Goal: Information Seeking & Learning: Find specific fact

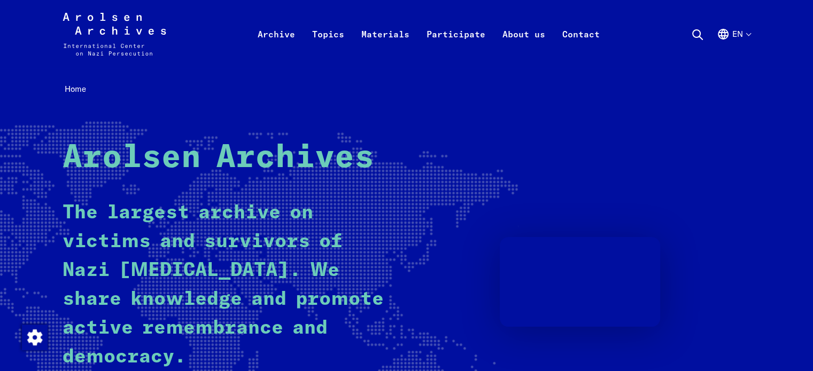
scroll to position [214, 0]
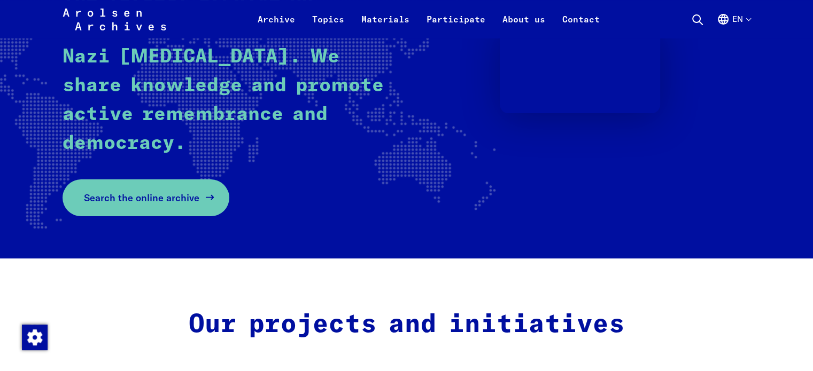
click at [169, 206] on link "Search the online archive" at bounding box center [146, 198] width 167 height 37
click at [147, 217] on rect at bounding box center [176, 70] width 681 height 324
click at [146, 199] on span "Search the online archive" at bounding box center [141, 198] width 115 height 14
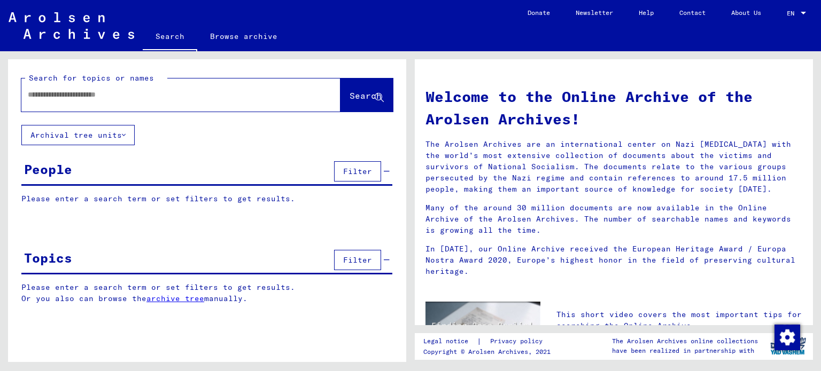
click at [153, 99] on input "text" at bounding box center [168, 94] width 281 height 11
type input "**********"
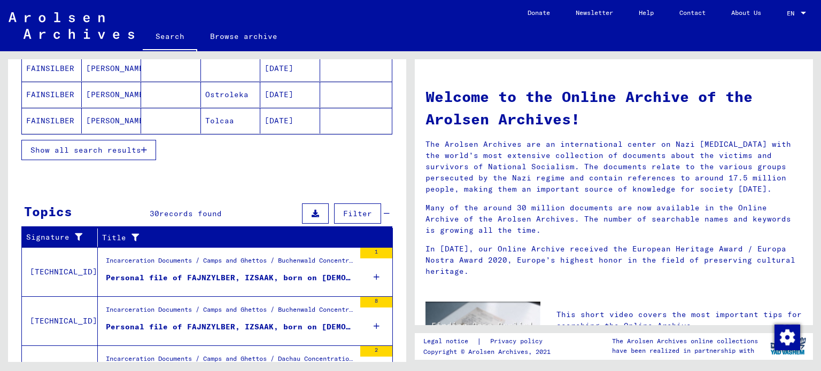
scroll to position [372, 0]
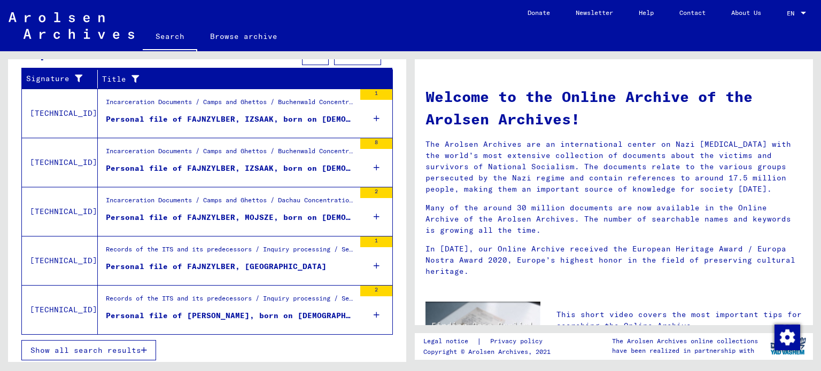
click at [140, 341] on button "Show all search results" at bounding box center [88, 350] width 135 height 20
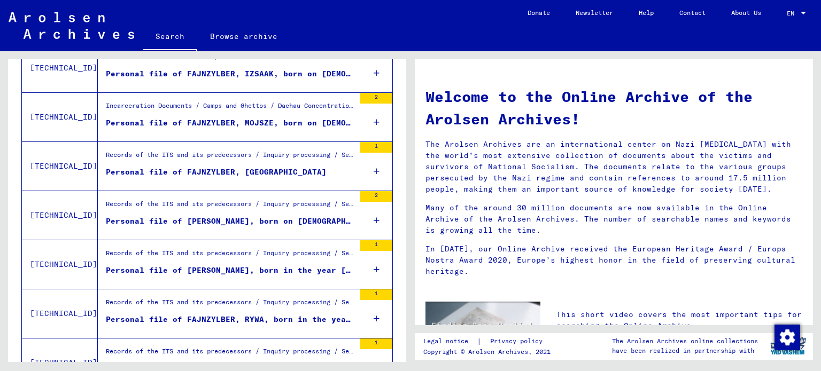
scroll to position [0, 0]
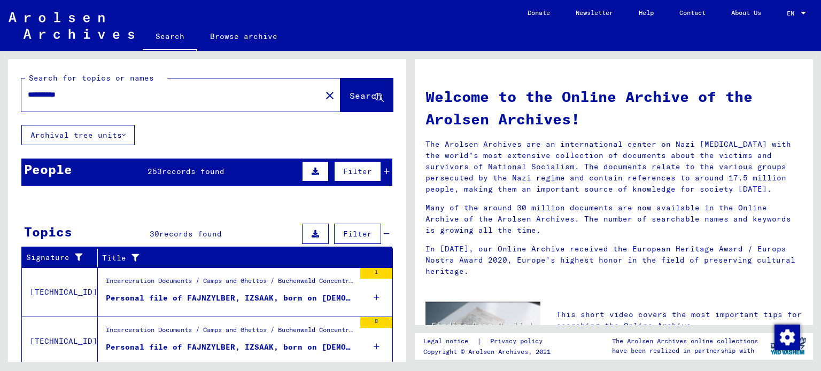
click at [216, 36] on link "Browse archive" at bounding box center [243, 37] width 93 height 26
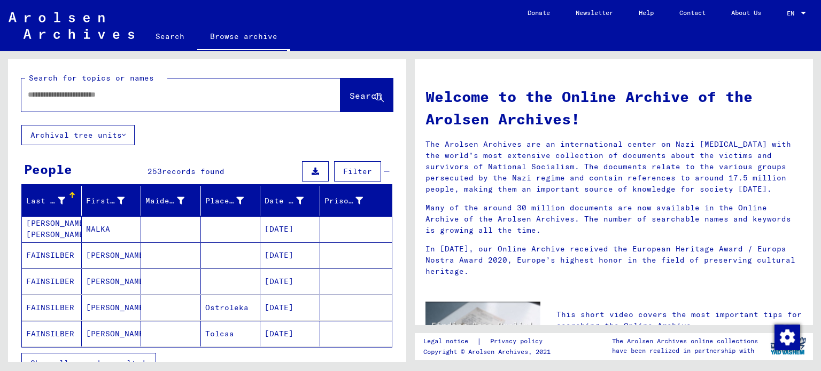
type input "**********"
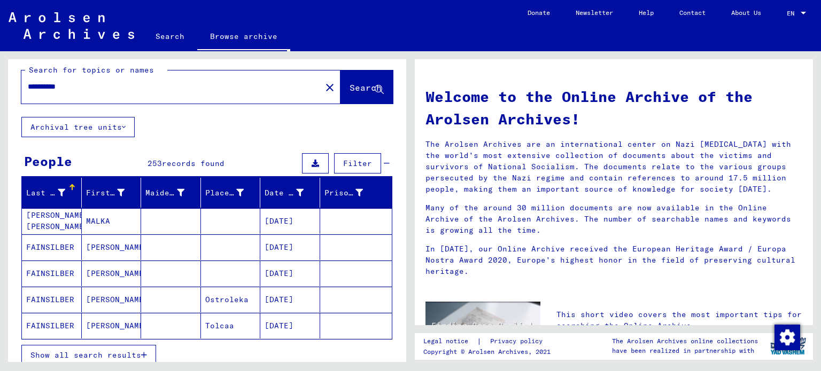
scroll to position [53, 0]
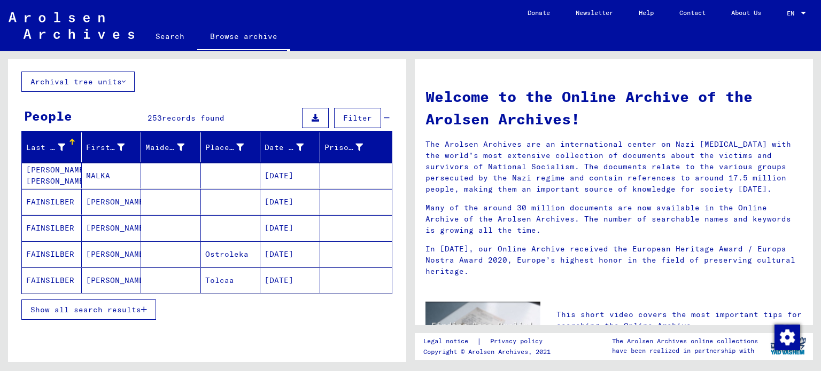
click at [146, 300] on button "Show all search results" at bounding box center [88, 310] width 135 height 20
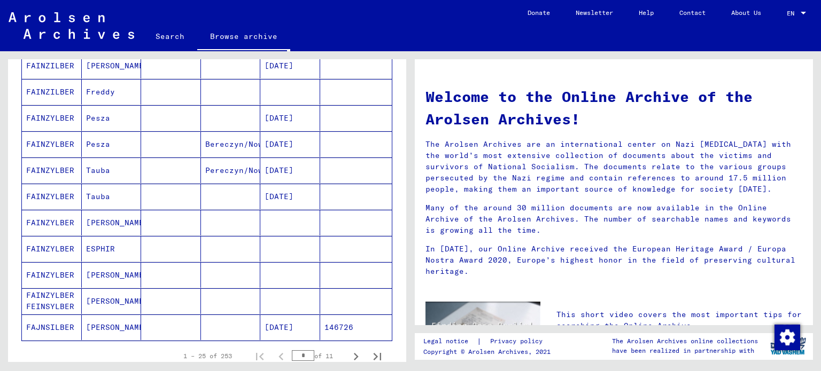
scroll to position [541, 0]
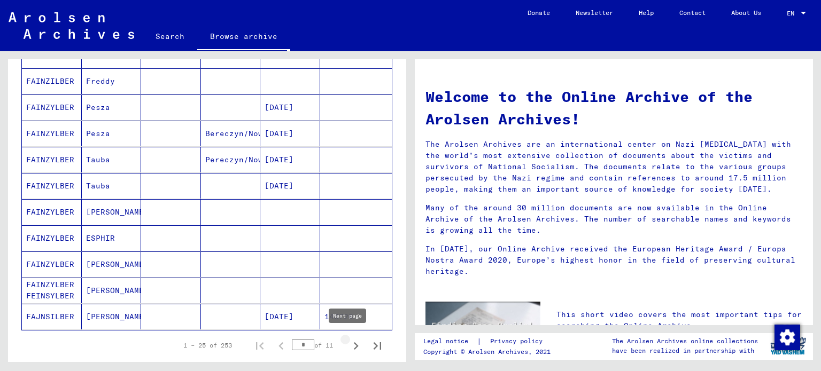
click at [348, 340] on icon "Next page" at bounding box center [355, 346] width 15 height 15
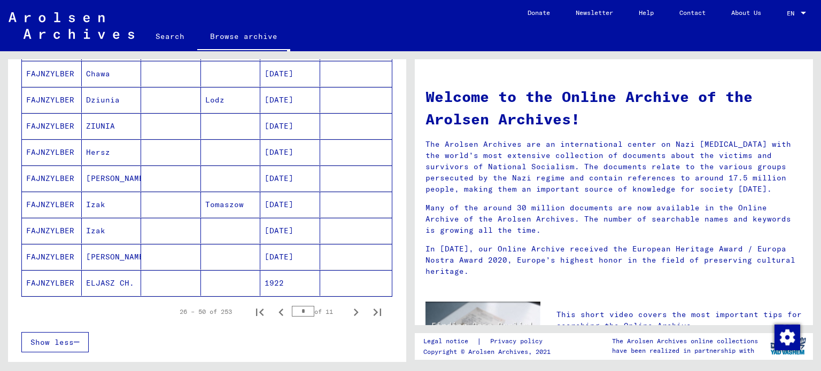
scroll to position [659, 0]
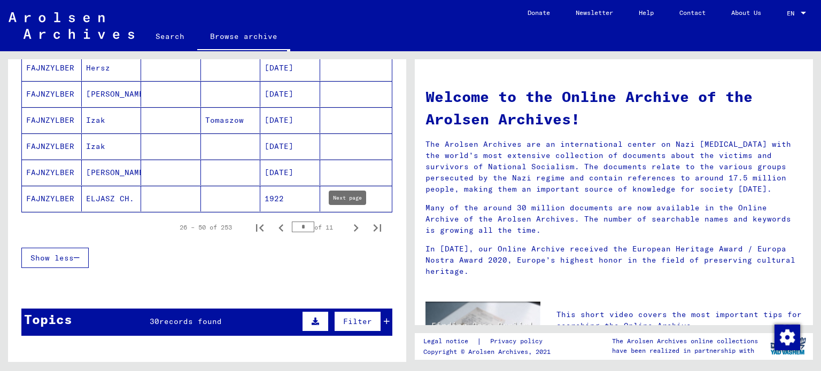
click at [350, 223] on icon "Next page" at bounding box center [355, 228] width 15 height 15
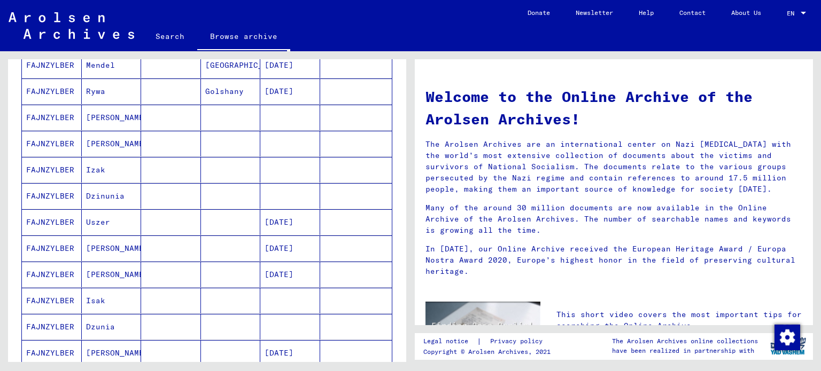
scroll to position [590, 0]
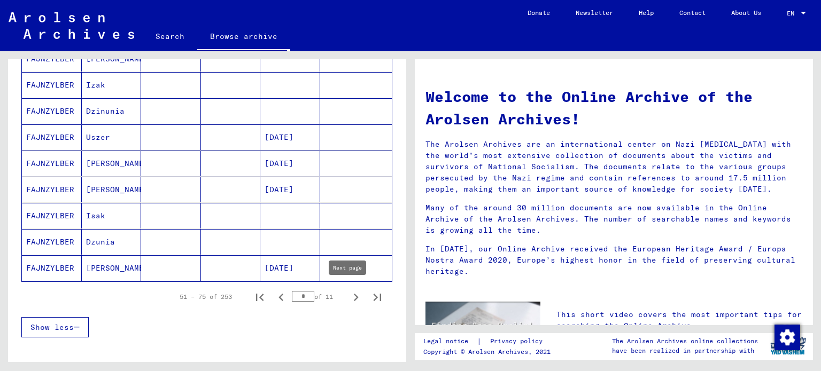
click at [346, 286] on button "Next page" at bounding box center [355, 296] width 21 height 21
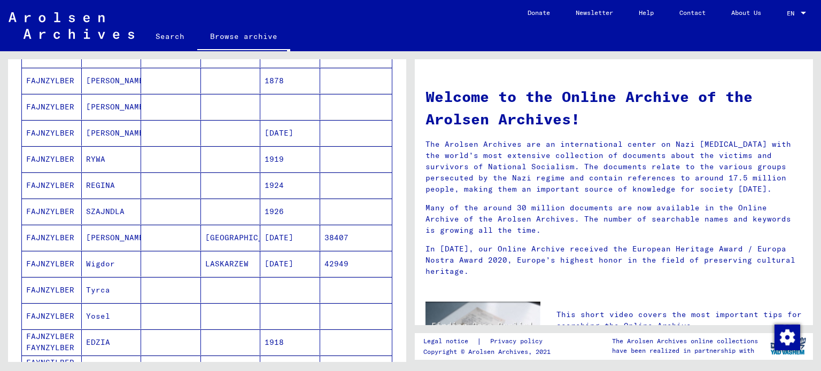
scroll to position [207, 0]
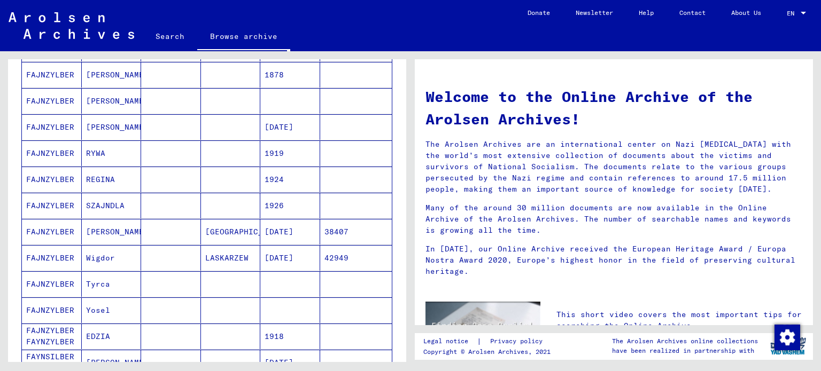
click at [54, 232] on mat-cell "FAJNZYLBER" at bounding box center [52, 232] width 60 height 26
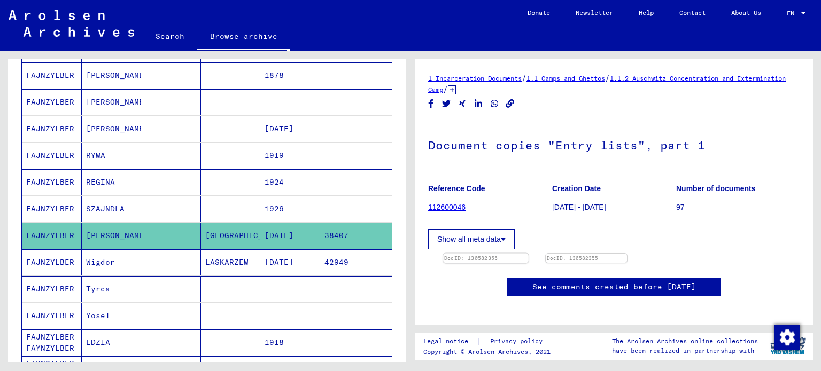
click at [529, 254] on img at bounding box center [486, 254] width 86 height 0
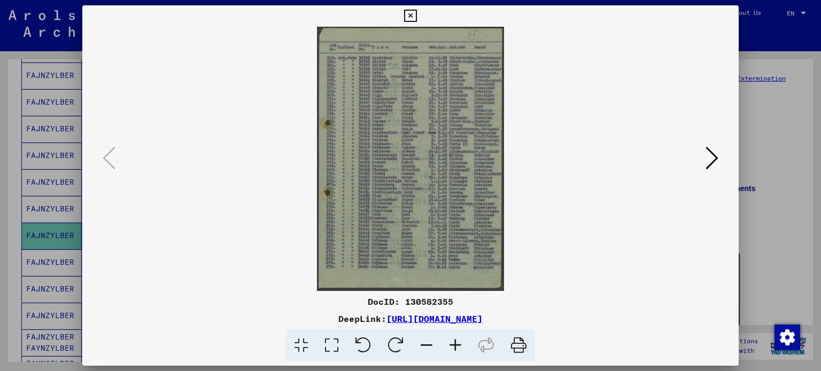
drag, startPoint x: 607, startPoint y: 316, endPoint x: 233, endPoint y: 321, distance: 374.2
click at [221, 324] on div "DeepLink: [URL][DOMAIN_NAME]" at bounding box center [410, 319] width 657 height 13
copy div "DeepLink: [URL][DOMAIN_NAME]"
click at [407, 19] on icon at bounding box center [410, 16] width 12 height 13
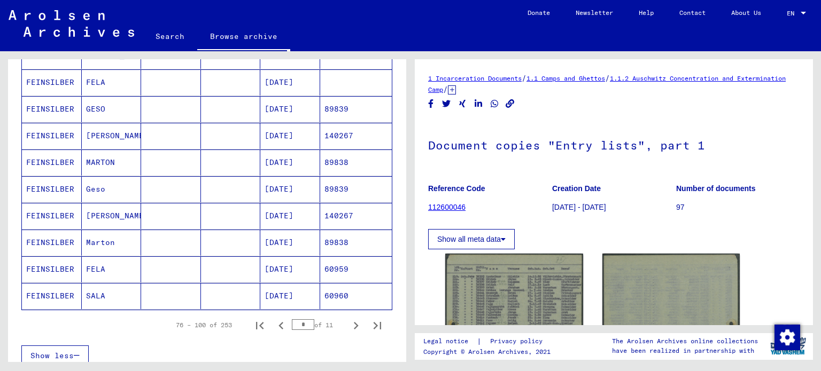
scroll to position [592, 0]
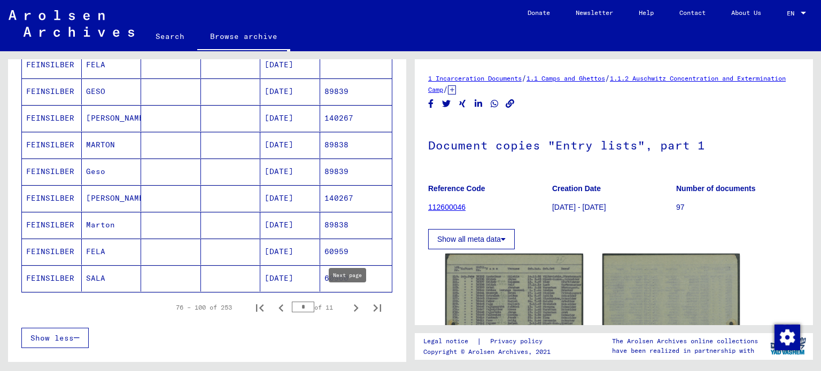
click at [354, 305] on icon "Next page" at bounding box center [356, 308] width 5 height 7
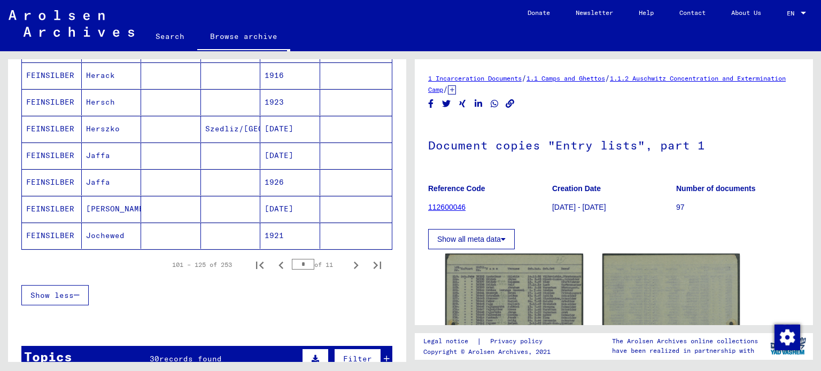
scroll to position [637, 0]
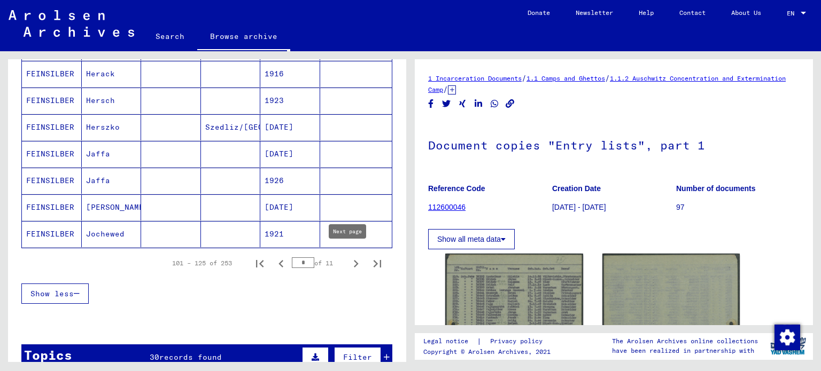
click at [348, 258] on icon "Next page" at bounding box center [355, 264] width 15 height 15
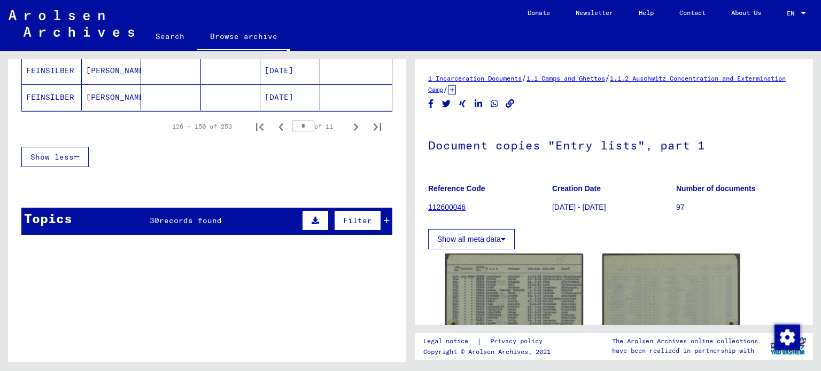
scroll to position [766, 0]
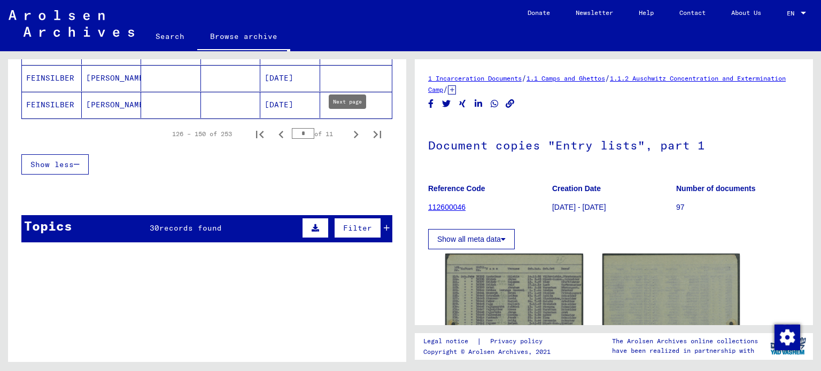
click at [348, 127] on icon "Next page" at bounding box center [355, 134] width 15 height 15
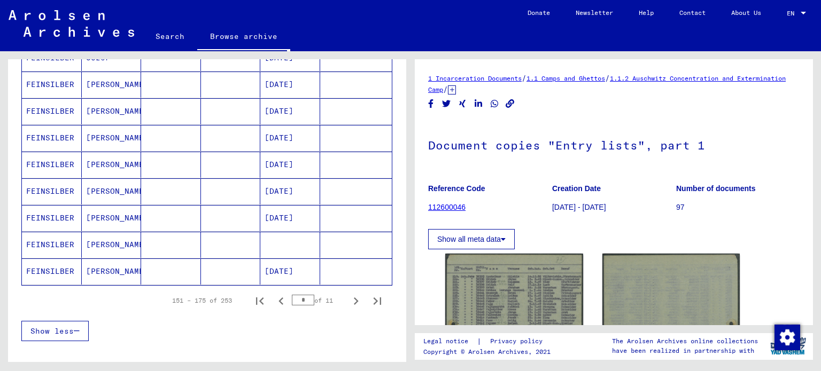
scroll to position [621, 0]
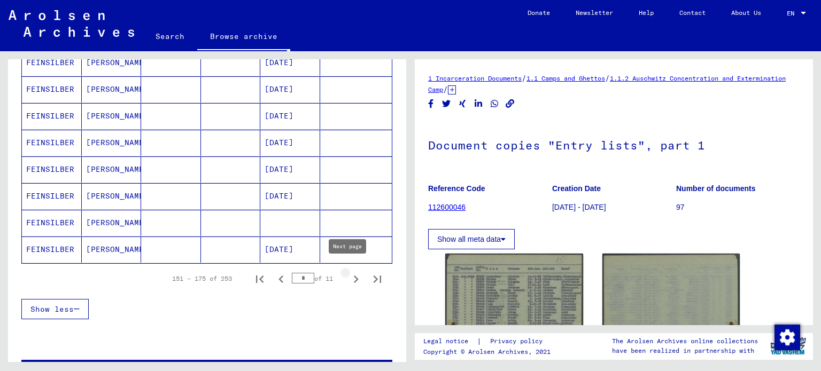
click at [349, 272] on icon "Next page" at bounding box center [355, 279] width 15 height 15
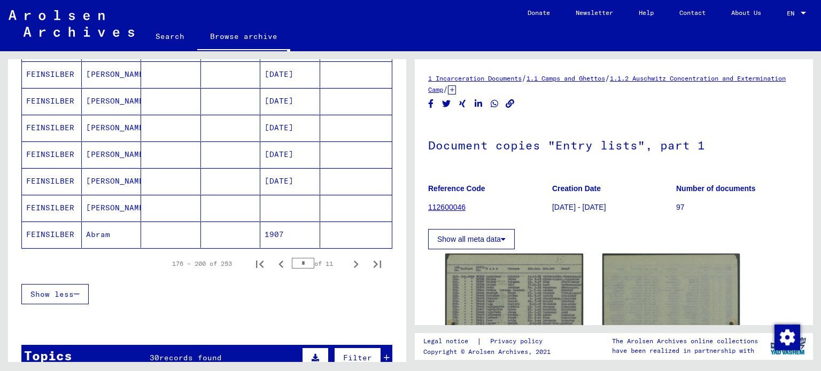
scroll to position [638, 0]
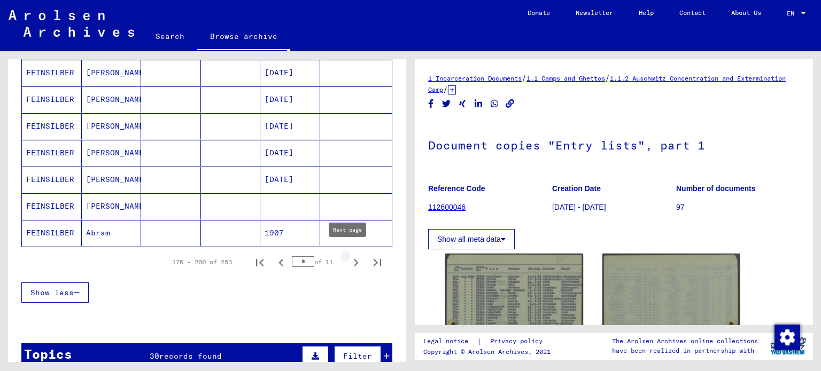
click at [350, 255] on icon "Next page" at bounding box center [355, 262] width 15 height 15
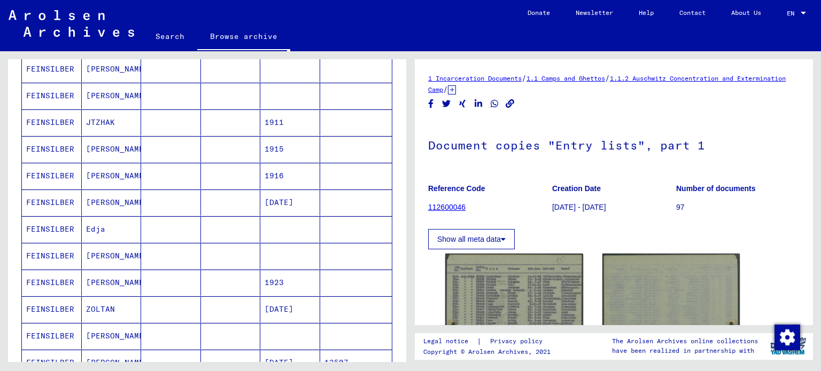
scroll to position [641, 0]
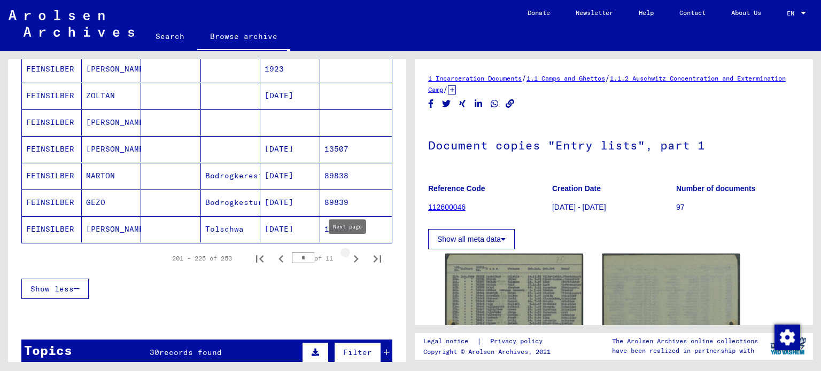
click at [348, 252] on icon "Next page" at bounding box center [355, 259] width 15 height 15
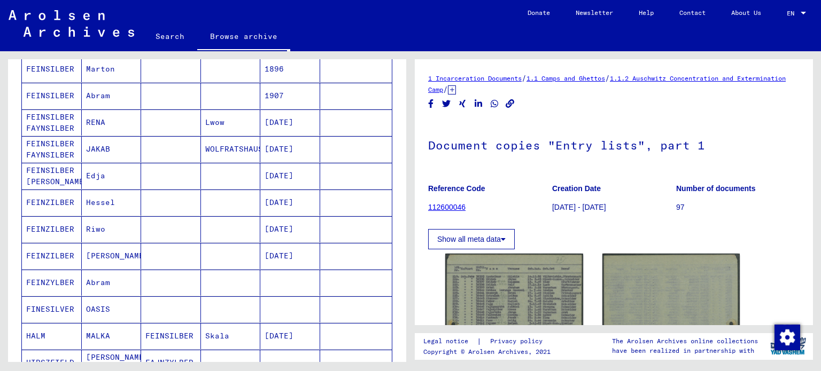
scroll to position [0, 0]
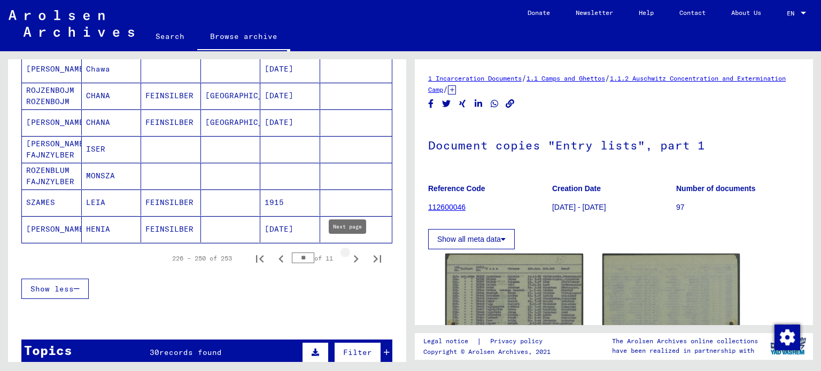
click at [348, 252] on icon "Next page" at bounding box center [355, 259] width 15 height 15
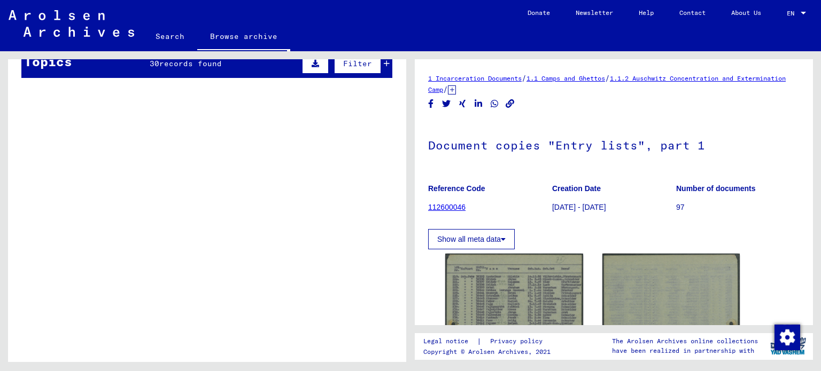
scroll to position [129, 0]
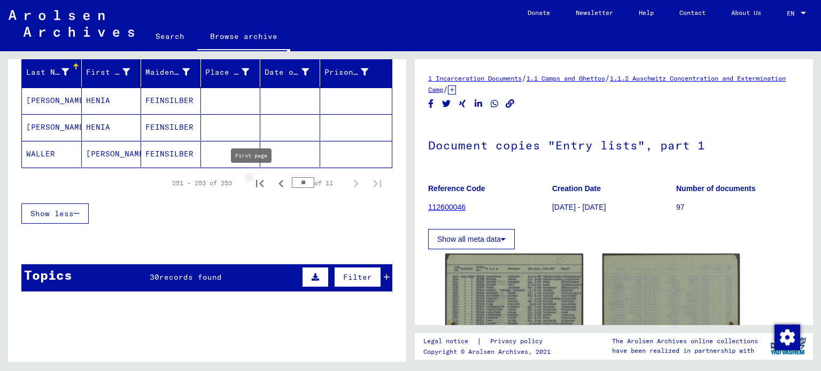
click at [254, 187] on icon "First page" at bounding box center [259, 183] width 15 height 15
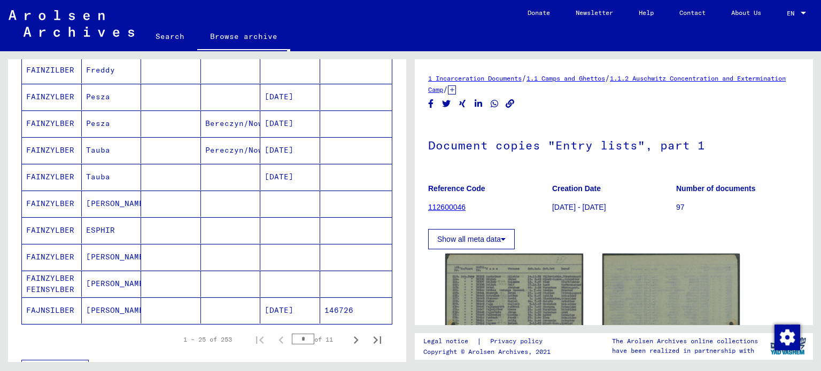
scroll to position [572, 0]
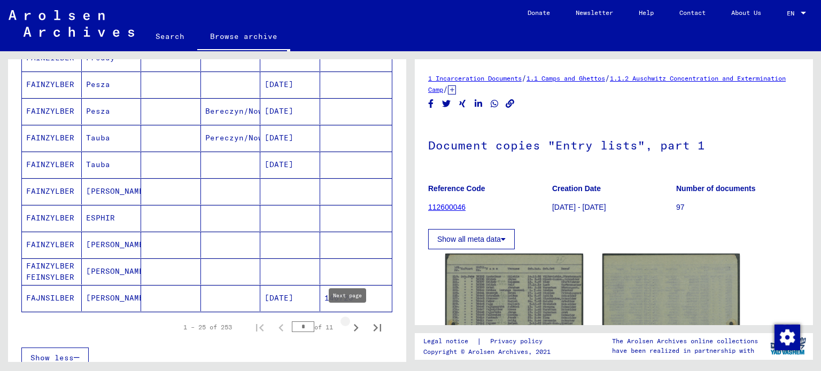
click at [348, 321] on icon "Next page" at bounding box center [355, 328] width 15 height 15
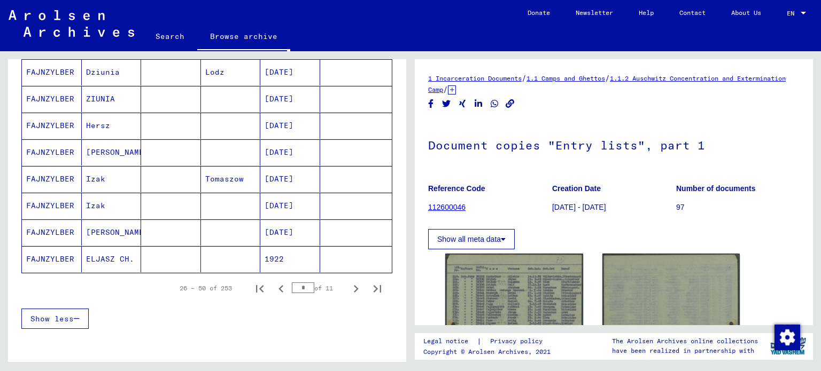
scroll to position [615, 0]
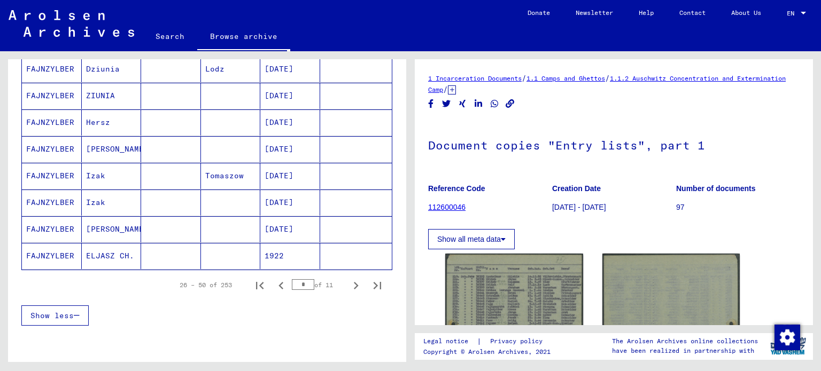
click at [347, 275] on button "Next page" at bounding box center [355, 285] width 21 height 21
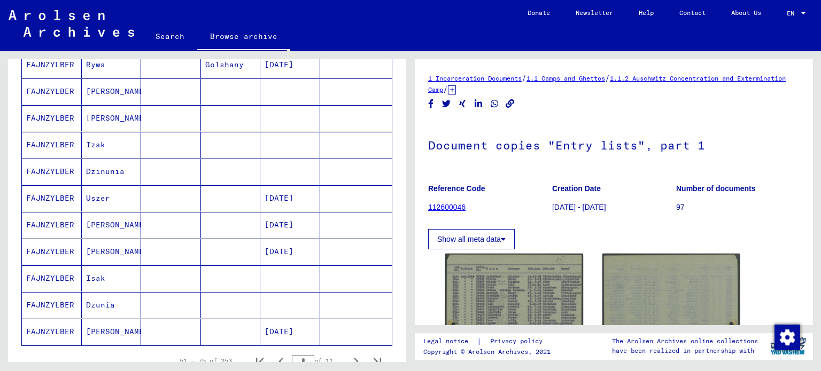
scroll to position [561, 0]
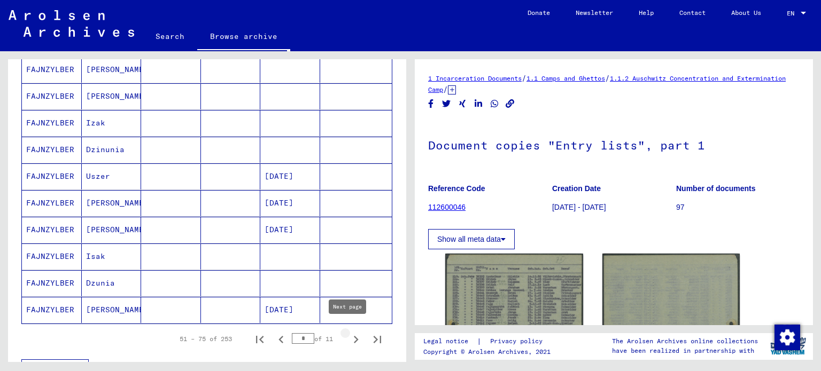
click at [348, 332] on icon "Next page" at bounding box center [355, 339] width 15 height 15
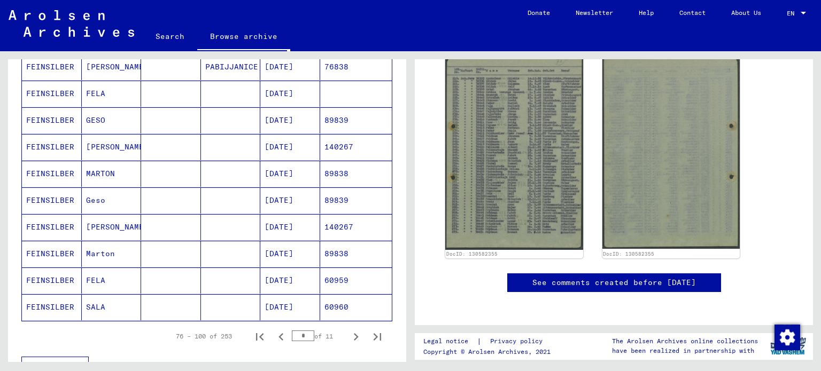
scroll to position [591, 0]
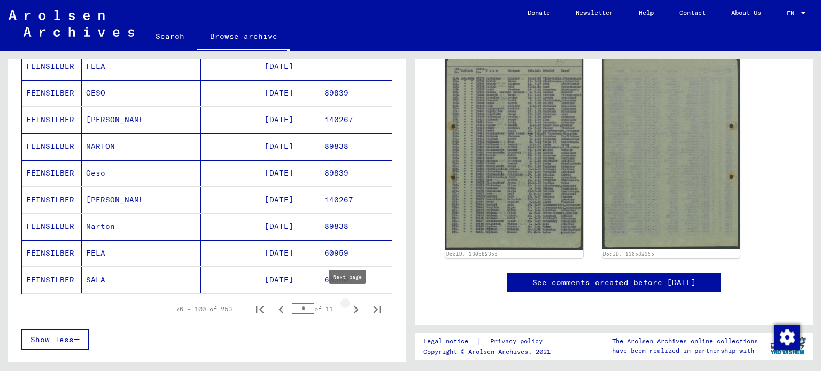
click at [350, 303] on icon "Next page" at bounding box center [355, 310] width 15 height 15
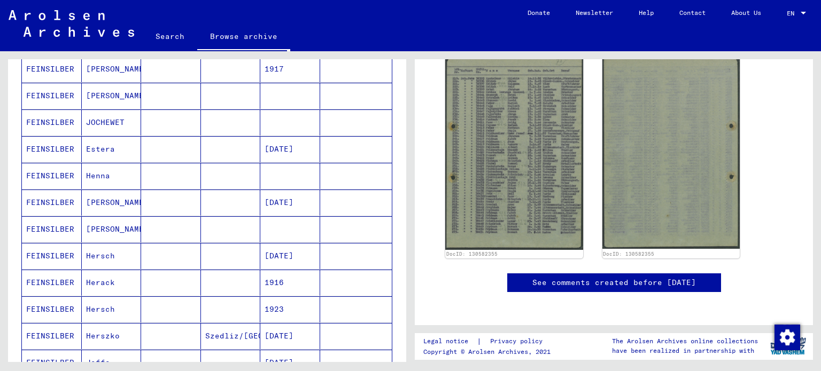
scroll to position [641, 0]
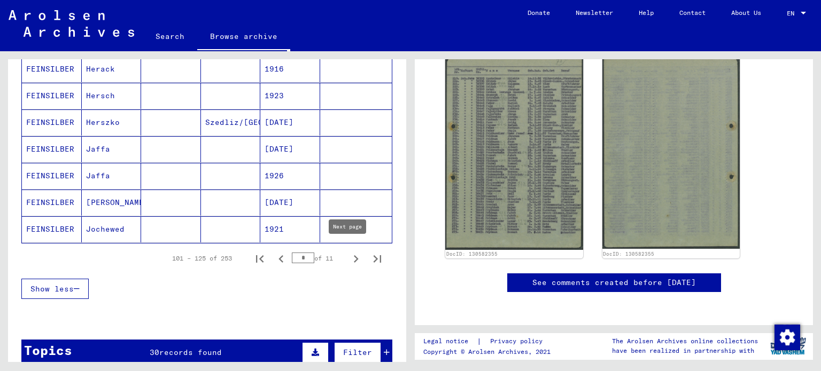
click at [348, 255] on icon "Next page" at bounding box center [355, 259] width 15 height 15
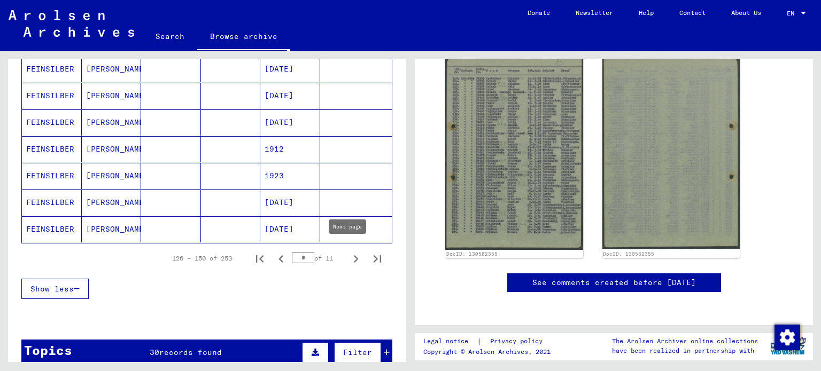
click at [351, 252] on icon "Next page" at bounding box center [355, 259] width 15 height 15
click at [348, 254] on icon "Next page" at bounding box center [355, 259] width 15 height 15
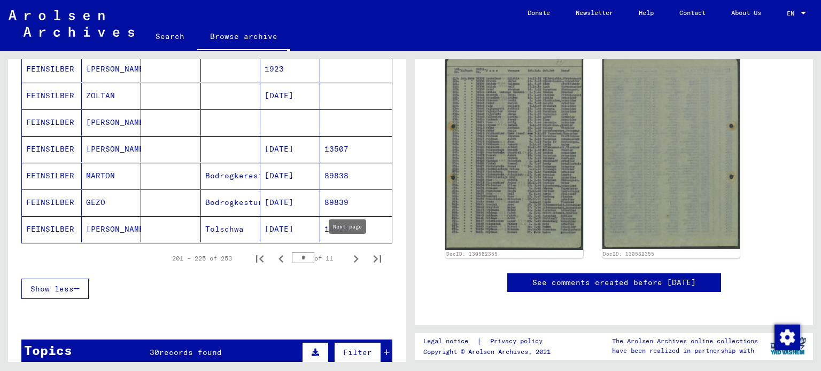
click at [348, 254] on icon "Next page" at bounding box center [355, 259] width 15 height 15
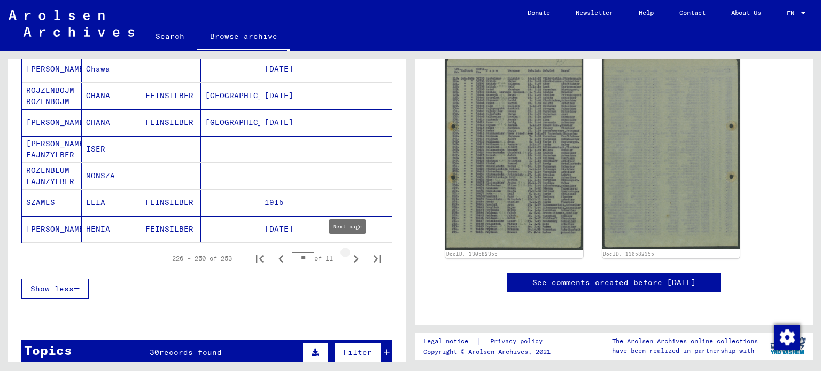
click at [348, 254] on icon "Next page" at bounding box center [355, 259] width 15 height 15
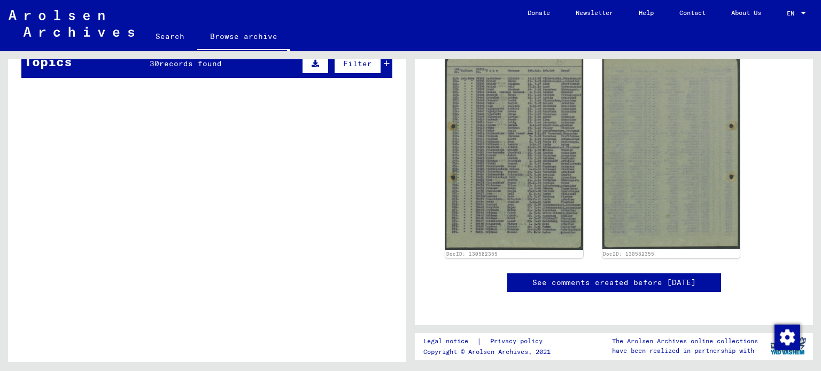
scroll to position [129, 0]
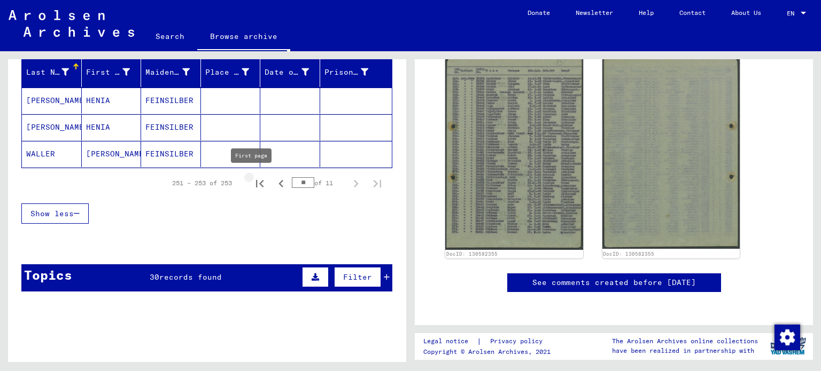
click at [254, 183] on icon "First page" at bounding box center [259, 183] width 15 height 15
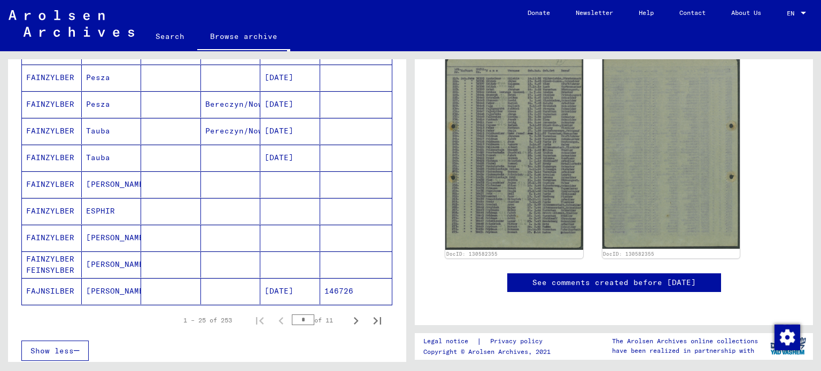
scroll to position [609, 0]
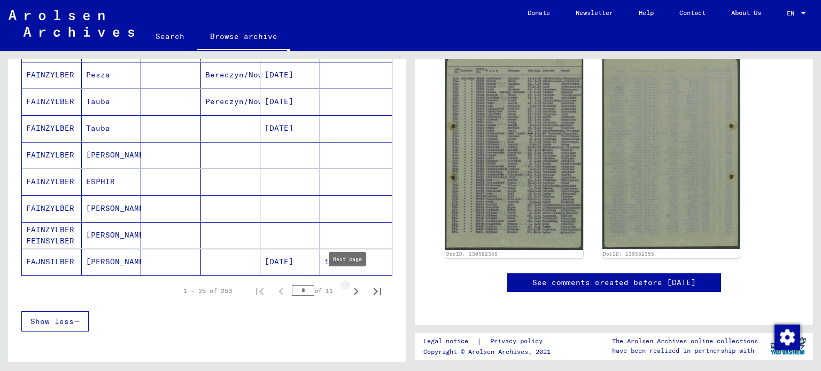
click at [351, 286] on icon "Next page" at bounding box center [355, 291] width 15 height 15
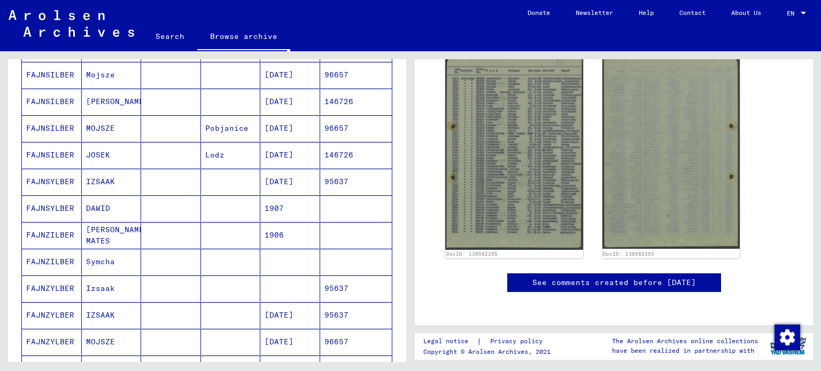
scroll to position [0, 0]
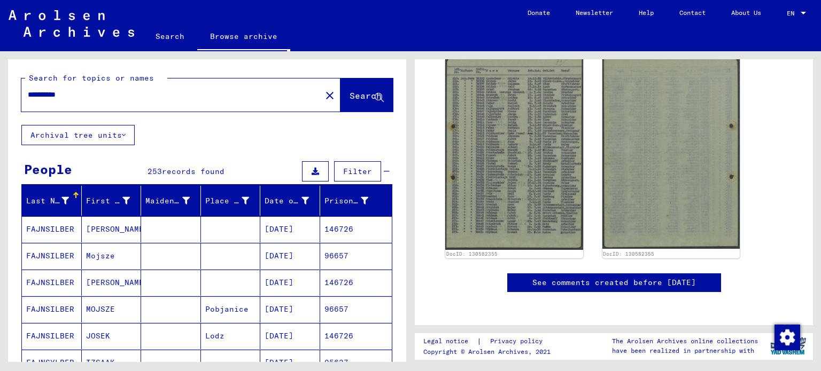
click at [74, 253] on mat-cell "FAJNSILBER" at bounding box center [52, 256] width 60 height 26
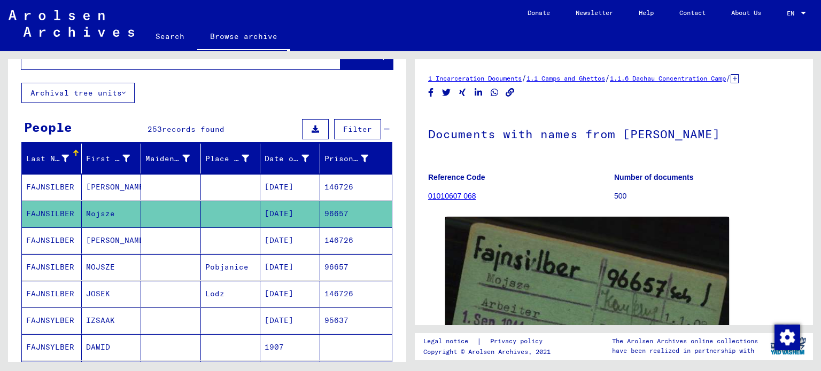
scroll to position [58, 0]
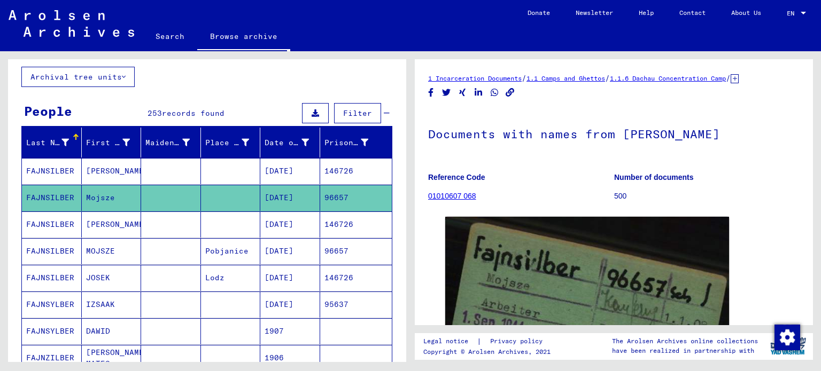
click at [137, 242] on mat-cell "MOJSZE" at bounding box center [112, 251] width 60 height 26
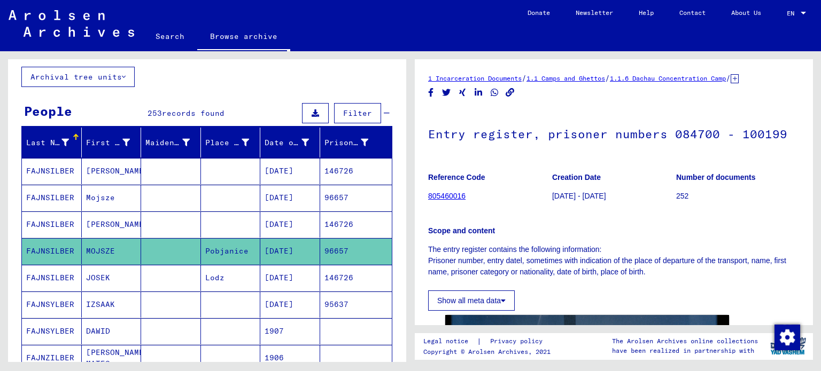
click at [514, 144] on h1 "Entry register, prisoner numbers 084700 - 100199" at bounding box center [613, 133] width 371 height 47
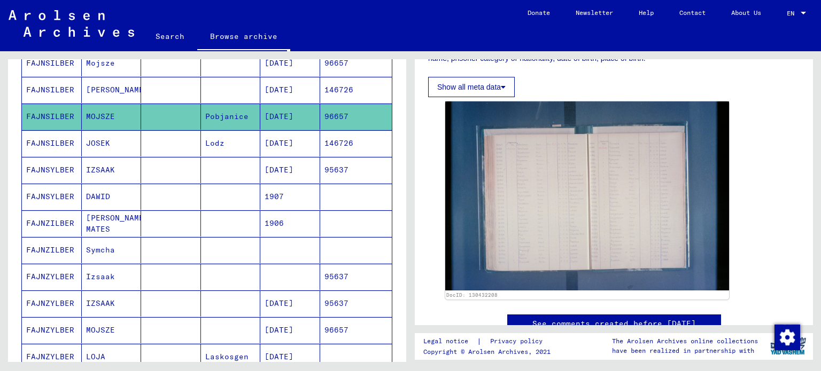
scroll to position [231, 0]
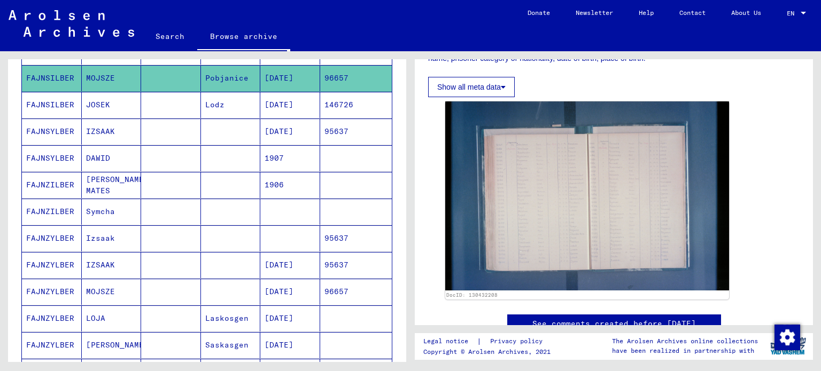
click at [100, 286] on mat-cell "MOJSZE" at bounding box center [112, 292] width 60 height 26
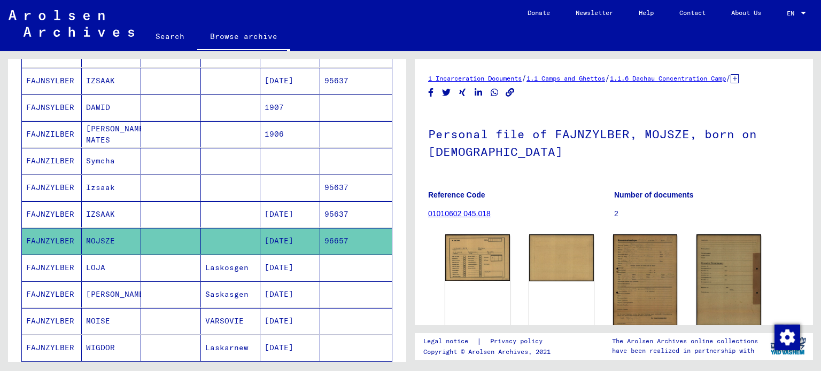
scroll to position [301, 0]
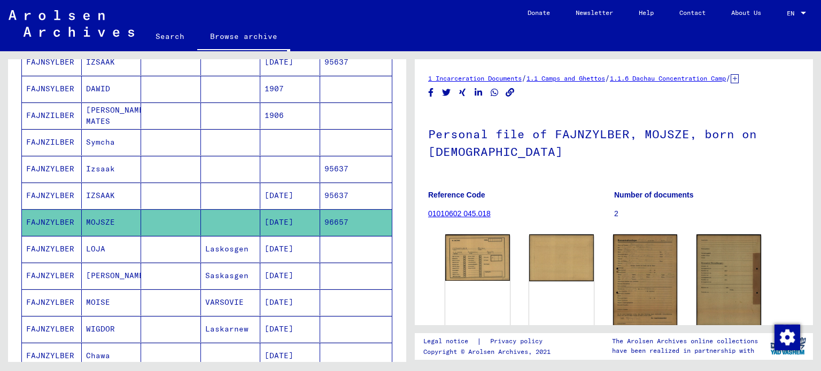
click at [212, 296] on mat-cell "VARSOVIE" at bounding box center [231, 303] width 60 height 26
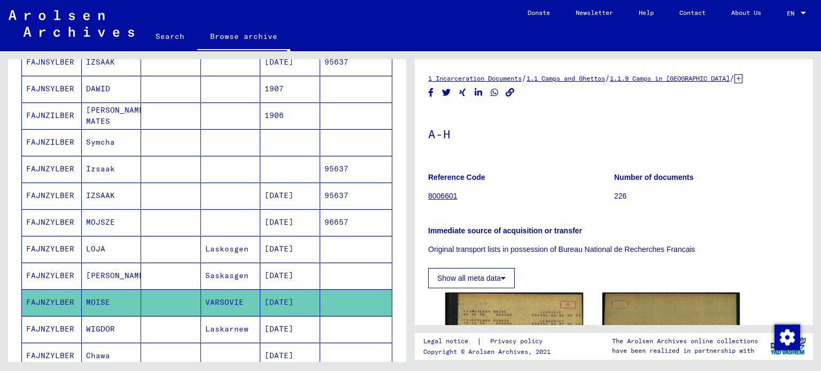
scroll to position [214, 0]
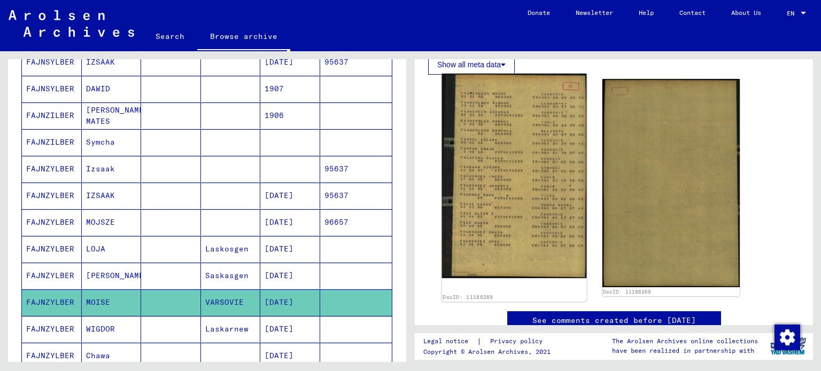
click at [547, 234] on img at bounding box center [514, 176] width 144 height 205
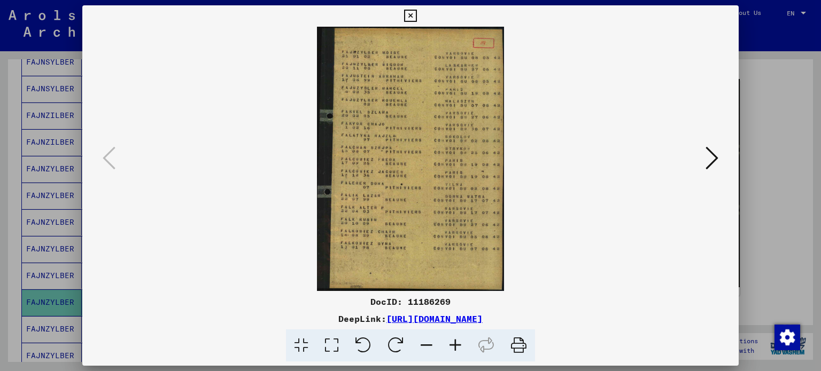
drag, startPoint x: 608, startPoint y: 316, endPoint x: 274, endPoint y: 321, distance: 334.1
click at [274, 321] on div "DeepLink: [URL][DOMAIN_NAME]" at bounding box center [410, 319] width 657 height 13
copy link "[URL][DOMAIN_NAME]"
click at [415, 21] on icon at bounding box center [410, 16] width 12 height 13
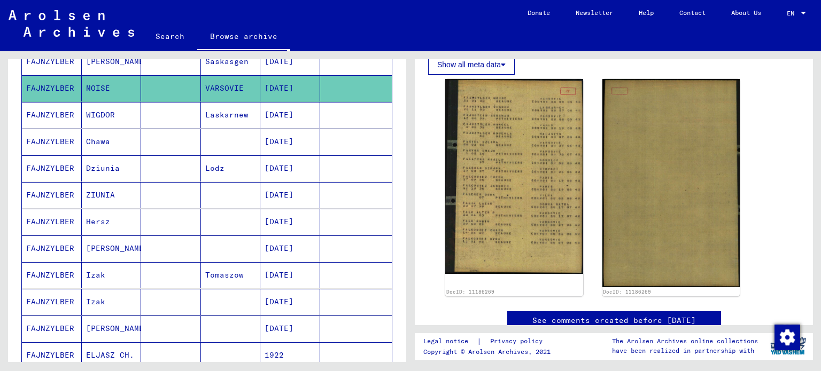
scroll to position [564, 0]
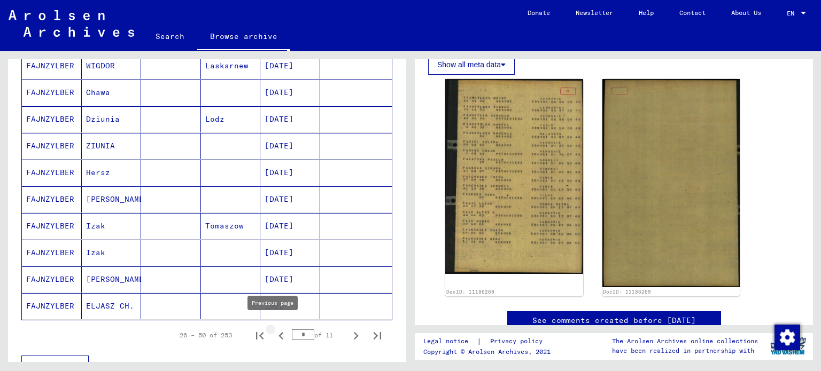
click at [274, 331] on icon "Previous page" at bounding box center [281, 336] width 15 height 15
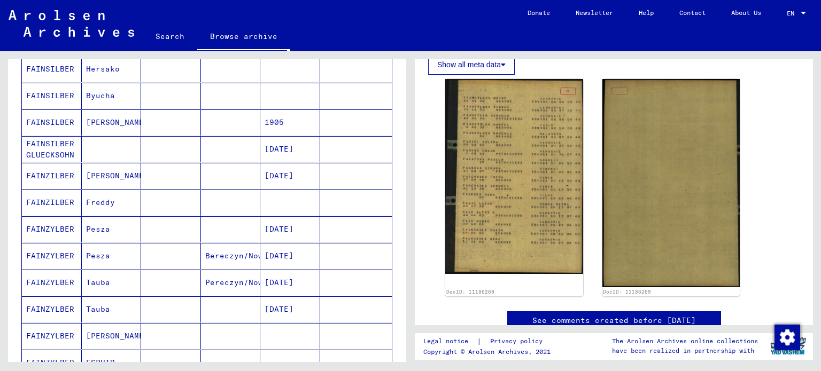
scroll to position [641, 0]
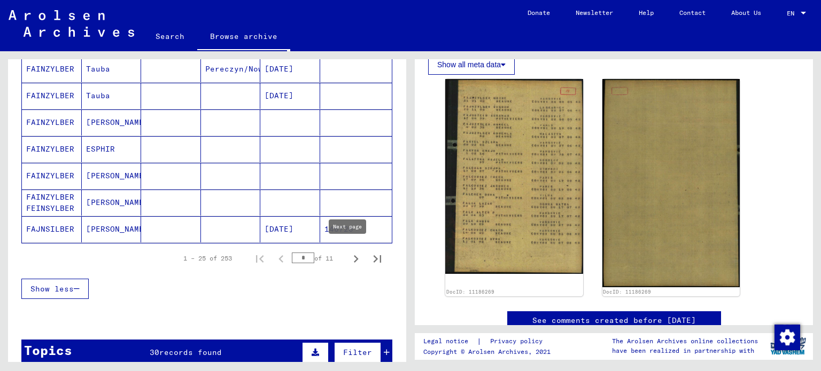
click at [354, 255] on icon "Next page" at bounding box center [356, 258] width 5 height 7
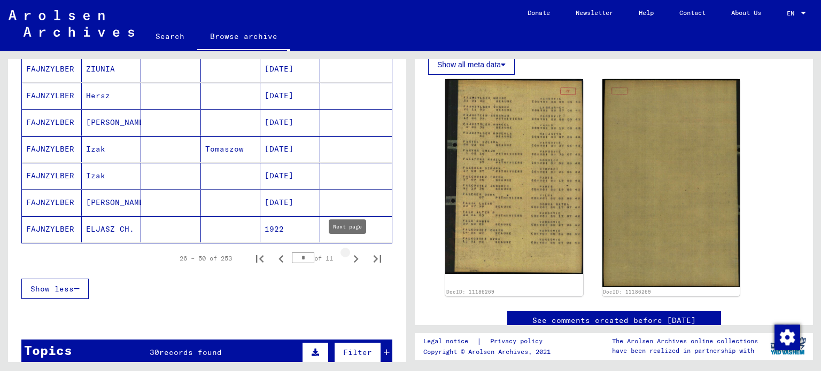
click at [348, 252] on icon "Next page" at bounding box center [355, 259] width 15 height 15
click at [66, 228] on mat-cell "FAJNZYLBER" at bounding box center [52, 229] width 60 height 26
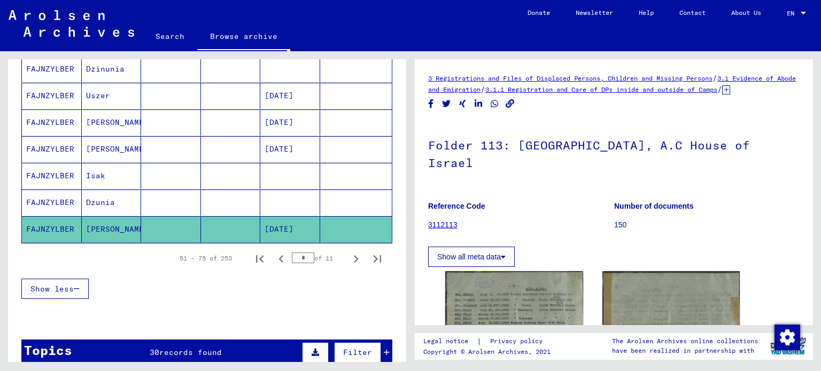
scroll to position [214, 0]
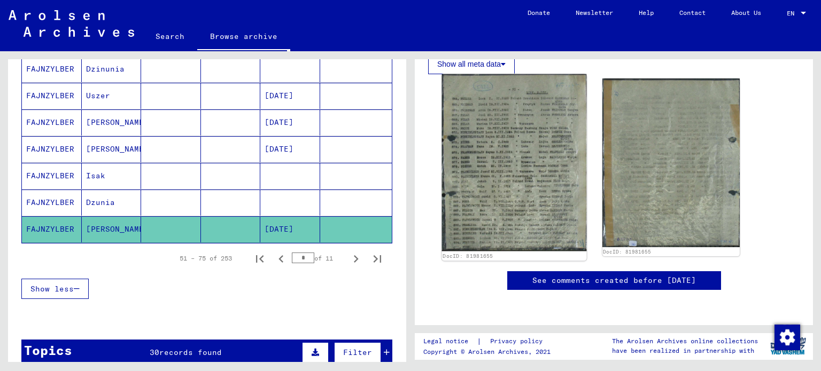
click at [506, 174] on img at bounding box center [514, 162] width 144 height 177
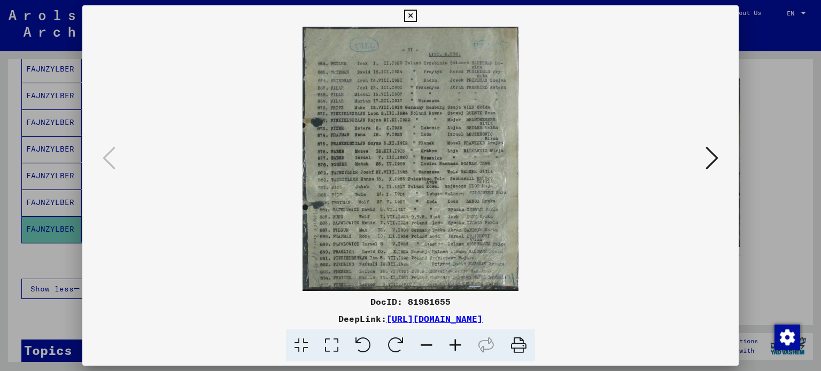
click at [448, 348] on icon at bounding box center [455, 346] width 29 height 33
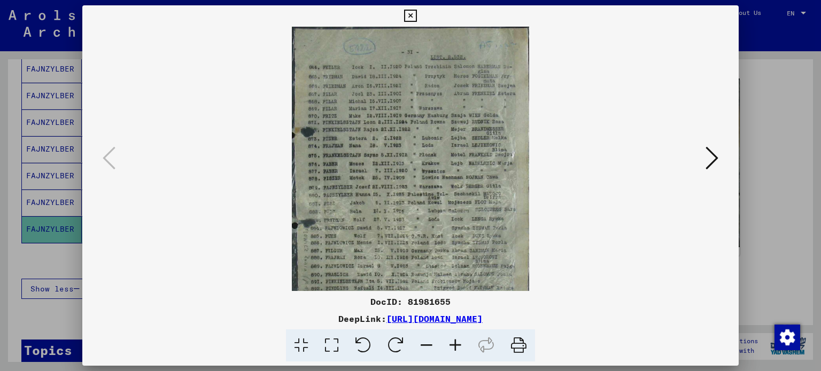
click at [448, 348] on icon at bounding box center [455, 346] width 29 height 33
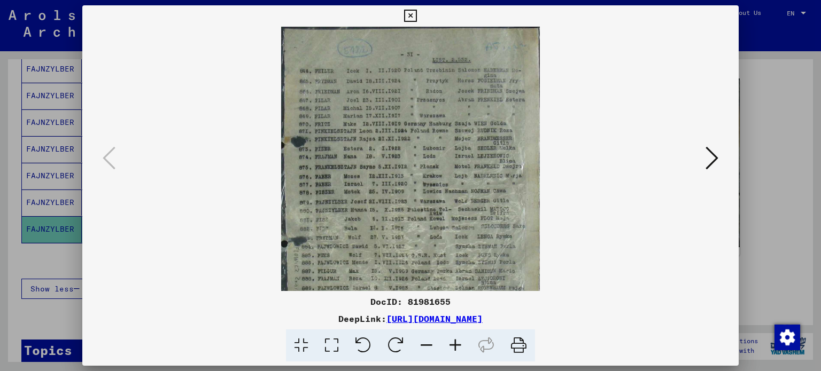
click at [448, 348] on icon at bounding box center [455, 346] width 29 height 33
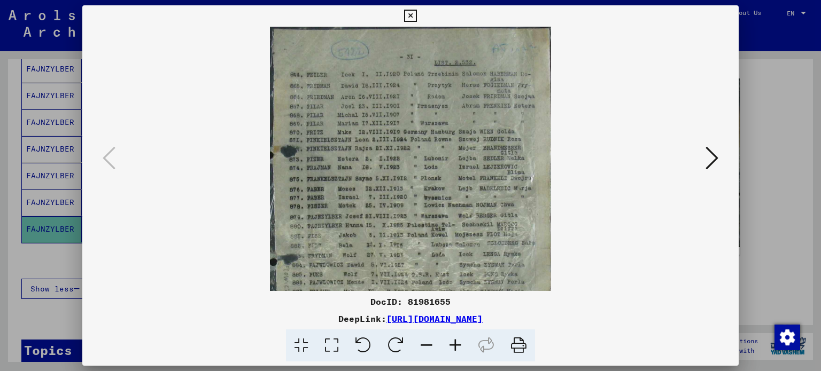
click at [448, 348] on icon at bounding box center [455, 346] width 29 height 33
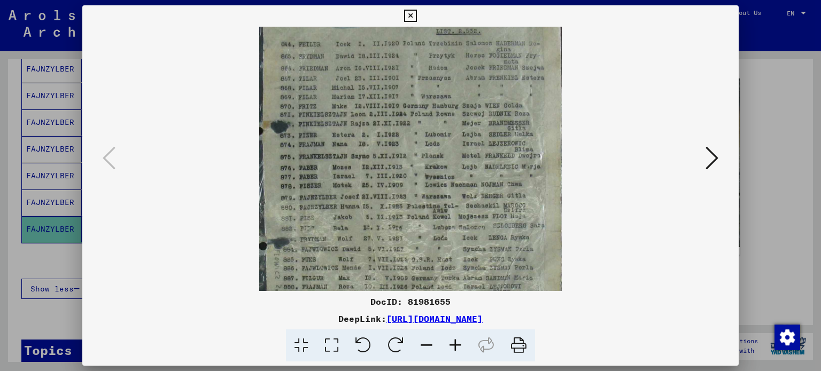
scroll to position [35, 0]
drag, startPoint x: 436, startPoint y: 258, endPoint x: 438, endPoint y: 223, distance: 34.8
click at [438, 223] on img at bounding box center [410, 176] width 303 height 371
click at [410, 12] on icon at bounding box center [410, 16] width 12 height 13
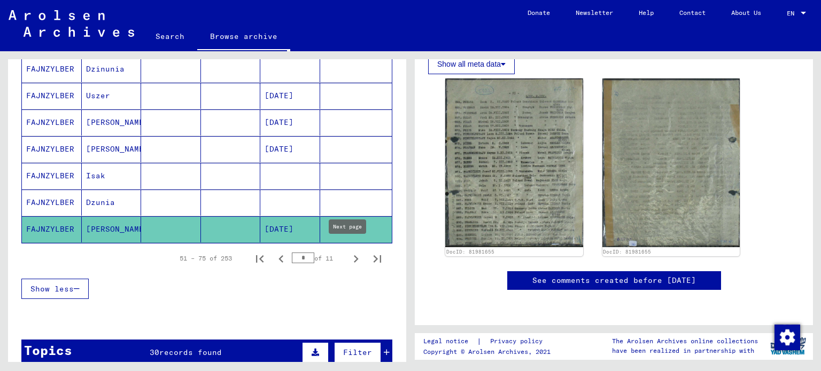
click at [348, 252] on icon "Next page" at bounding box center [355, 259] width 15 height 15
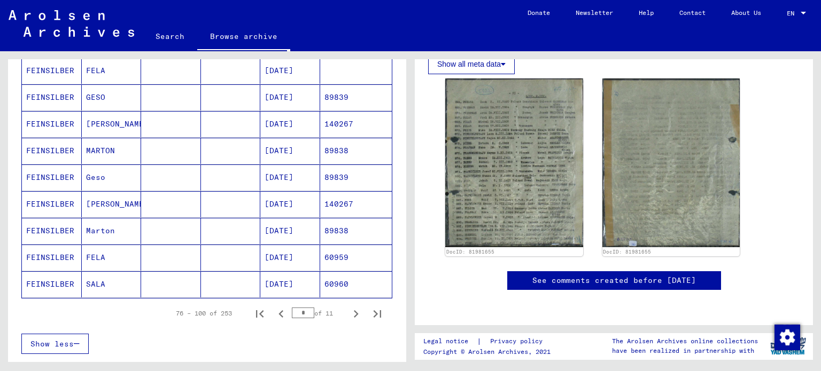
scroll to position [588, 0]
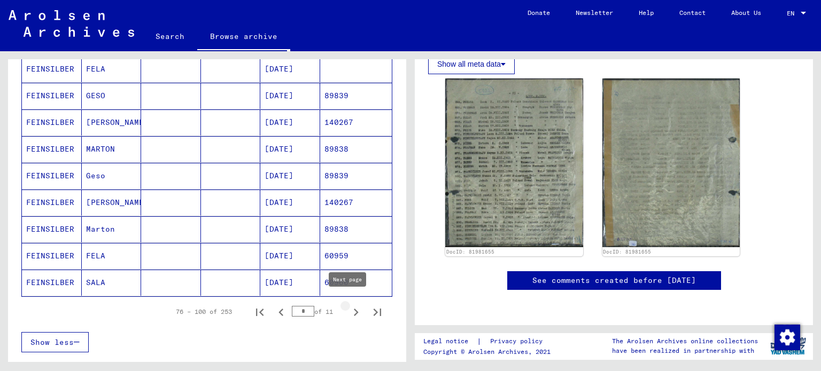
click at [348, 307] on icon "Next page" at bounding box center [355, 312] width 15 height 15
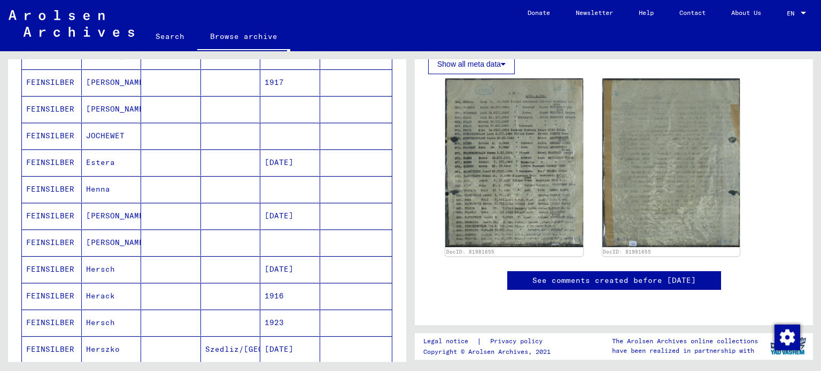
scroll to position [432, 0]
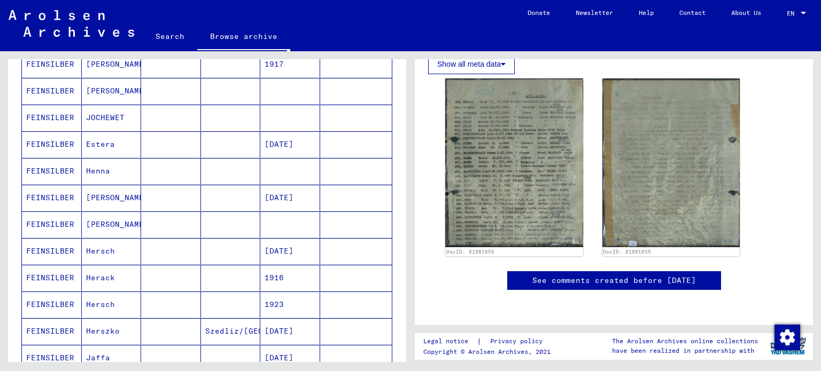
click at [60, 226] on mat-cell "FEINSILBER" at bounding box center [52, 225] width 60 height 26
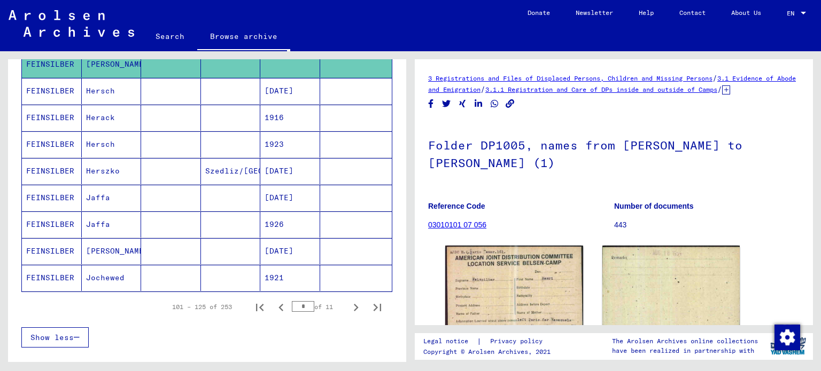
scroll to position [602, 0]
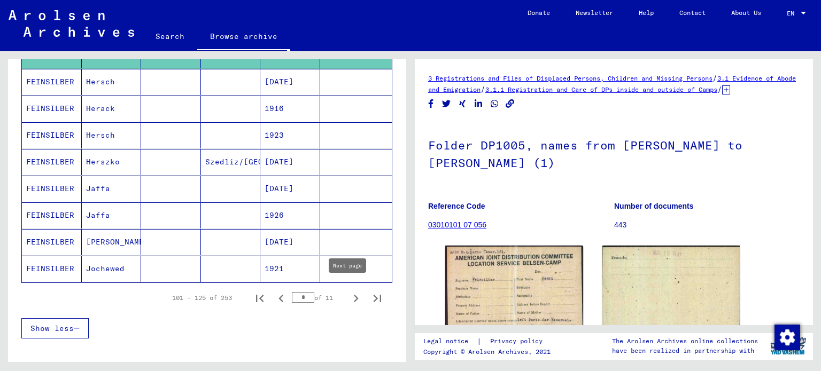
click at [354, 295] on icon "Next page" at bounding box center [356, 298] width 5 height 7
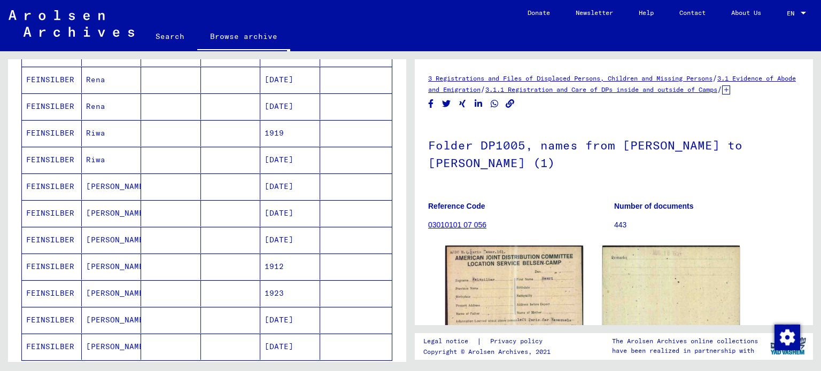
scroll to position [586, 0]
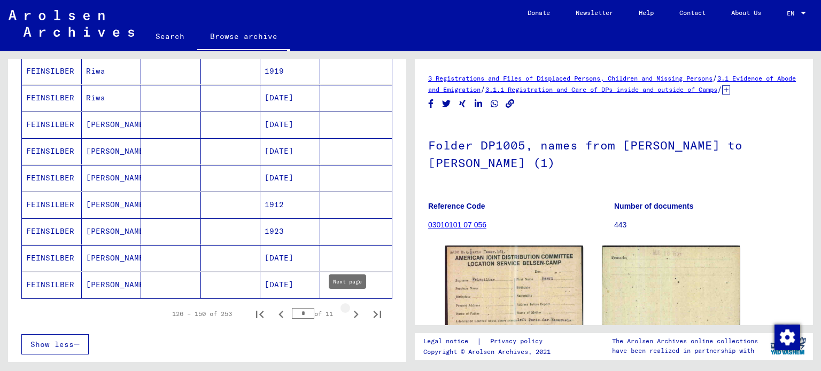
click at [348, 309] on icon "Next page" at bounding box center [355, 314] width 15 height 15
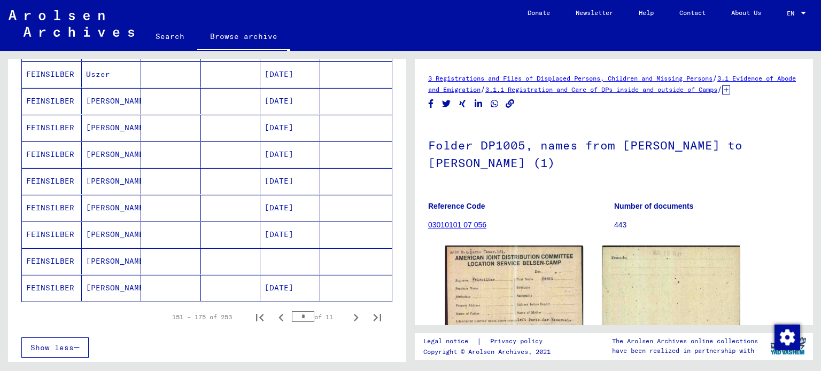
scroll to position [588, 0]
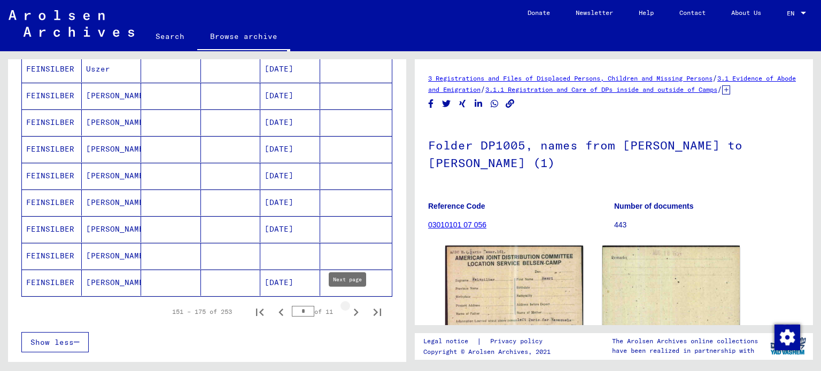
click at [348, 306] on icon "Next page" at bounding box center [355, 312] width 15 height 15
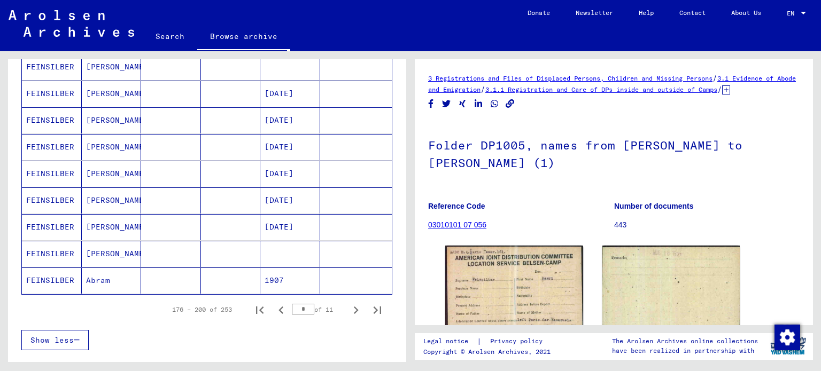
scroll to position [598, 0]
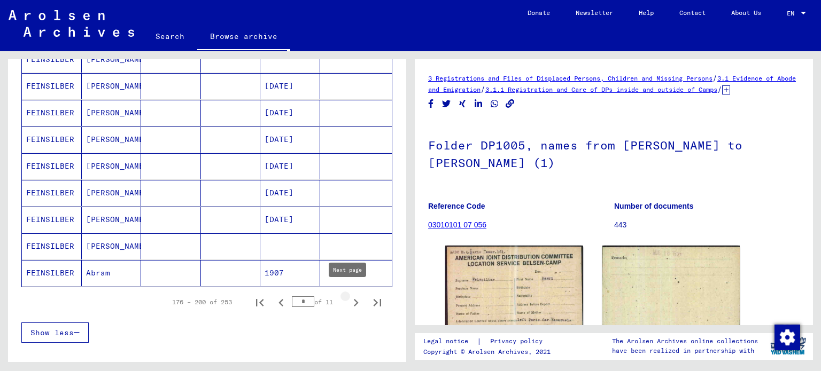
click at [348, 296] on icon "Next page" at bounding box center [355, 303] width 15 height 15
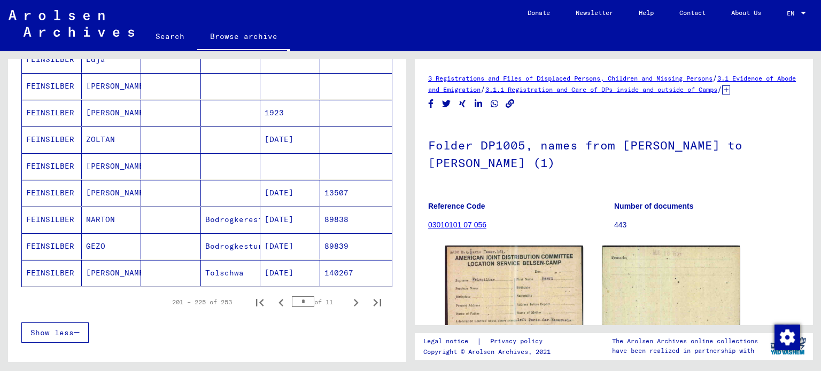
drag, startPoint x: 407, startPoint y: 244, endPoint x: 389, endPoint y: 205, distance: 43.5
click at [404, 182] on div "**********" at bounding box center [205, 206] width 410 height 311
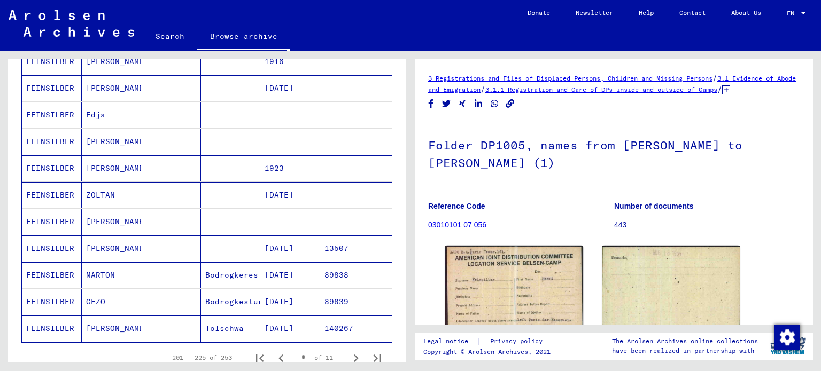
scroll to position [564, 0]
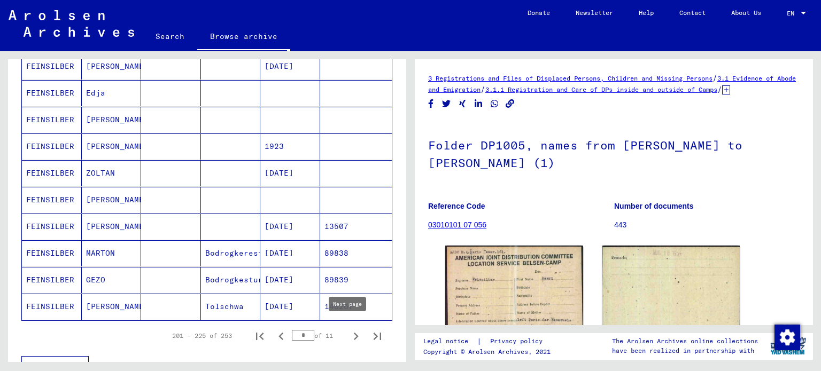
click at [352, 330] on icon "Next page" at bounding box center [355, 336] width 15 height 15
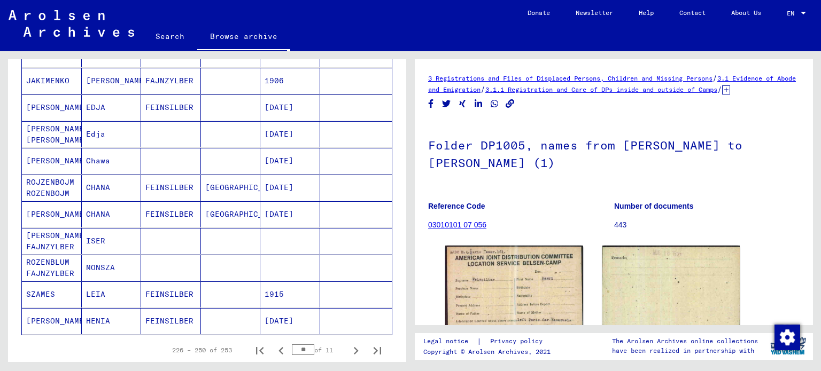
scroll to position [577, 0]
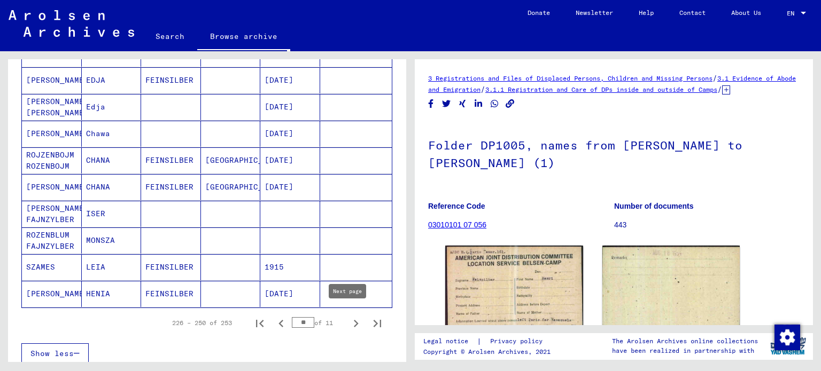
click at [345, 316] on button "Next page" at bounding box center [355, 323] width 21 height 21
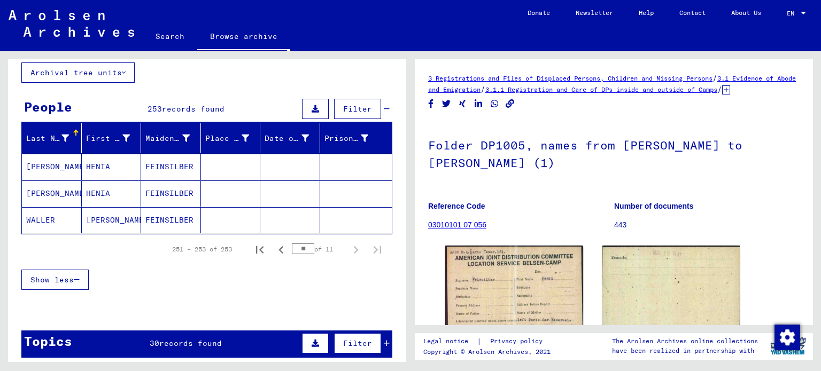
scroll to position [57, 0]
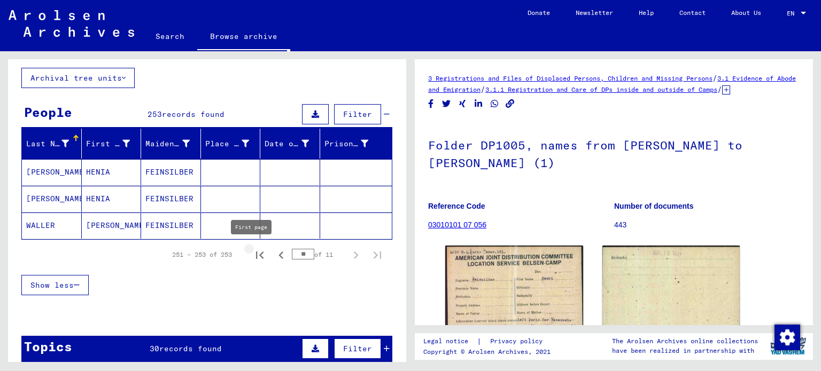
click at [252, 250] on icon "First page" at bounding box center [259, 255] width 15 height 15
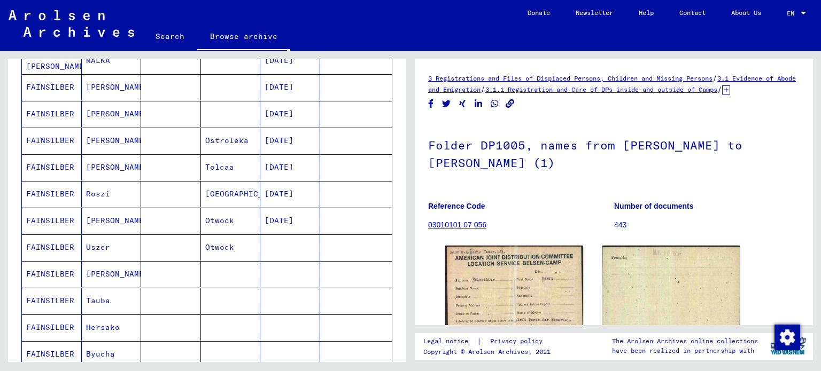
scroll to position [203, 0]
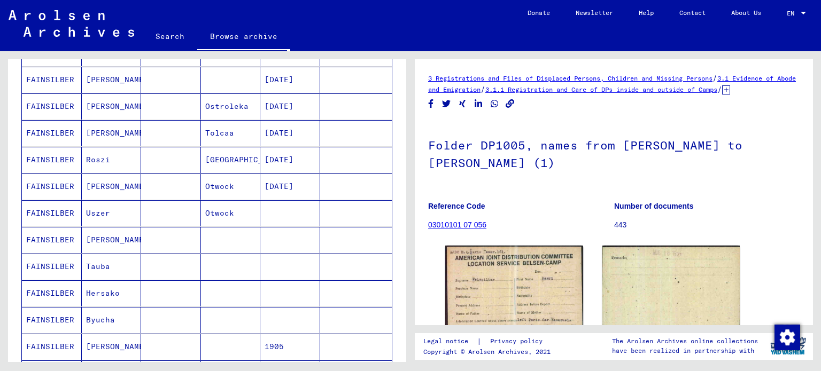
click at [67, 237] on mat-cell "FAINSILBER" at bounding box center [52, 240] width 60 height 26
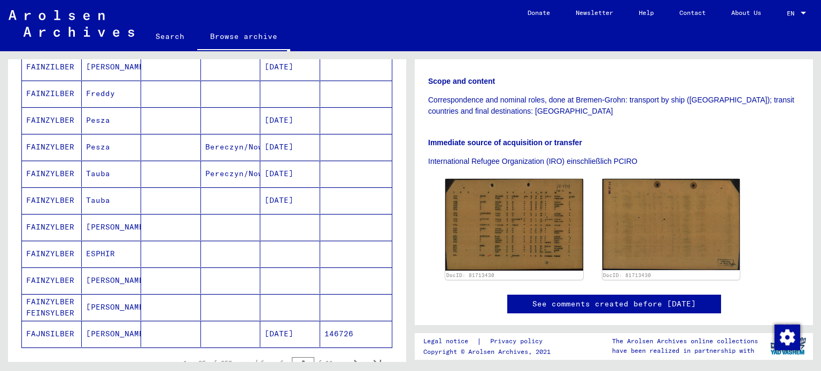
scroll to position [558, 0]
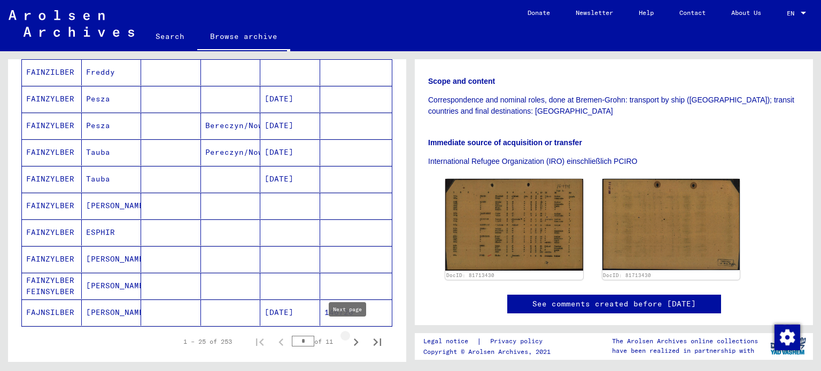
click at [349, 337] on icon "Next page" at bounding box center [355, 342] width 15 height 15
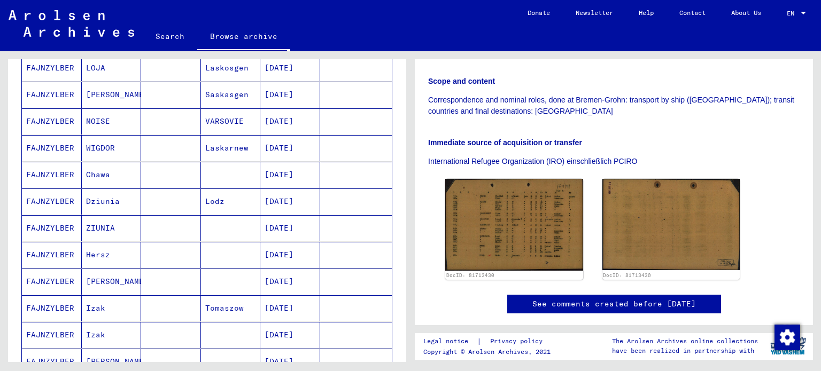
scroll to position [486, 0]
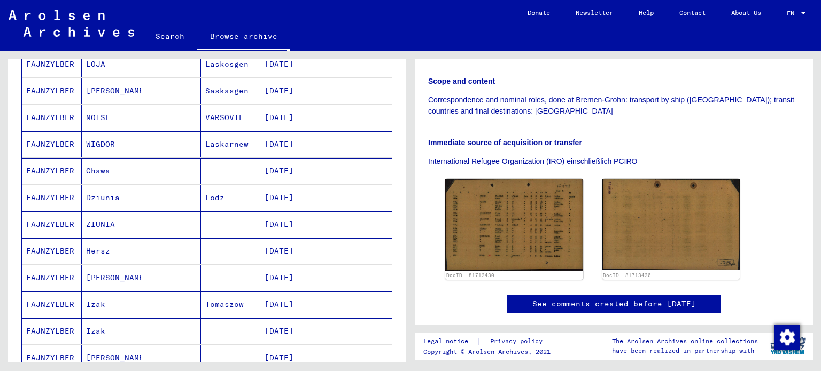
click at [118, 272] on mat-cell "[PERSON_NAME]" at bounding box center [112, 278] width 60 height 26
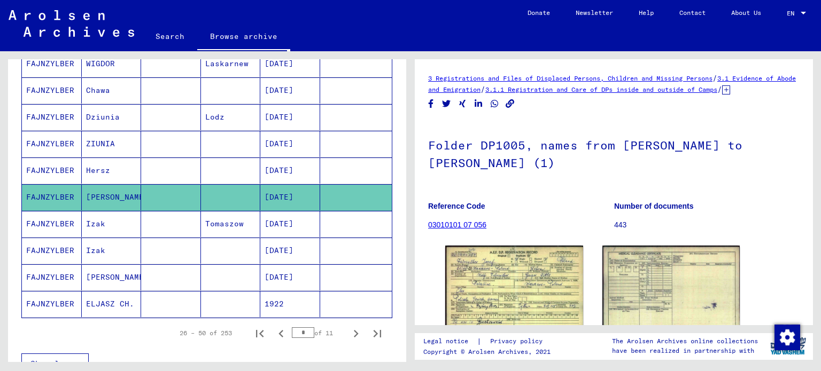
scroll to position [568, 0]
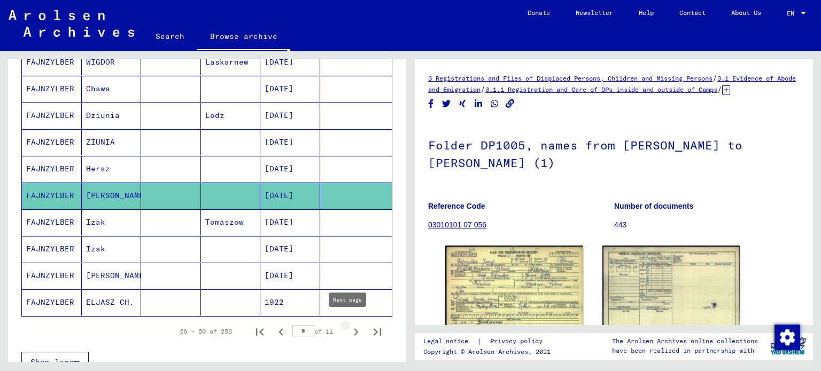
click at [348, 325] on icon "Next page" at bounding box center [355, 332] width 15 height 15
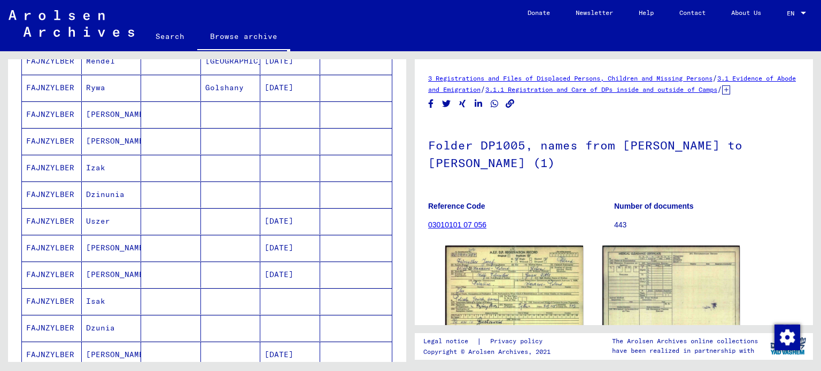
scroll to position [577, 0]
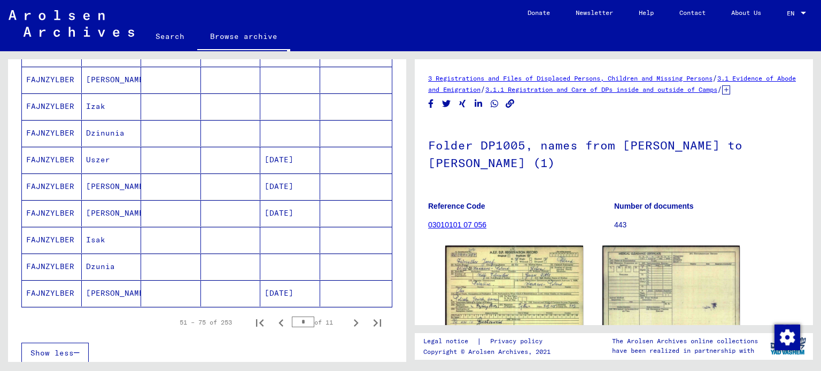
click at [61, 285] on mat-cell "FAJNZYLBER" at bounding box center [52, 294] width 60 height 26
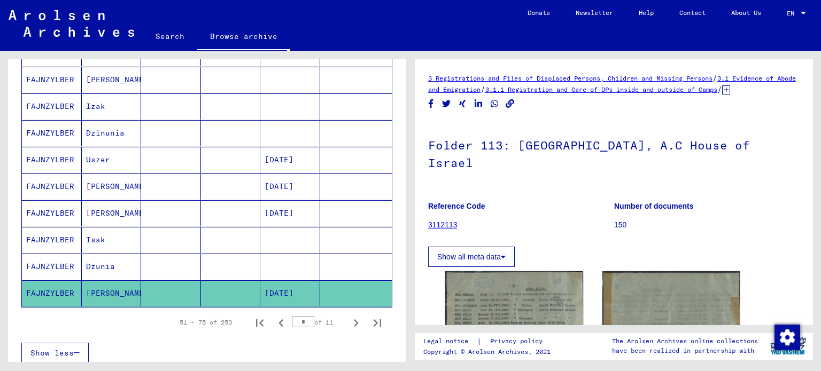
scroll to position [214, 0]
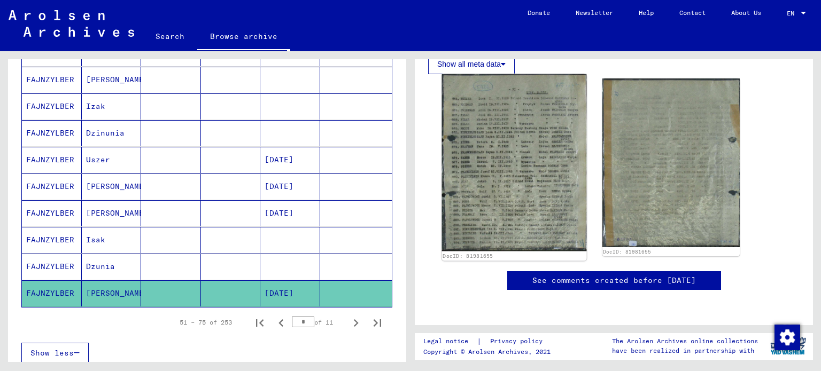
click at [529, 190] on img at bounding box center [514, 162] width 144 height 177
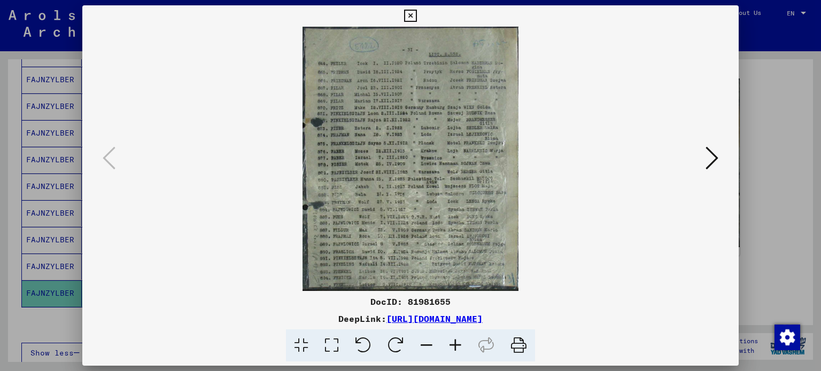
click at [472, 207] on img at bounding box center [411, 159] width 584 height 265
click at [456, 345] on icon at bounding box center [455, 346] width 29 height 33
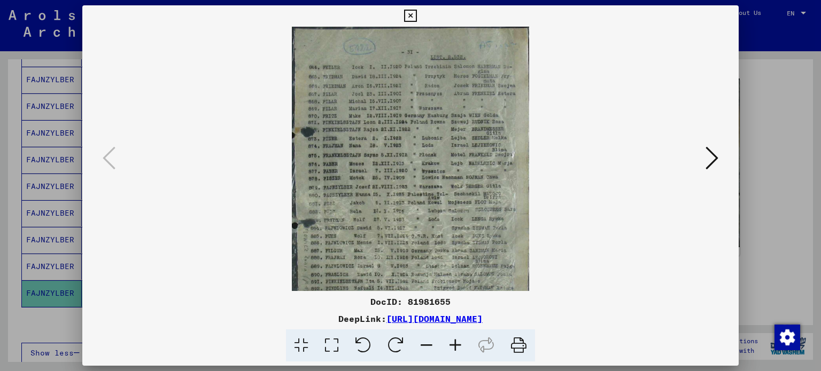
click at [456, 345] on icon at bounding box center [455, 346] width 29 height 33
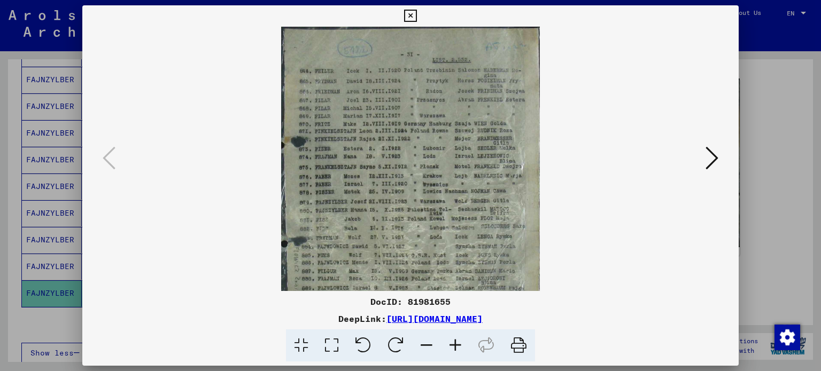
click at [456, 345] on icon at bounding box center [455, 346] width 29 height 33
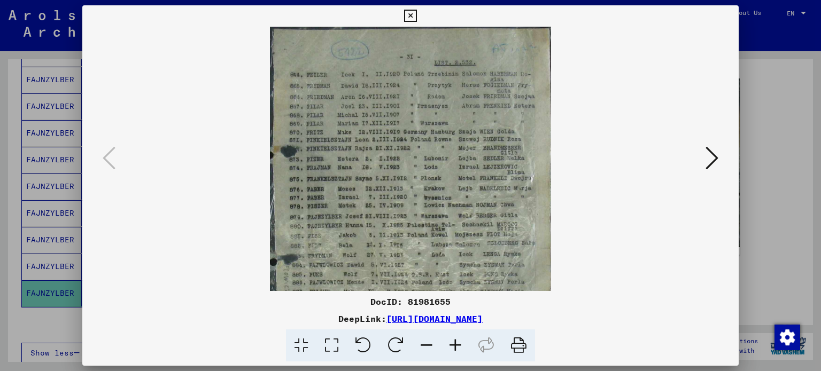
click at [408, 13] on icon at bounding box center [410, 16] width 12 height 13
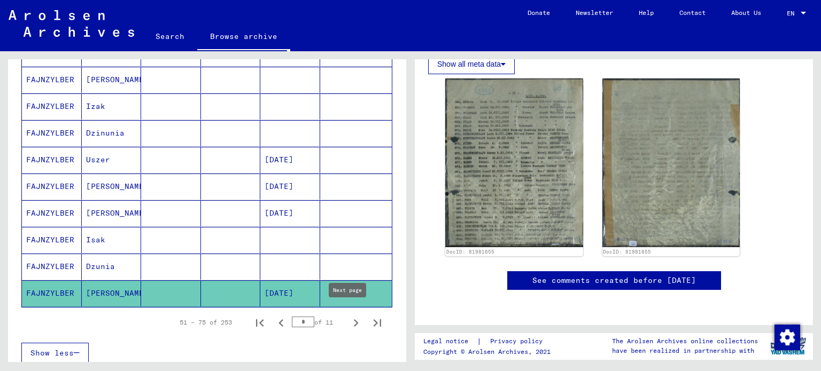
click at [354, 320] on icon "Next page" at bounding box center [356, 323] width 5 height 7
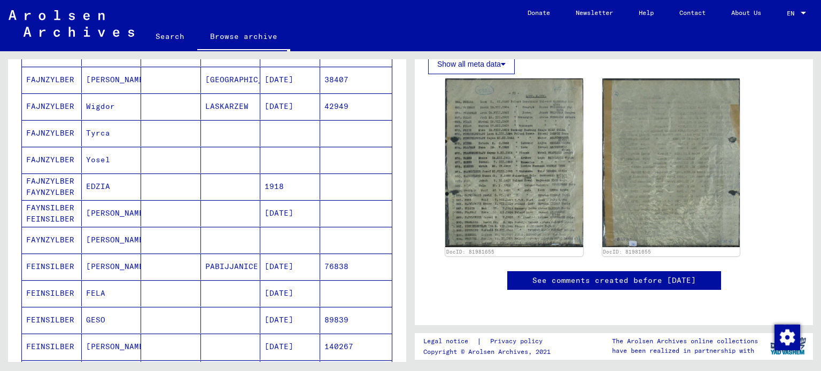
scroll to position [150, 0]
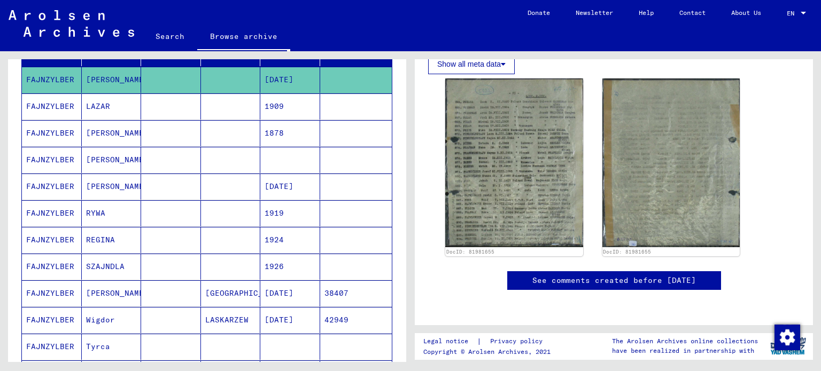
click at [102, 182] on mat-cell "[PERSON_NAME]" at bounding box center [112, 187] width 60 height 26
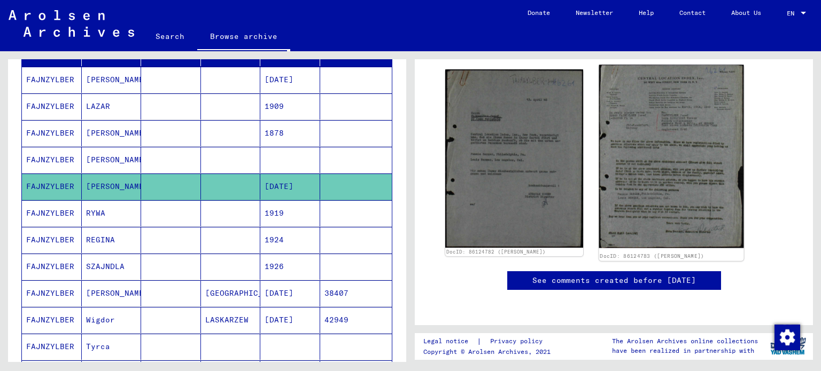
click at [638, 145] on img at bounding box center [671, 156] width 144 height 183
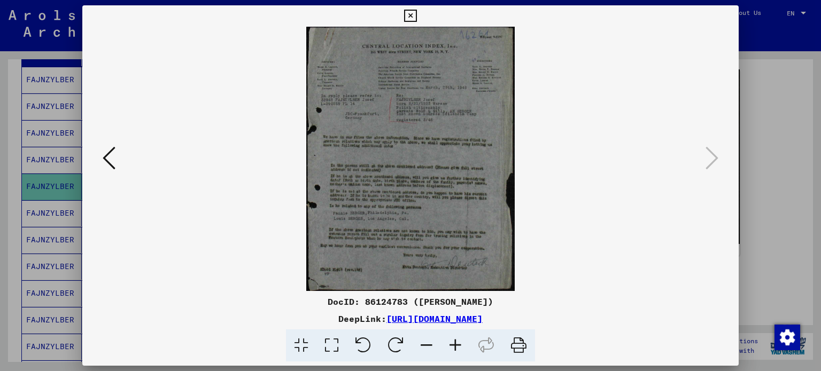
click at [108, 158] on icon at bounding box center [109, 158] width 13 height 26
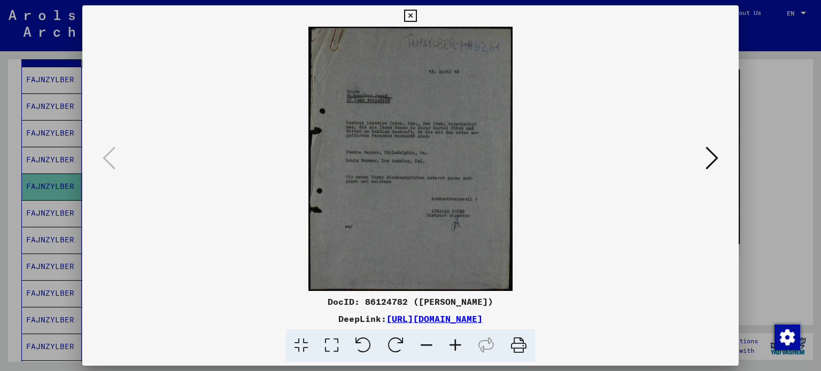
click at [415, 16] on icon at bounding box center [410, 16] width 12 height 13
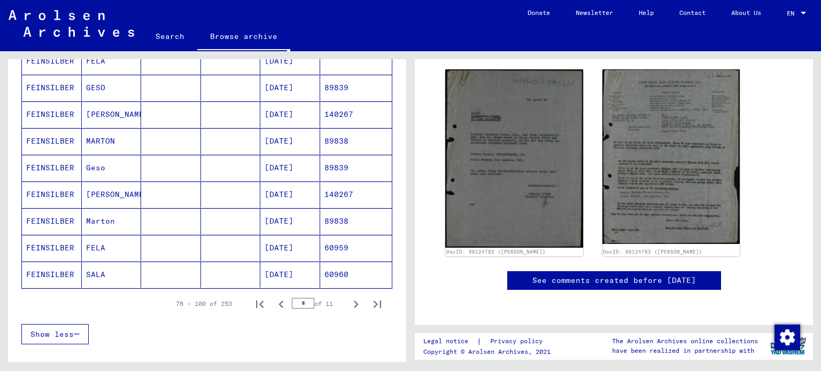
scroll to position [598, 0]
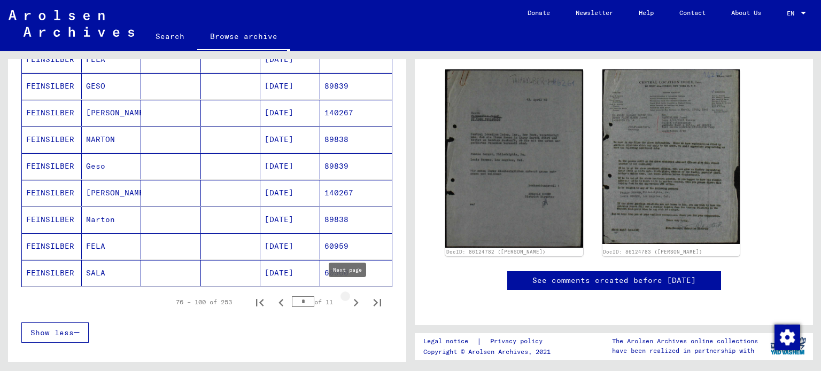
click at [353, 297] on icon "Next page" at bounding box center [355, 303] width 15 height 15
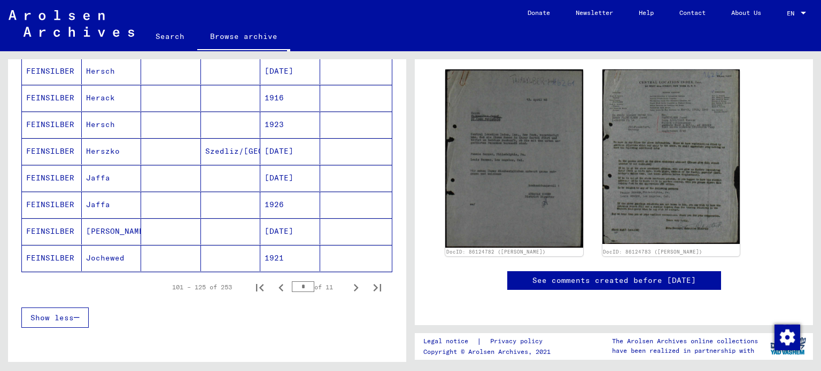
scroll to position [669, 0]
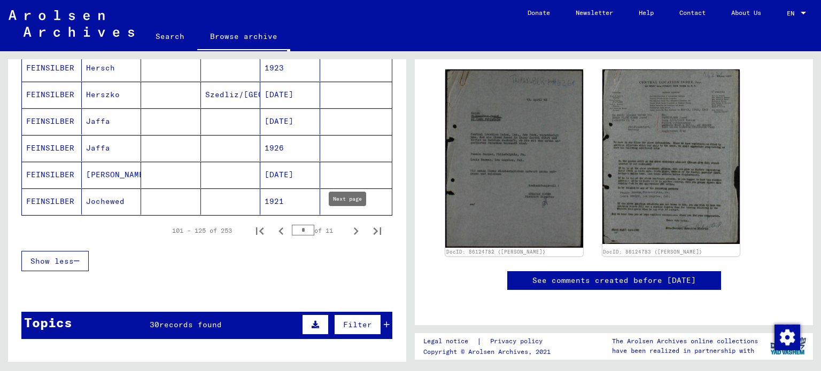
click at [354, 228] on icon "Next page" at bounding box center [356, 231] width 5 height 7
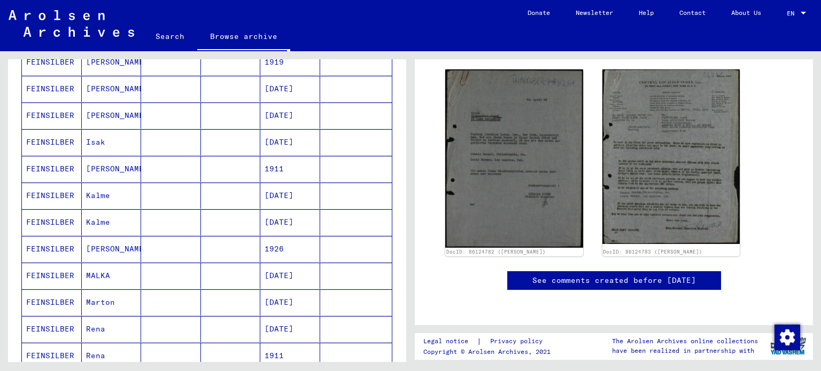
scroll to position [7, 0]
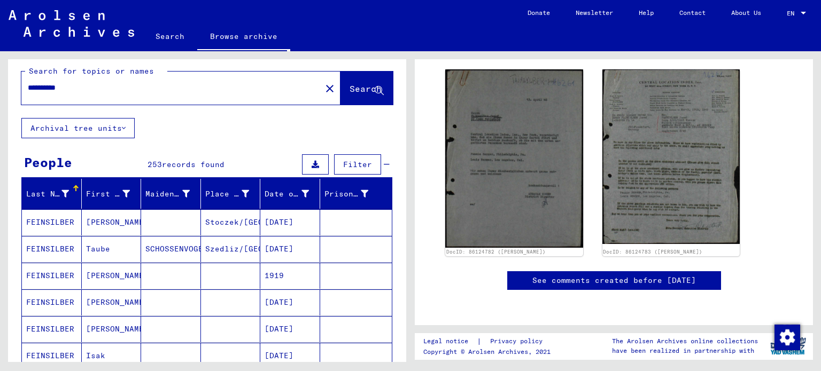
click at [118, 273] on mat-cell "[PERSON_NAME]" at bounding box center [112, 276] width 60 height 26
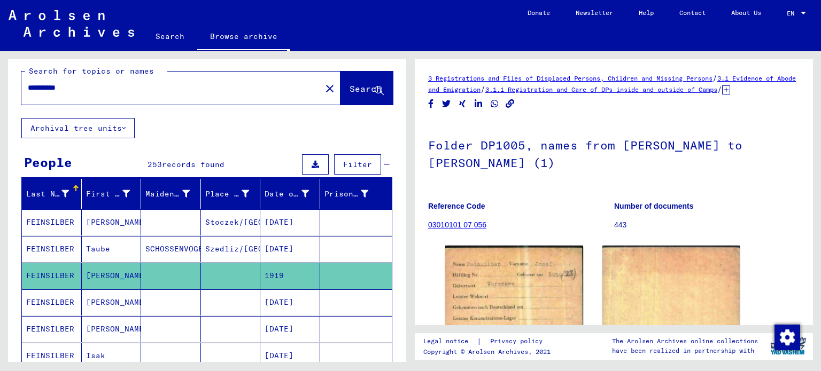
click at [144, 305] on mat-cell at bounding box center [171, 303] width 60 height 26
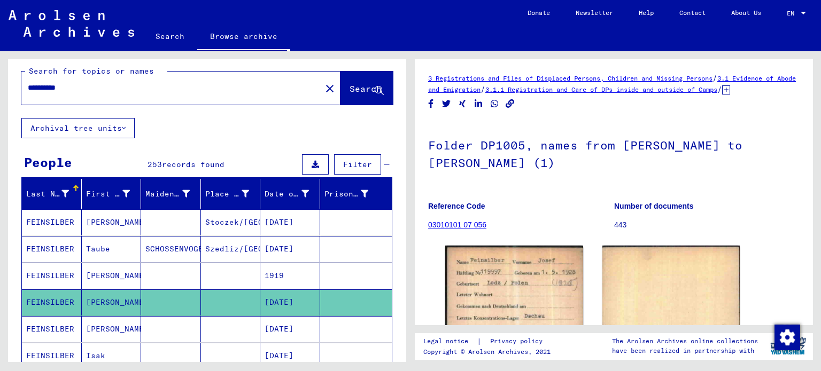
click at [169, 324] on mat-cell at bounding box center [171, 329] width 60 height 26
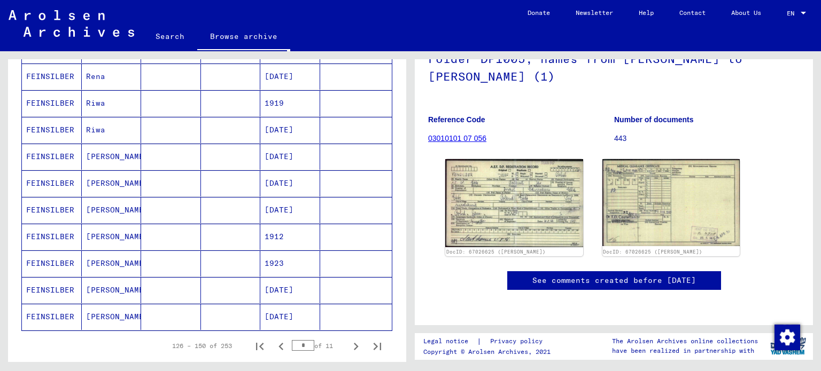
scroll to position [572, 0]
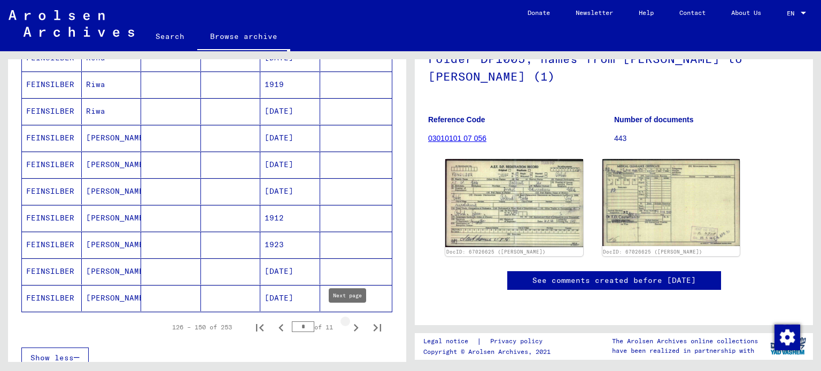
click at [354, 324] on icon "Next page" at bounding box center [356, 327] width 5 height 7
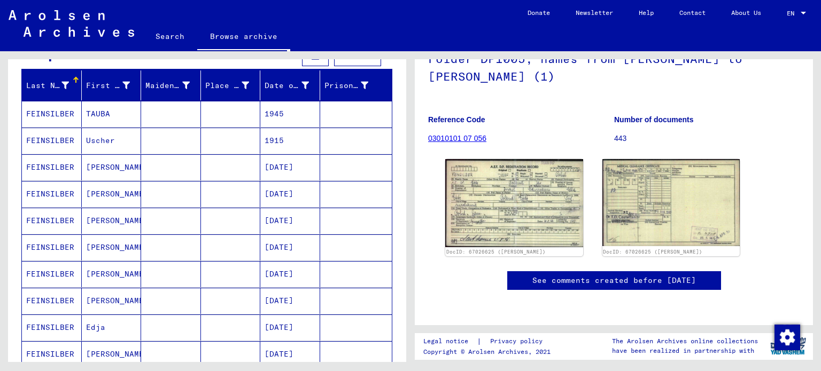
scroll to position [108, 0]
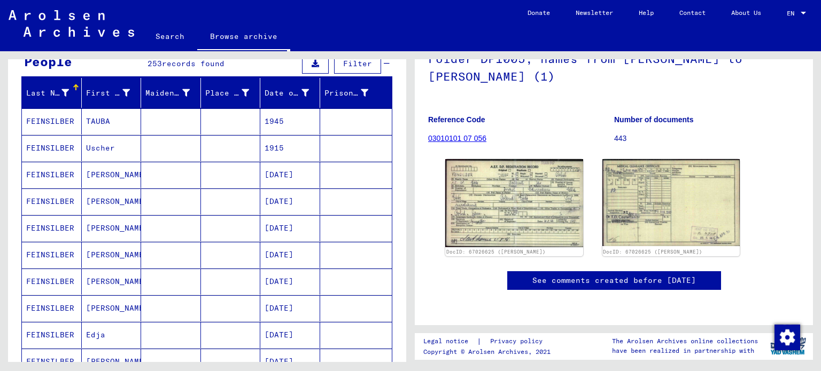
click at [269, 176] on mat-cell "[DATE]" at bounding box center [290, 175] width 60 height 26
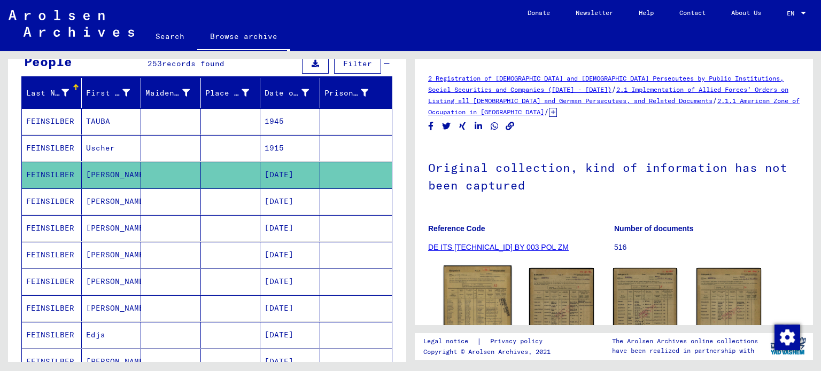
click at [453, 300] on img at bounding box center [478, 313] width 68 height 95
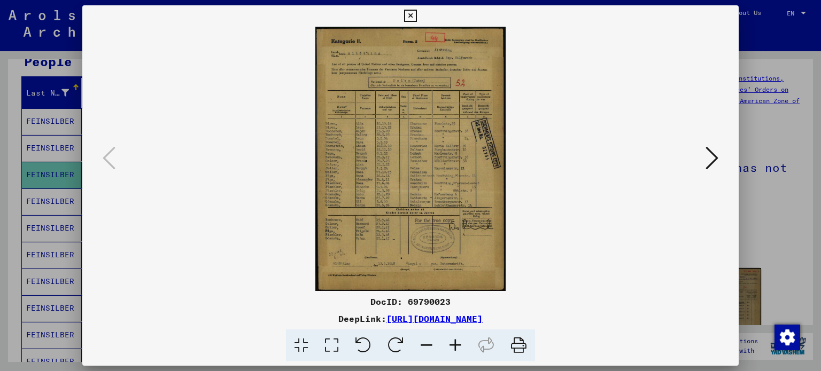
click at [436, 199] on img at bounding box center [411, 159] width 584 height 265
click at [405, 175] on img at bounding box center [411, 159] width 584 height 265
click at [450, 344] on icon at bounding box center [455, 346] width 29 height 33
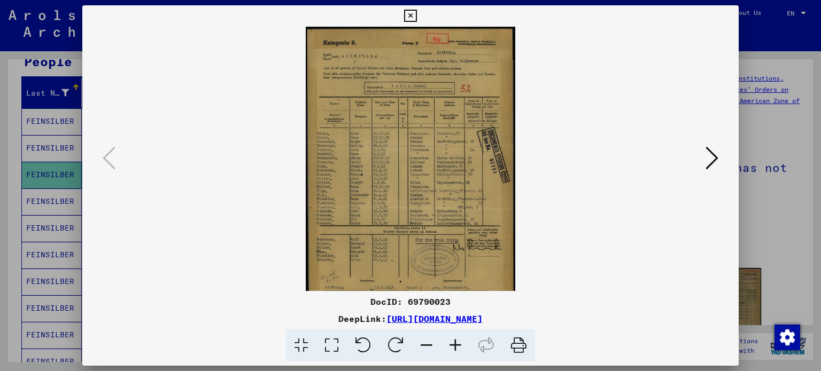
click at [450, 344] on icon at bounding box center [455, 346] width 29 height 33
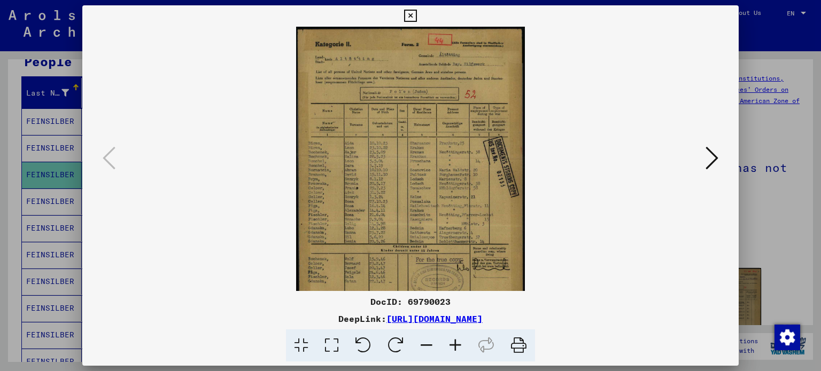
click at [450, 344] on icon at bounding box center [455, 346] width 29 height 33
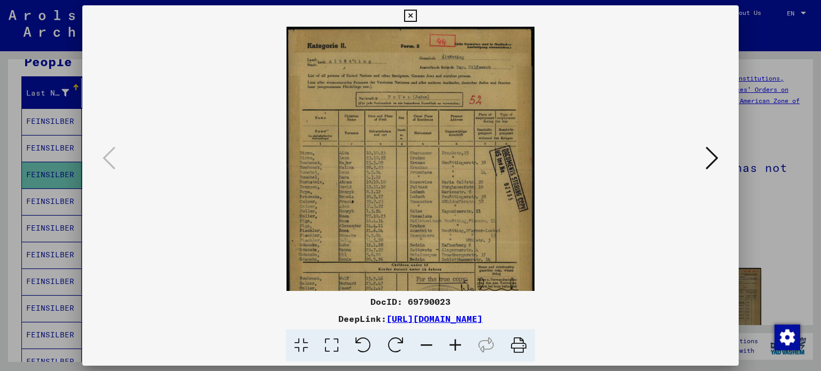
click at [450, 344] on icon at bounding box center [455, 346] width 29 height 33
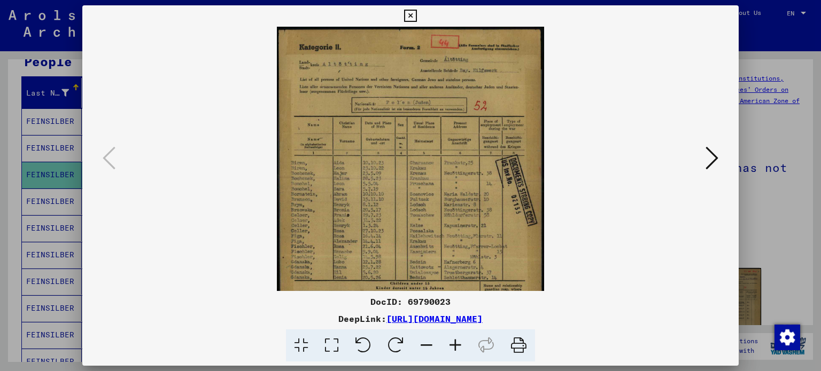
click at [450, 344] on icon at bounding box center [455, 346] width 29 height 33
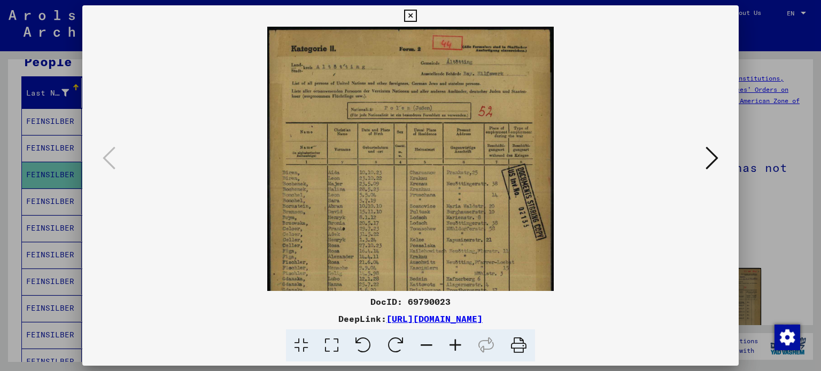
click at [450, 344] on icon at bounding box center [455, 346] width 29 height 33
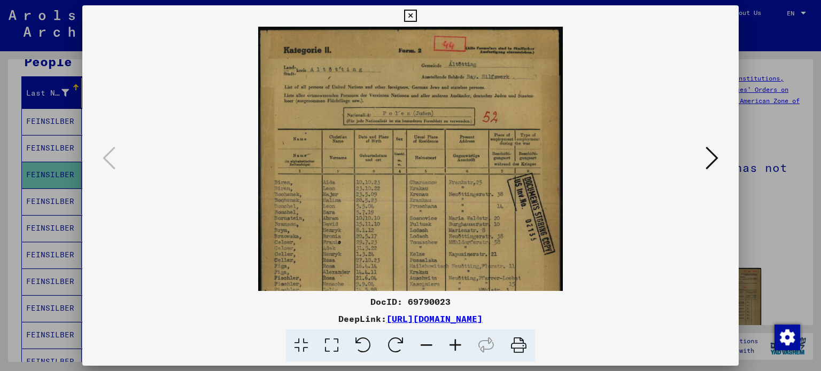
drag, startPoint x: 407, startPoint y: 244, endPoint x: 408, endPoint y: 250, distance: 5.5
click at [408, 250] on img at bounding box center [410, 239] width 305 height 425
click at [410, 17] on icon at bounding box center [410, 16] width 12 height 13
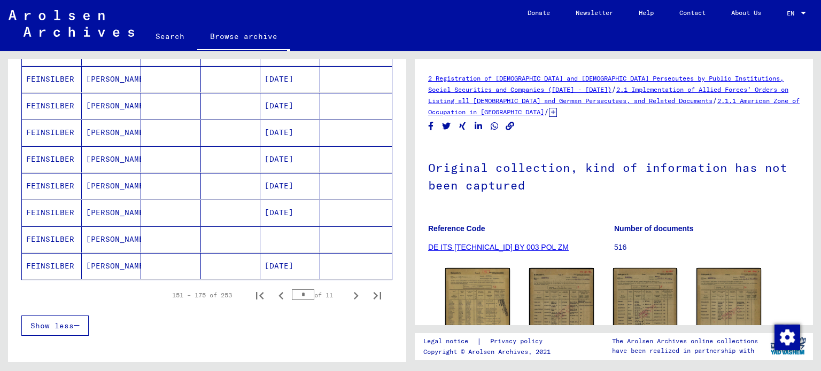
scroll to position [610, 0]
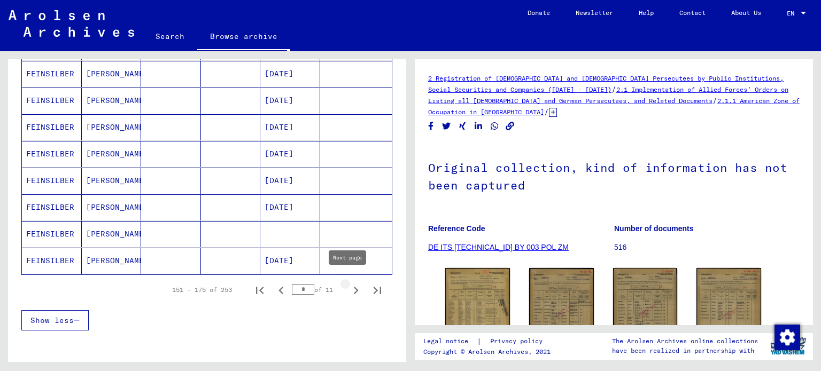
click at [348, 286] on icon "Next page" at bounding box center [355, 290] width 15 height 15
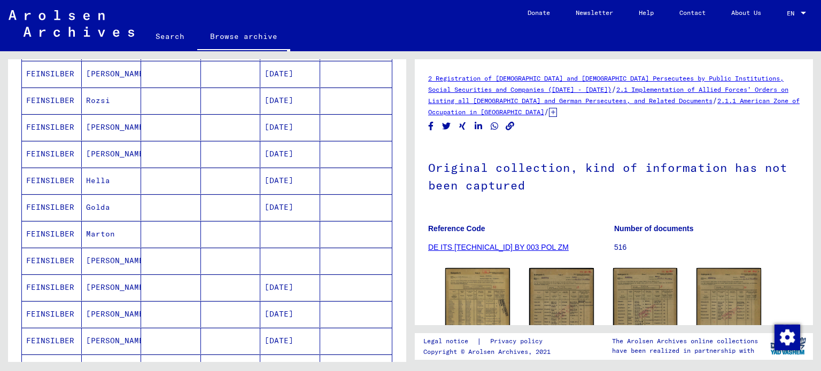
click at [117, 260] on mat-cell "[PERSON_NAME]" at bounding box center [112, 261] width 60 height 26
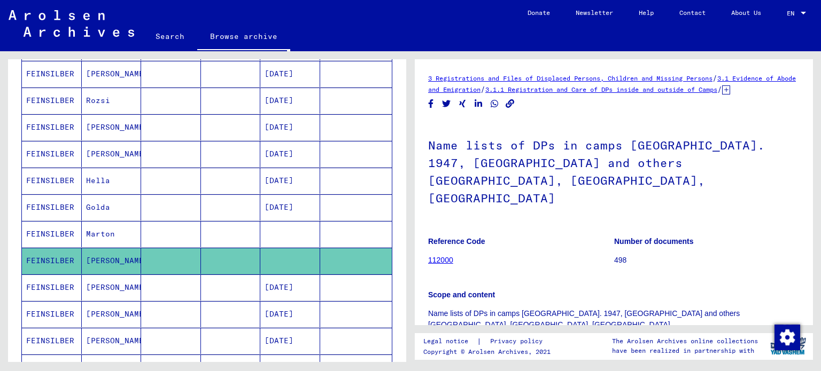
scroll to position [214, 0]
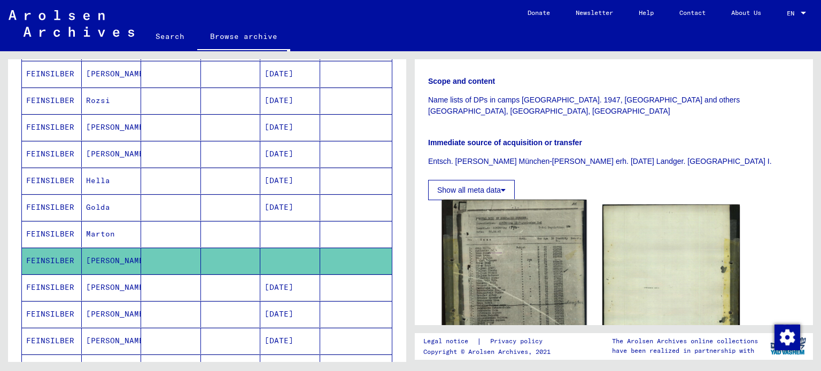
click at [499, 231] on img at bounding box center [514, 295] width 144 height 190
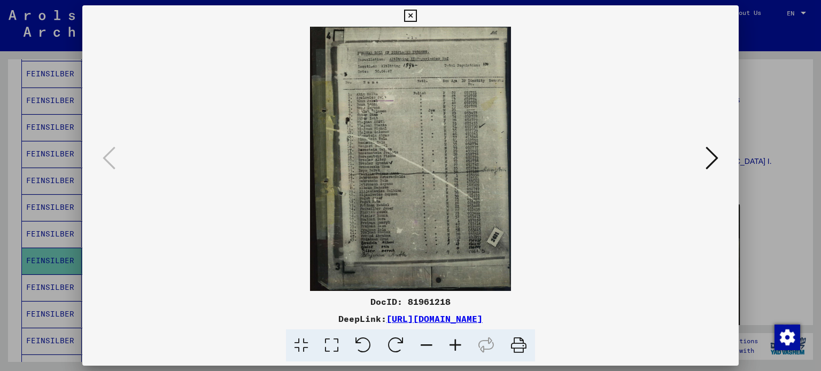
click at [464, 223] on img at bounding box center [411, 159] width 584 height 265
click at [449, 342] on icon at bounding box center [455, 346] width 29 height 33
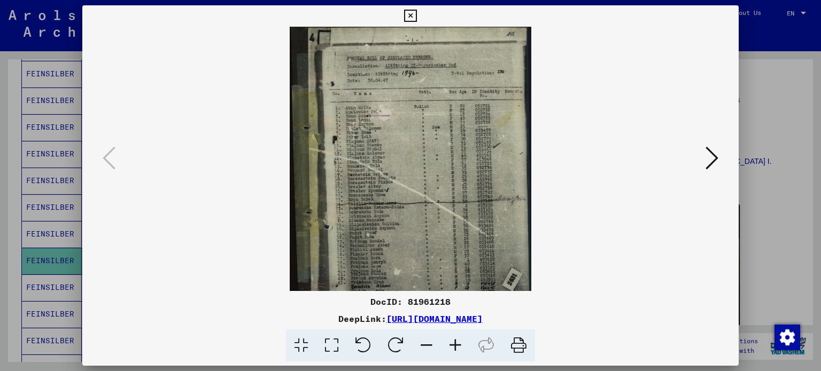
click at [449, 342] on icon at bounding box center [455, 346] width 29 height 33
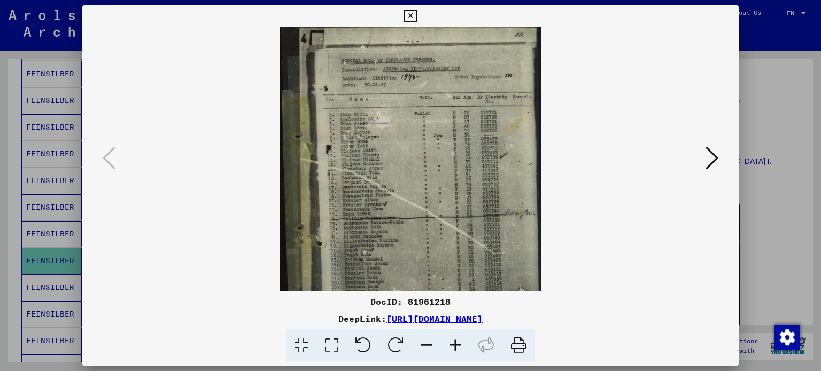
click at [449, 342] on icon at bounding box center [455, 346] width 29 height 33
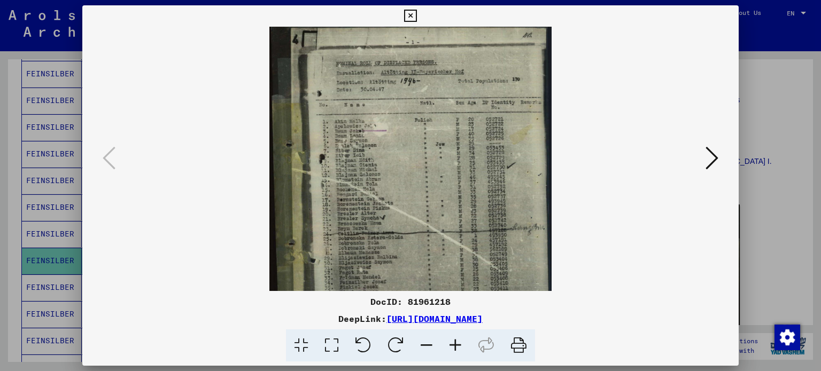
click at [449, 342] on icon at bounding box center [455, 346] width 29 height 33
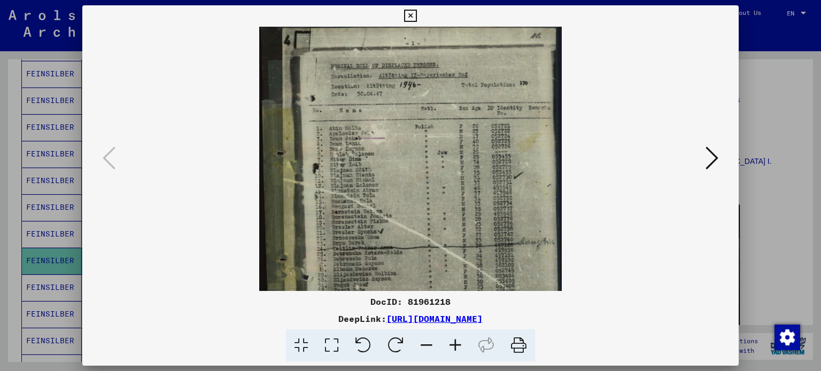
click at [449, 342] on icon at bounding box center [455, 346] width 29 height 33
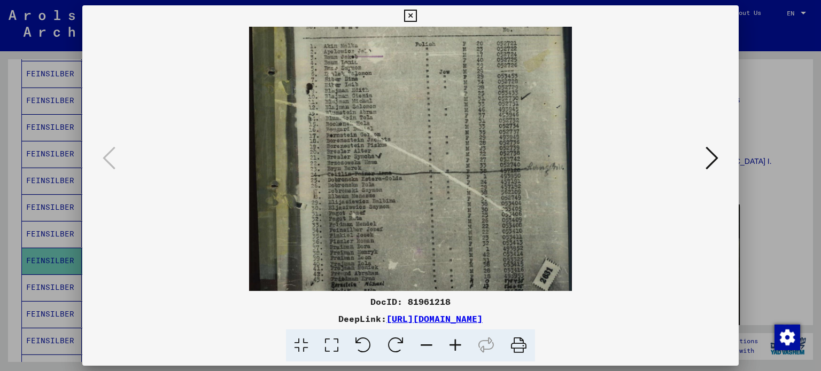
scroll to position [118, 0]
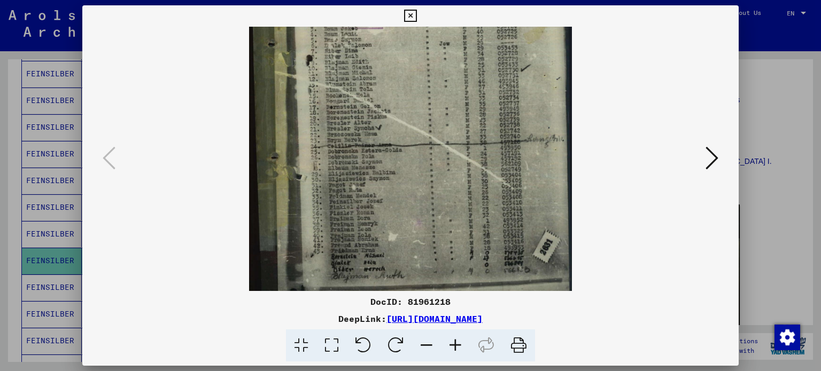
drag, startPoint x: 356, startPoint y: 176, endPoint x: 354, endPoint y: 42, distance: 134.7
click at [349, 49] on img at bounding box center [410, 121] width 323 height 425
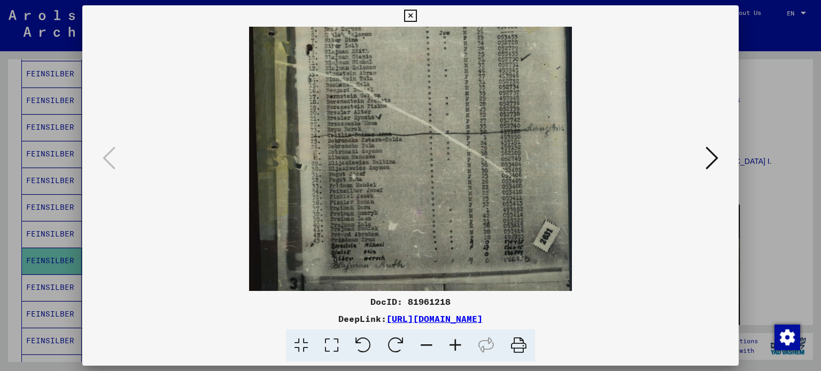
click at [416, 19] on icon at bounding box center [410, 16] width 12 height 13
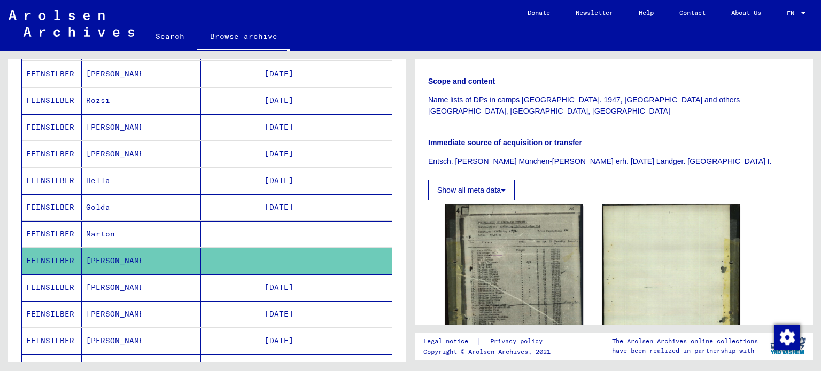
click at [104, 282] on mat-cell "[PERSON_NAME]" at bounding box center [112, 288] width 60 height 26
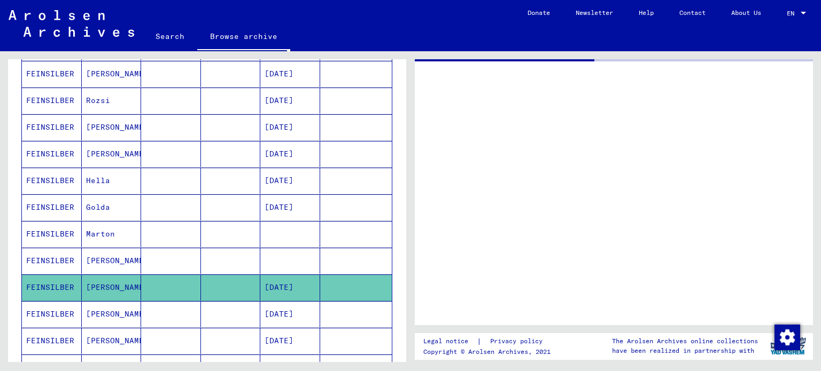
click at [104, 282] on mat-cell "[PERSON_NAME]" at bounding box center [112, 288] width 60 height 26
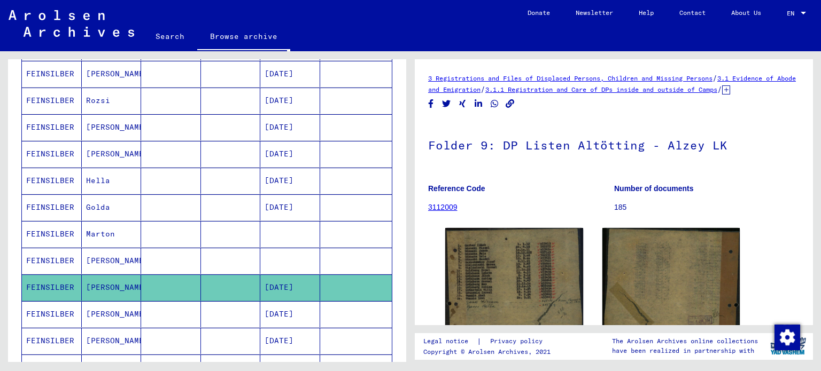
scroll to position [214, 0]
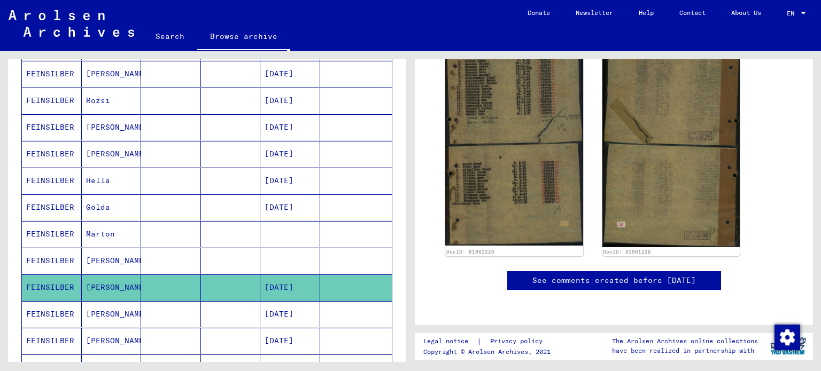
click at [123, 308] on mat-cell "[PERSON_NAME]" at bounding box center [112, 314] width 60 height 26
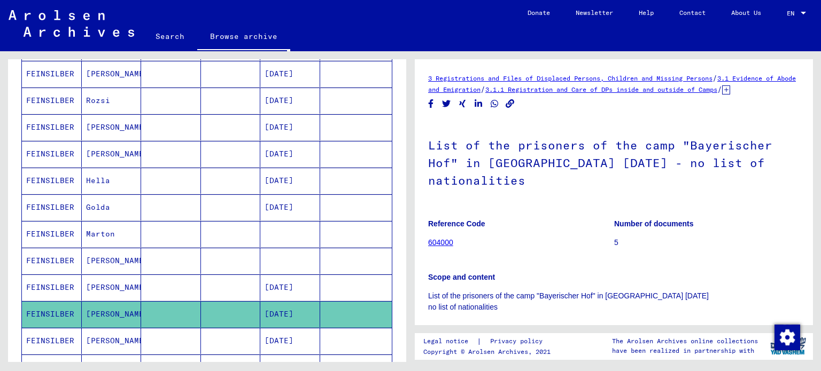
scroll to position [214, 0]
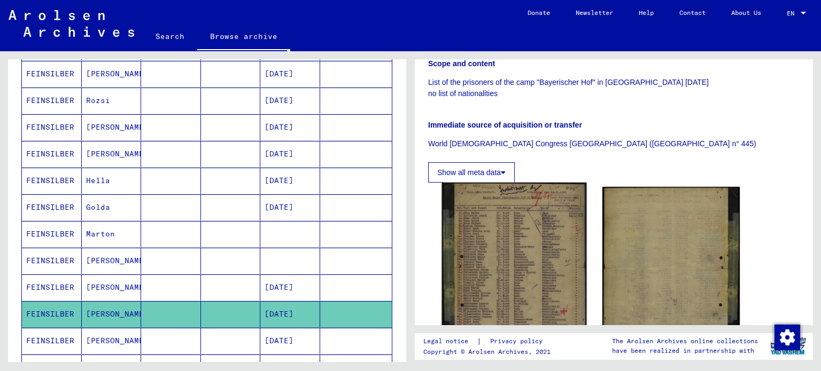
click at [530, 243] on img at bounding box center [514, 269] width 144 height 173
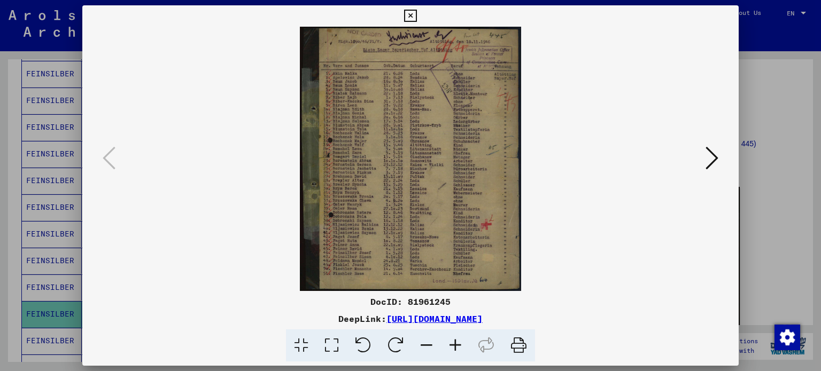
click at [453, 348] on icon at bounding box center [455, 346] width 29 height 33
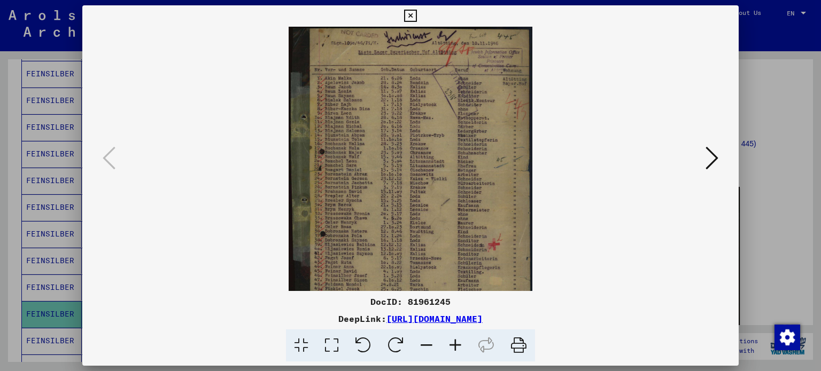
click at [453, 348] on icon at bounding box center [455, 346] width 29 height 33
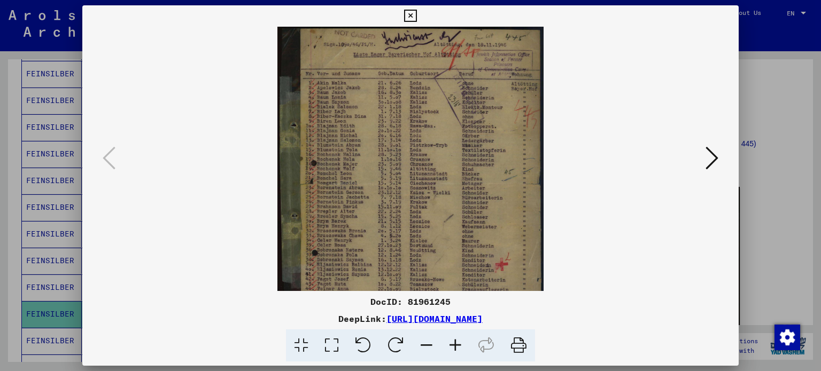
click at [453, 348] on icon at bounding box center [455, 346] width 29 height 33
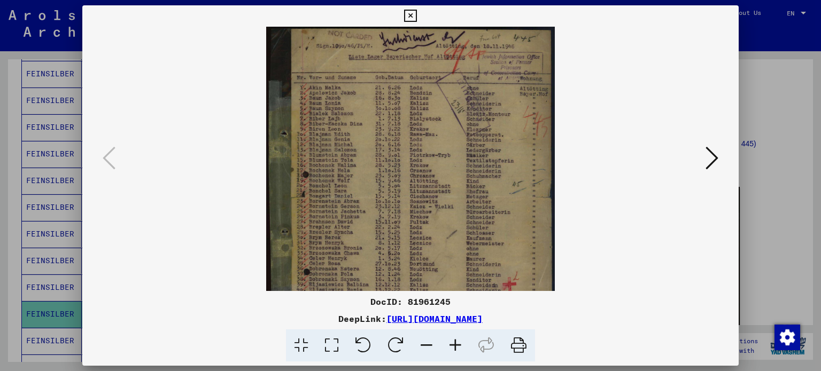
click at [453, 348] on icon at bounding box center [455, 346] width 29 height 33
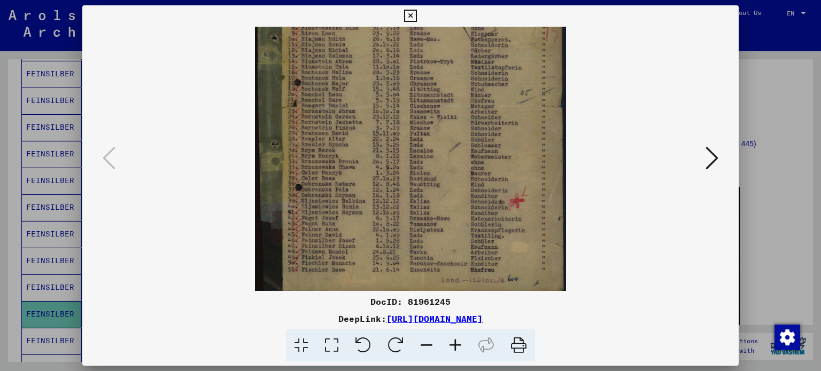
scroll to position [107, 0]
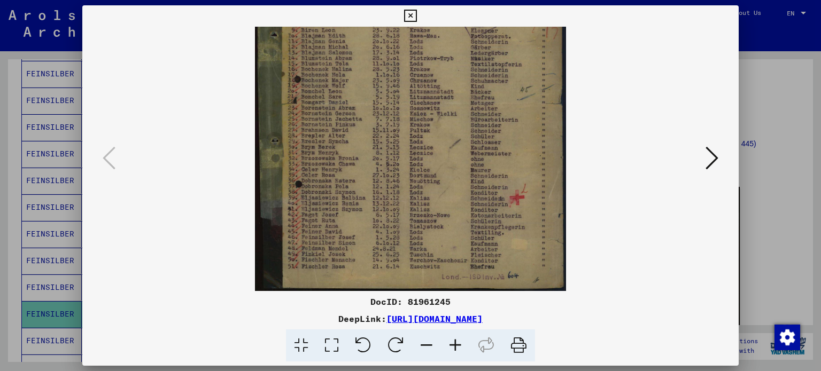
drag, startPoint x: 416, startPoint y: 236, endPoint x: 377, endPoint y: 120, distance: 122.2
click at [377, 120] on img at bounding box center [410, 105] width 311 height 371
click at [408, 19] on icon at bounding box center [410, 16] width 12 height 13
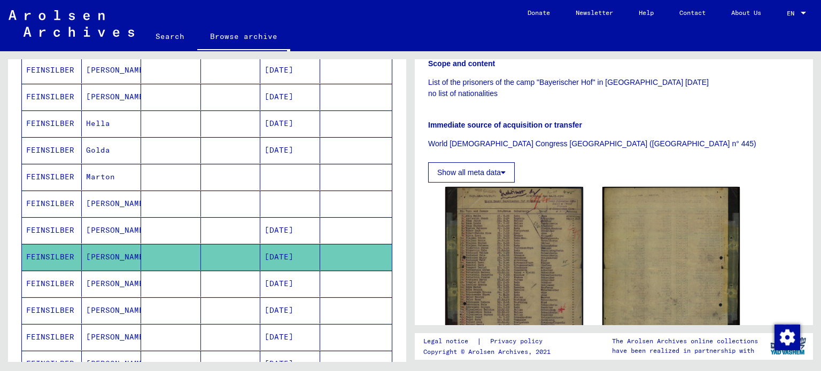
scroll to position [478, 0]
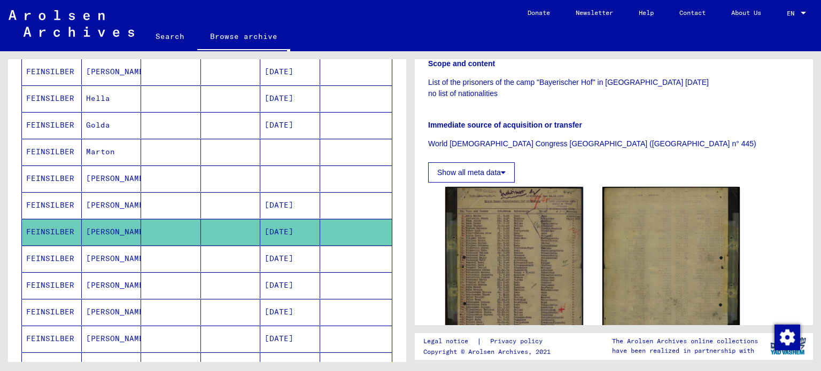
click at [120, 278] on mat-cell "[PERSON_NAME]" at bounding box center [112, 286] width 60 height 26
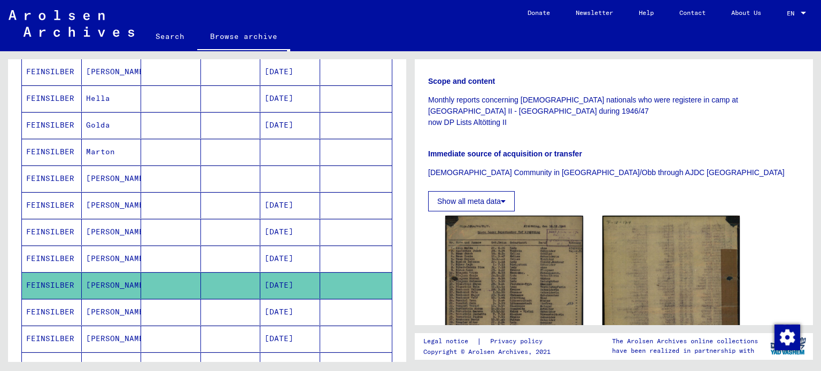
scroll to position [428, 0]
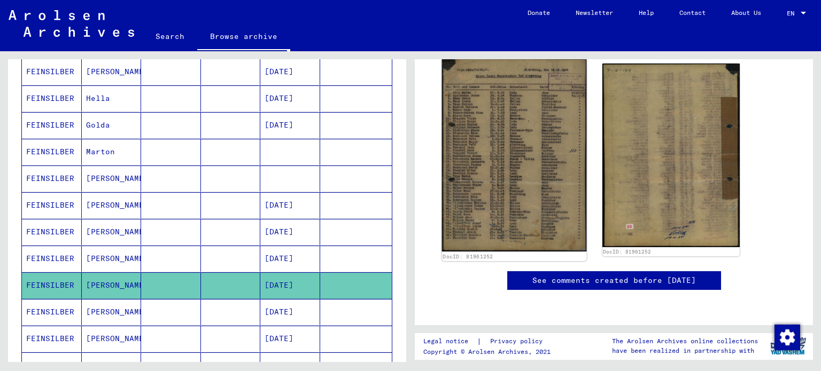
click at [523, 172] on img at bounding box center [514, 155] width 144 height 193
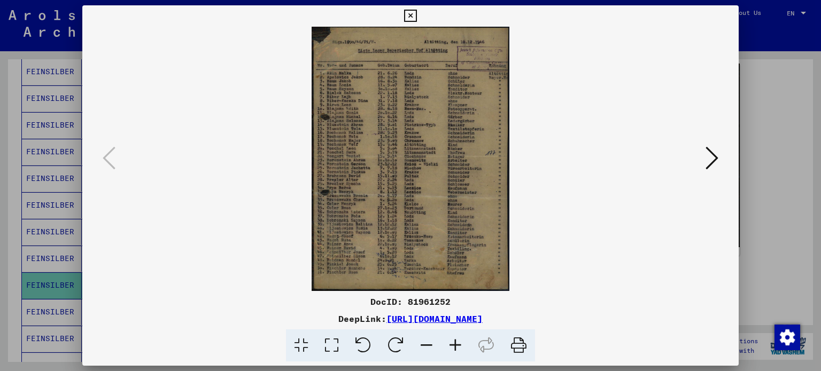
click at [460, 346] on icon at bounding box center [455, 346] width 29 height 33
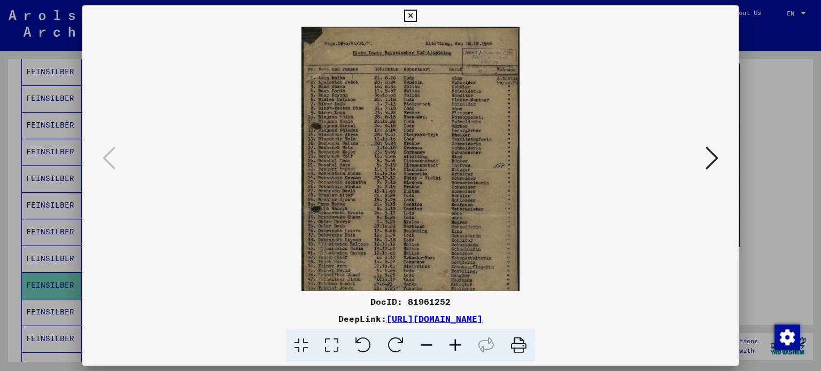
click at [460, 346] on icon at bounding box center [455, 346] width 29 height 33
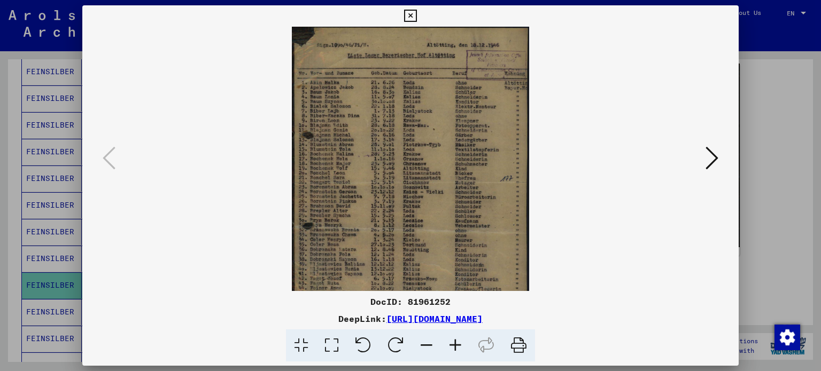
click at [455, 346] on icon at bounding box center [455, 346] width 29 height 33
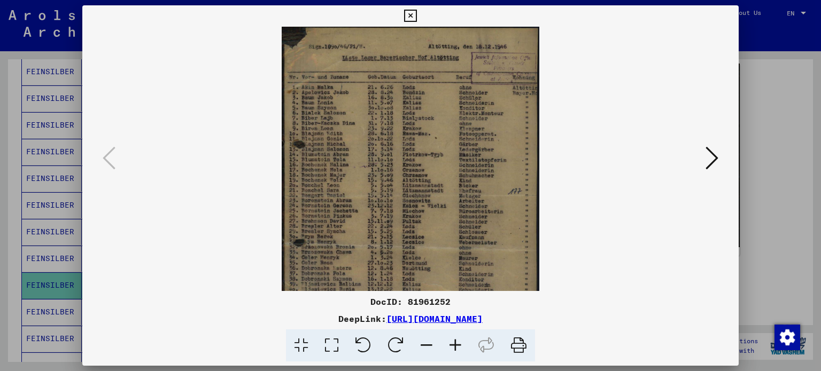
click at [455, 346] on icon at bounding box center [455, 346] width 29 height 33
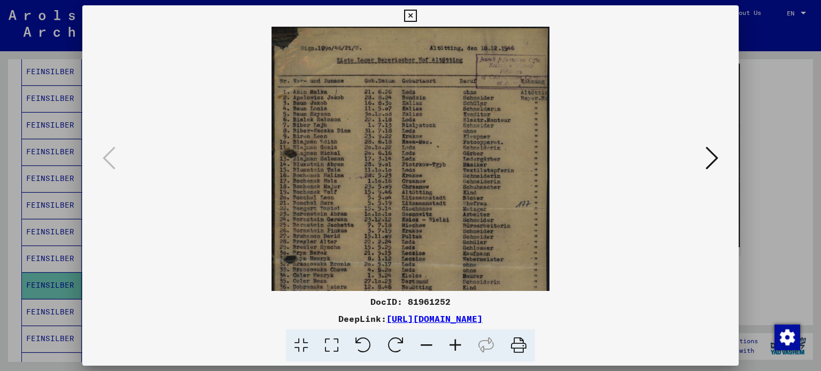
click at [455, 346] on icon at bounding box center [455, 346] width 29 height 33
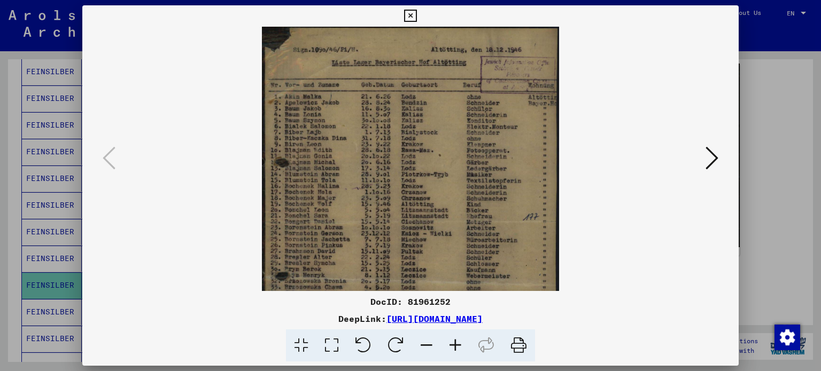
click at [455, 346] on icon at bounding box center [455, 346] width 29 height 33
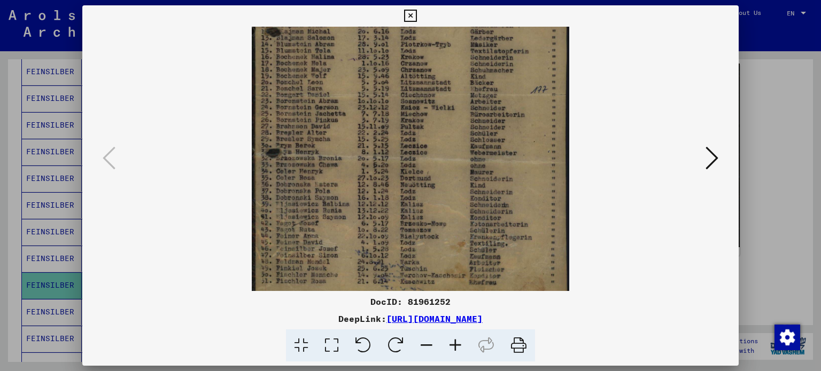
scroll to position [143, 0]
drag, startPoint x: 419, startPoint y: 228, endPoint x: 443, endPoint y: 89, distance: 140.9
click at [443, 89] on img at bounding box center [410, 96] width 317 height 425
click at [408, 14] on icon at bounding box center [410, 16] width 12 height 13
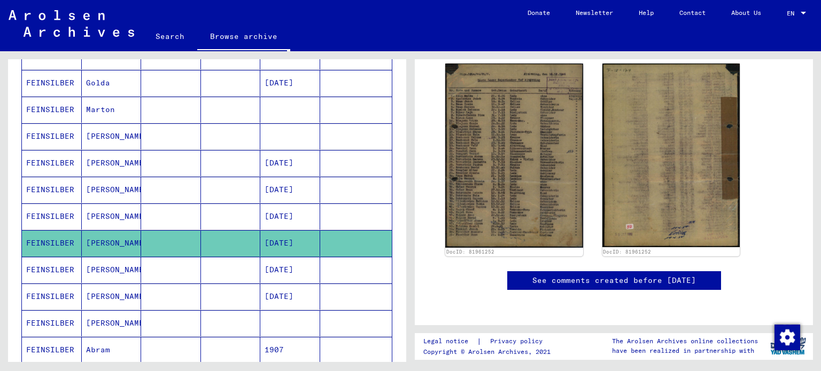
scroll to position [560, 0]
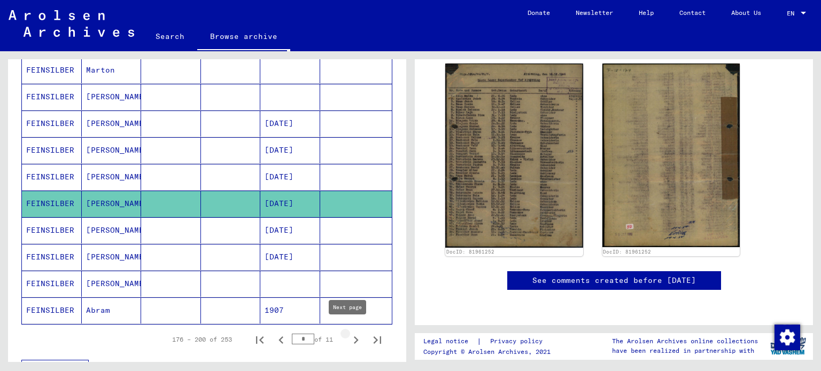
click at [350, 333] on icon "Next page" at bounding box center [355, 340] width 15 height 15
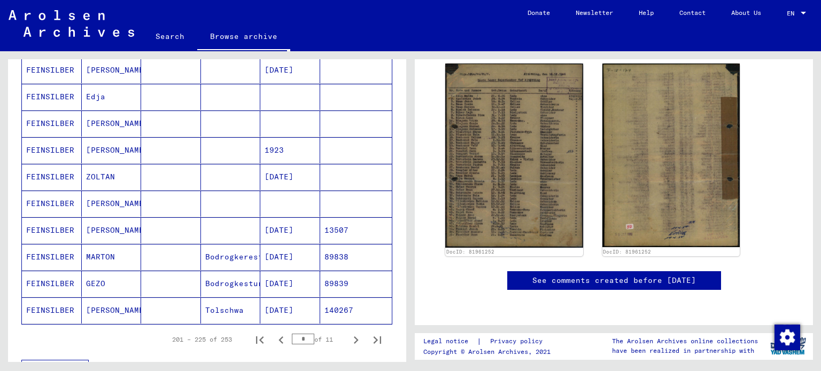
drag, startPoint x: 408, startPoint y: 243, endPoint x: 411, endPoint y: 222, distance: 21.5
click at [411, 51] on div "**********" at bounding box center [410, 51] width 821 height 0
click at [344, 220] on mat-cell "13507" at bounding box center [356, 231] width 72 height 26
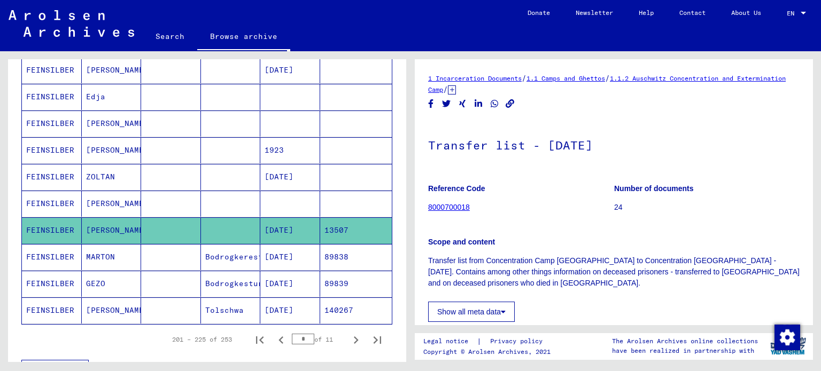
click at [398, 227] on div "**********" at bounding box center [207, 214] width 398 height 311
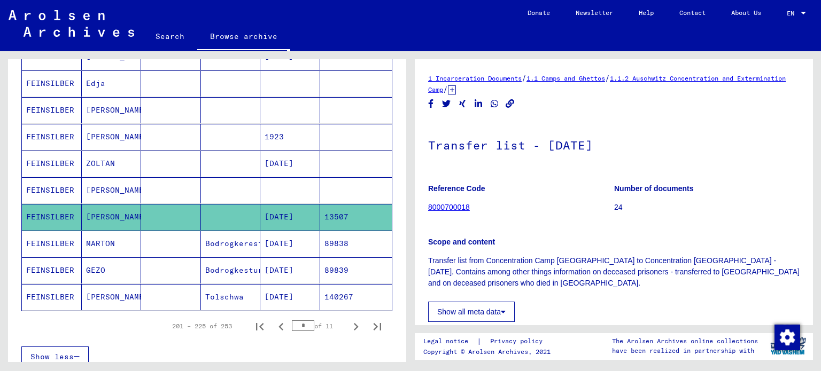
scroll to position [607, 0]
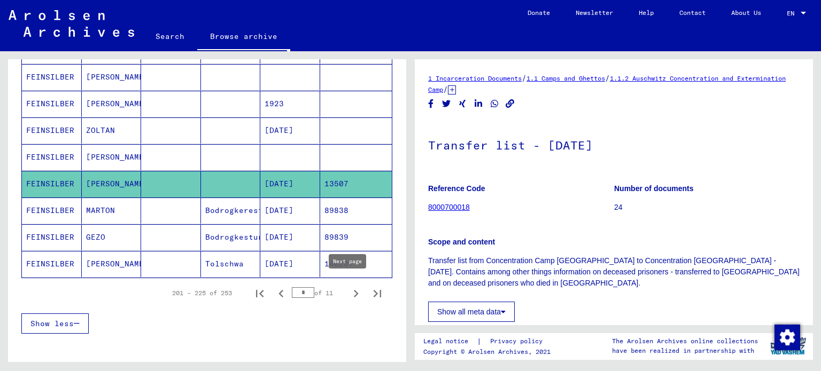
click at [348, 286] on icon "Next page" at bounding box center [355, 293] width 15 height 15
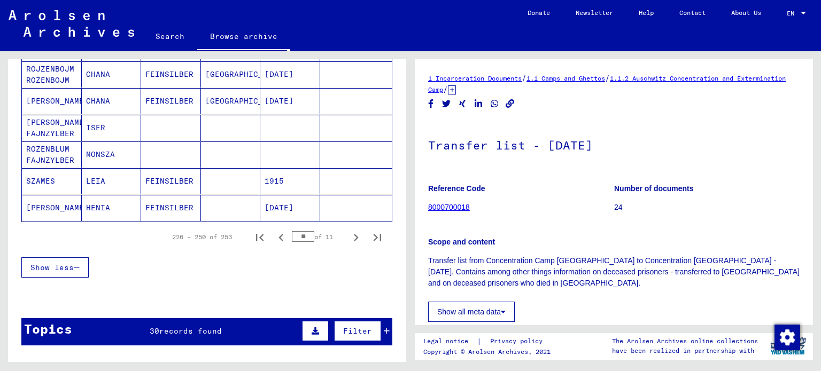
scroll to position [696, 0]
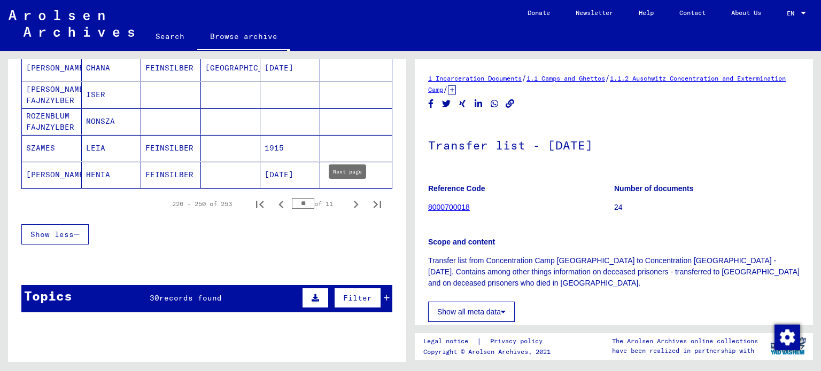
click at [354, 201] on icon "Next page" at bounding box center [356, 204] width 5 height 7
type input "**"
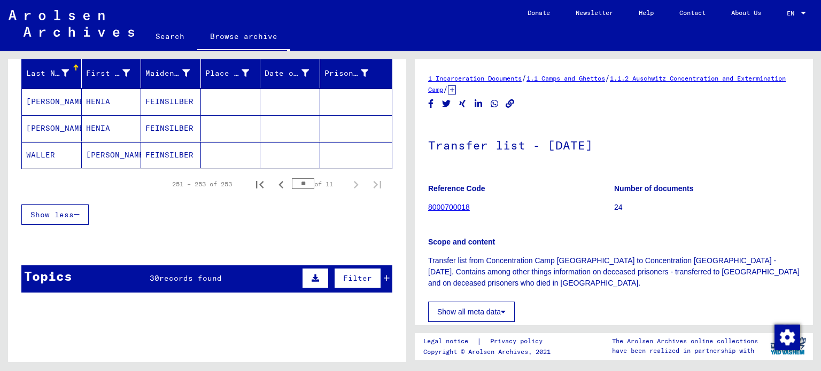
scroll to position [122, 0]
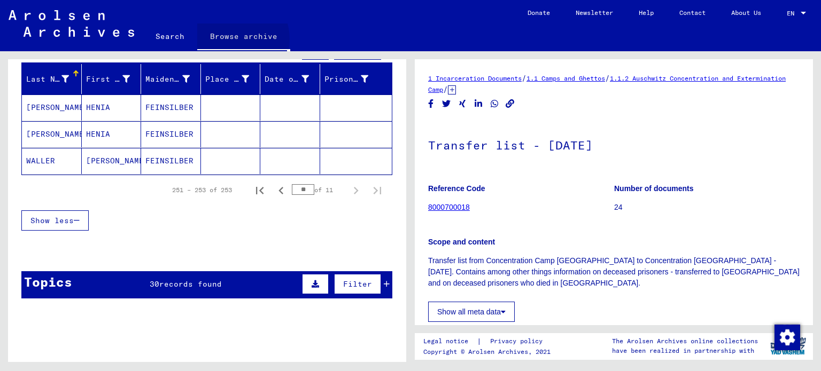
click at [233, 39] on link "Browse archive" at bounding box center [243, 38] width 93 height 28
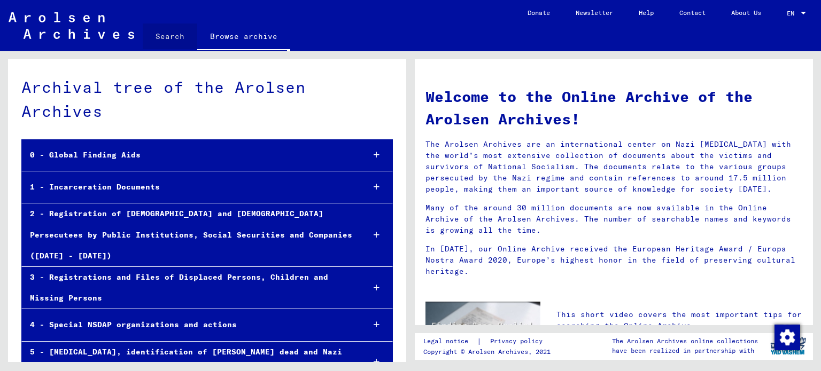
click at [181, 30] on link "Search" at bounding box center [170, 37] width 55 height 26
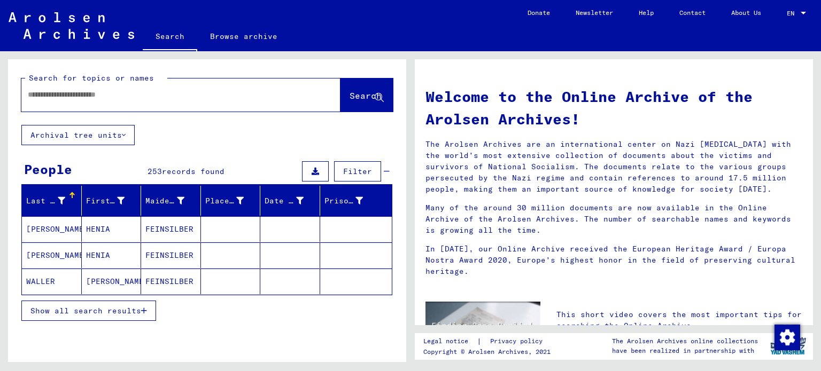
click at [166, 90] on input "text" at bounding box center [168, 94] width 281 height 11
click at [375, 94] on icon at bounding box center [379, 98] width 9 height 9
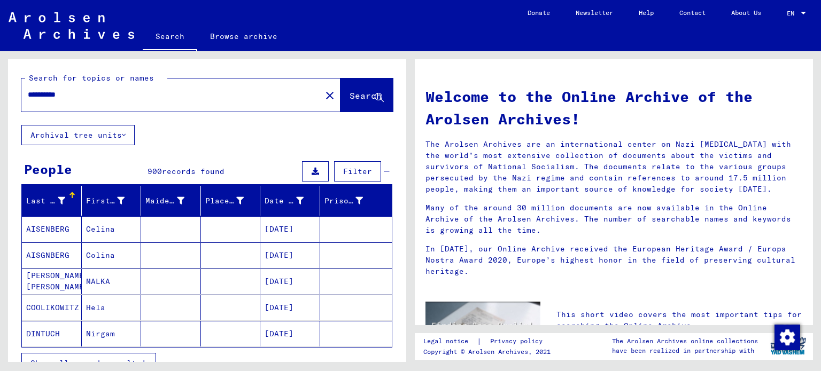
scroll to position [214, 0]
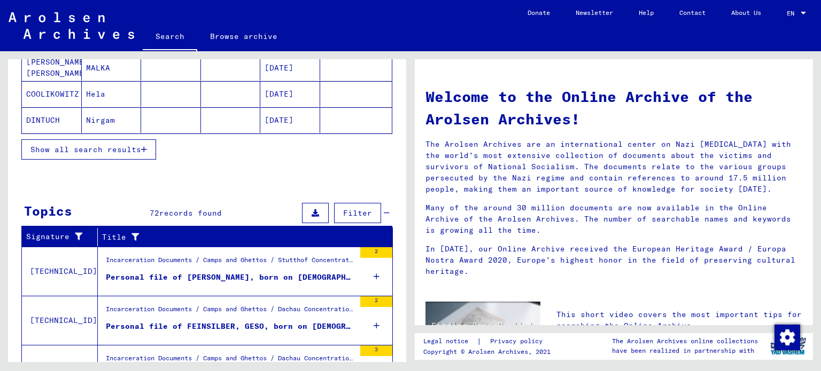
click at [75, 141] on button "Show all search results" at bounding box center [88, 150] width 135 height 20
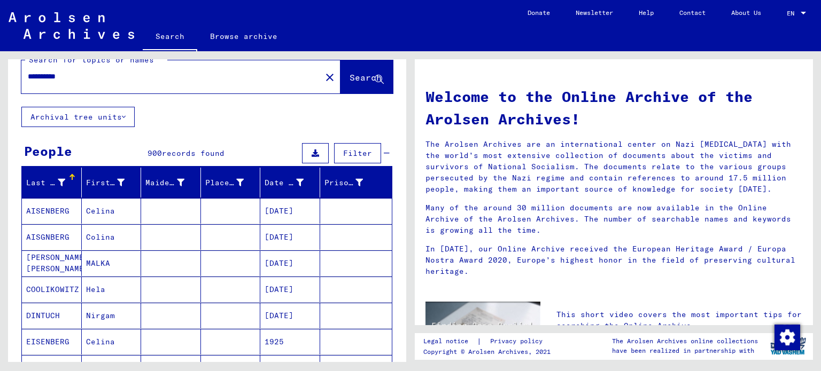
scroll to position [0, 0]
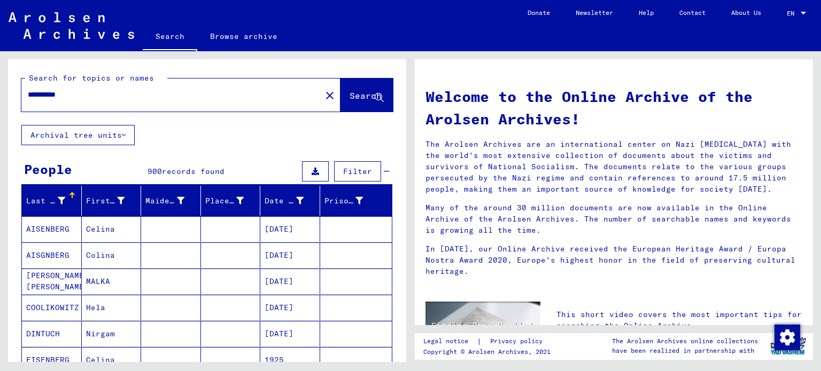
click at [205, 102] on div "**********" at bounding box center [164, 95] width 287 height 24
click at [109, 95] on input "**********" at bounding box center [168, 94] width 281 height 11
click at [353, 176] on button "Filter" at bounding box center [357, 171] width 47 height 20
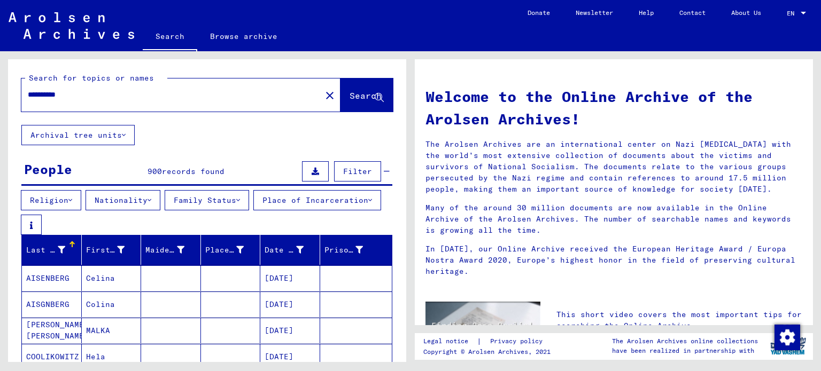
click at [253, 211] on button "Place of Incarceration" at bounding box center [317, 200] width 128 height 20
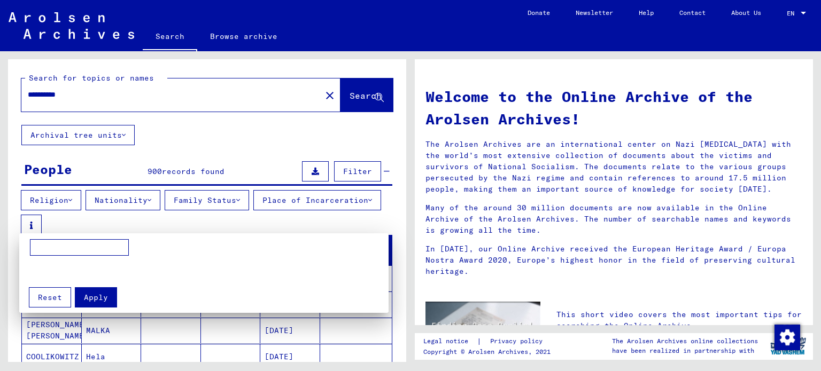
click at [115, 95] on div at bounding box center [410, 185] width 821 height 371
click at [115, 95] on input "**********" at bounding box center [168, 94] width 281 height 11
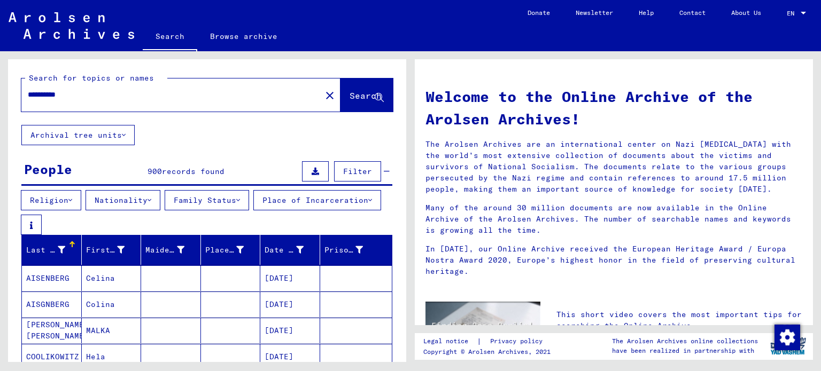
click at [115, 95] on input "**********" at bounding box center [168, 94] width 281 height 11
type input "**********"
click at [340, 102] on button "Search" at bounding box center [366, 95] width 52 height 33
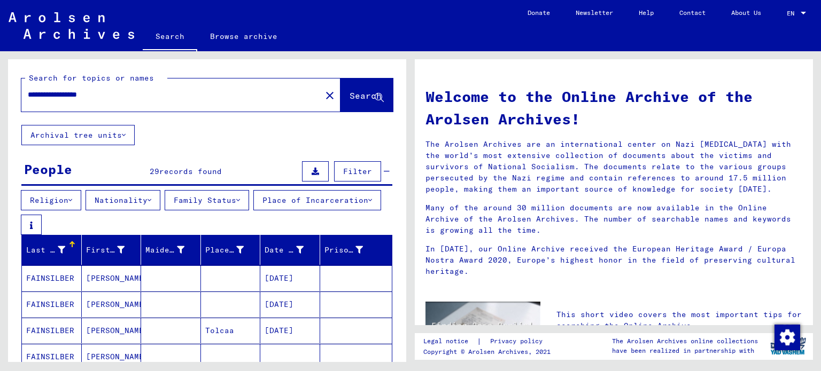
scroll to position [214, 0]
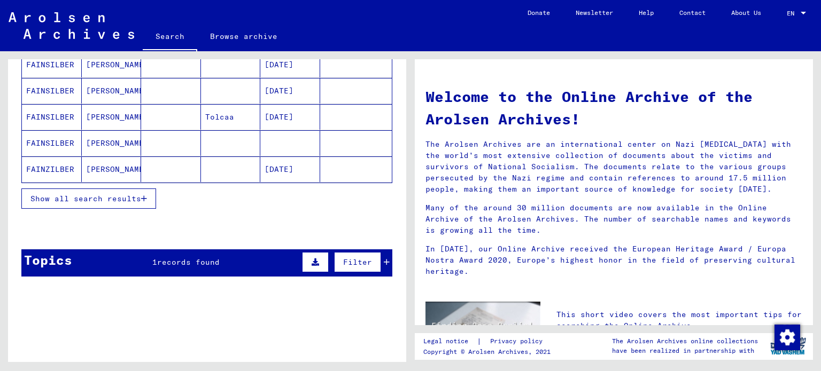
click at [118, 203] on span "Show all search results" at bounding box center [85, 199] width 111 height 10
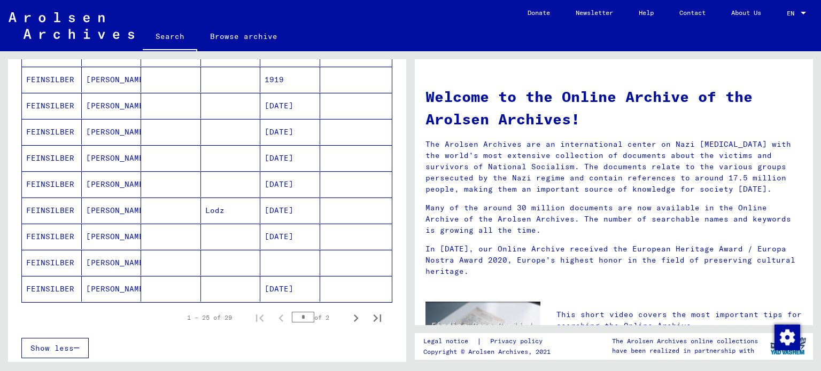
scroll to position [625, 0]
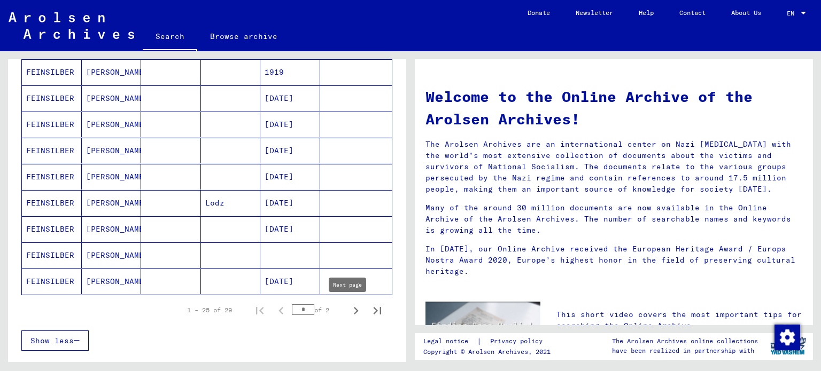
click at [348, 314] on icon "Next page" at bounding box center [355, 311] width 15 height 15
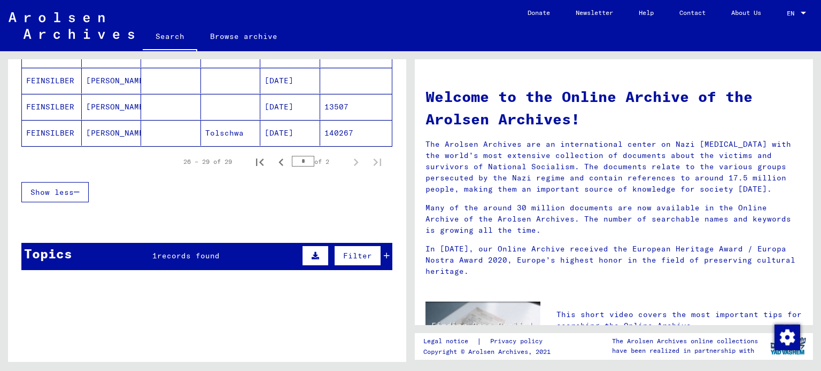
scroll to position [179, 0]
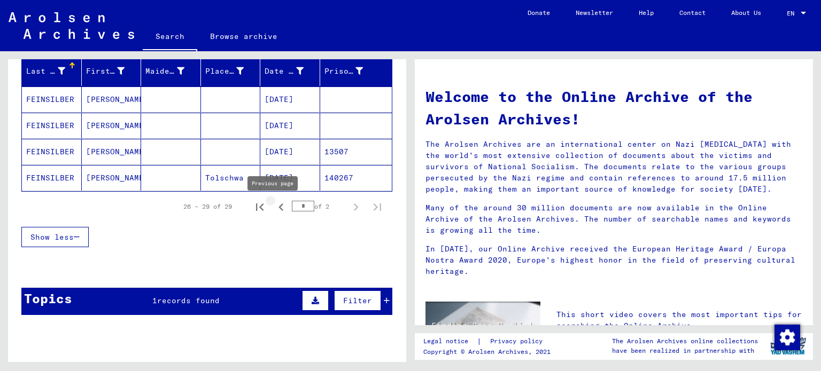
click at [274, 208] on icon "Previous page" at bounding box center [281, 207] width 15 height 15
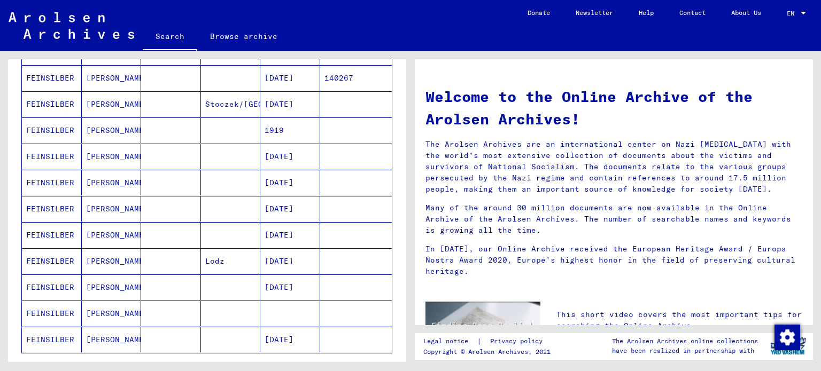
scroll to position [594, 0]
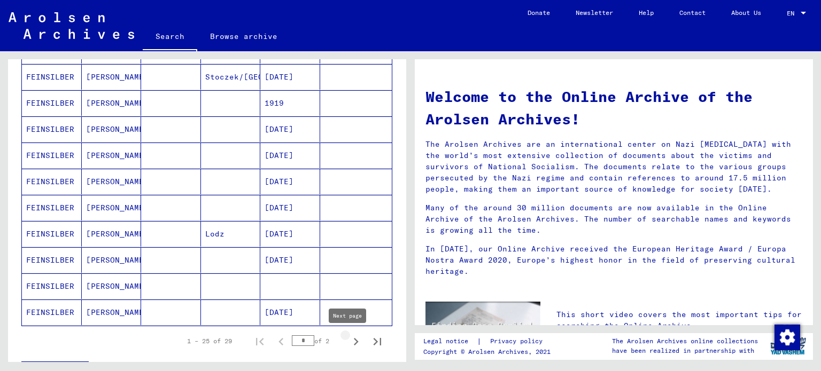
click at [348, 344] on icon "Next page" at bounding box center [355, 342] width 15 height 15
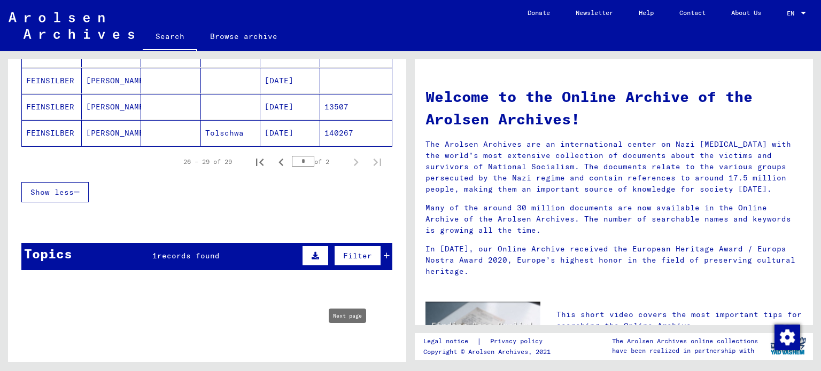
scroll to position [224, 0]
click at [458, 368] on mat-sidenav-content "**********" at bounding box center [410, 185] width 821 height 371
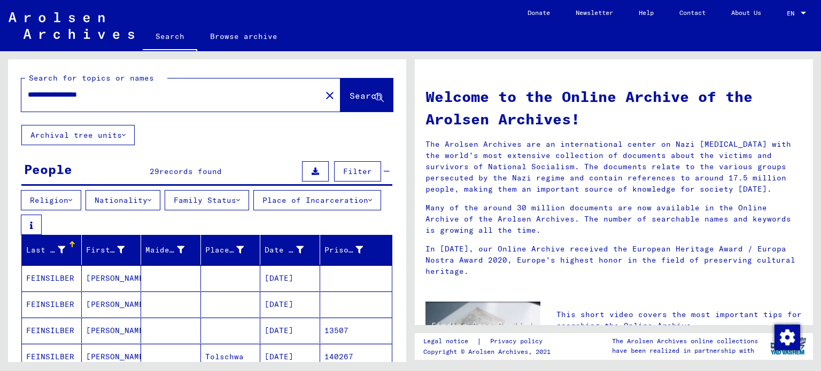
scroll to position [214, 0]
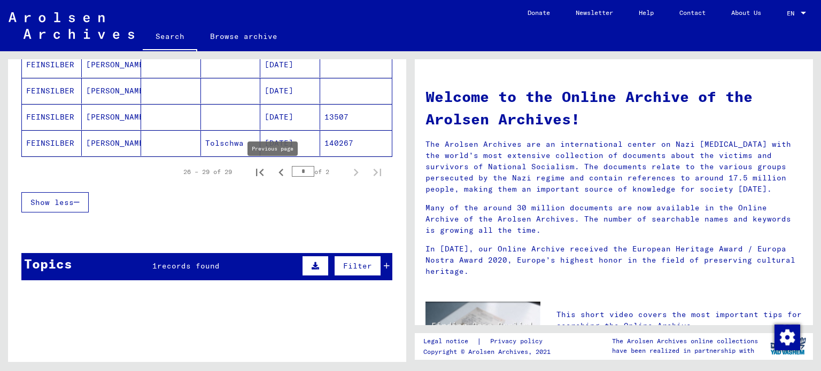
click at [274, 173] on icon "Previous page" at bounding box center [281, 172] width 15 height 15
type input "*"
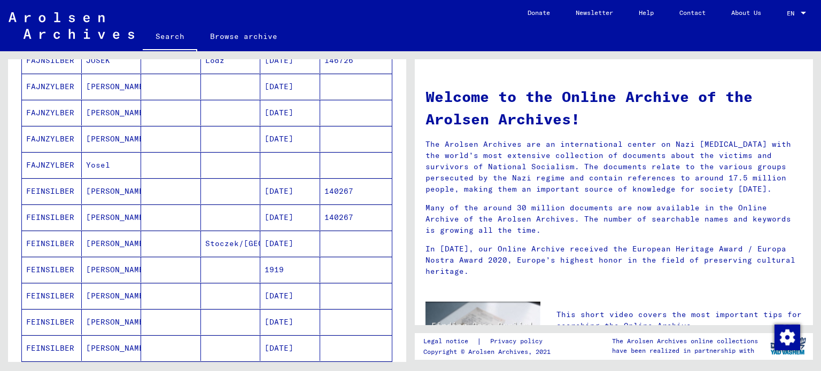
scroll to position [641, 0]
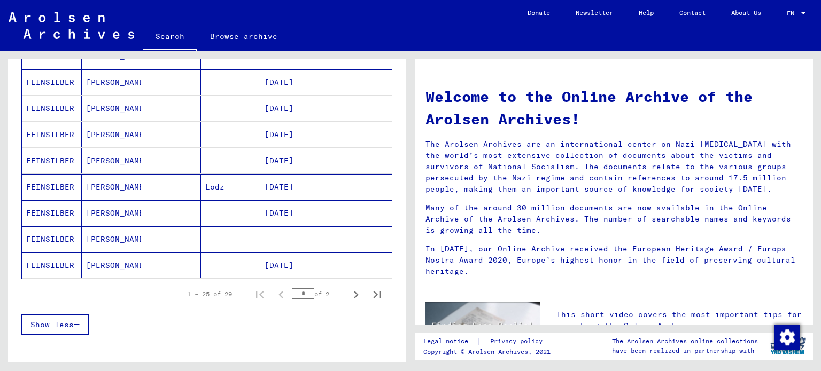
click at [54, 245] on mat-cell "FEINSILBER" at bounding box center [52, 240] width 60 height 26
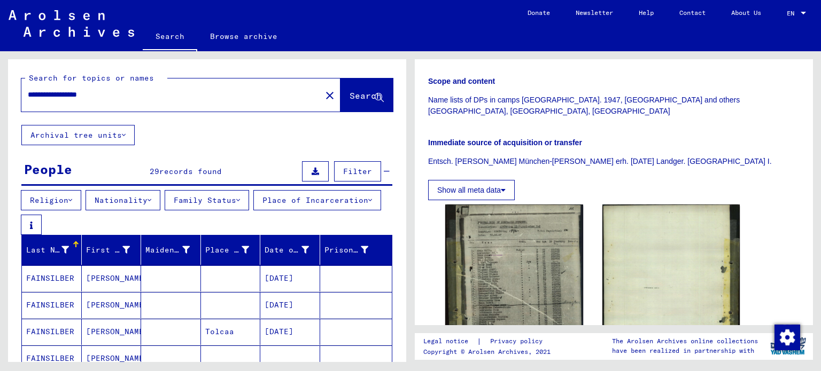
click at [253, 211] on button "Place of Incarceration" at bounding box center [317, 200] width 128 height 20
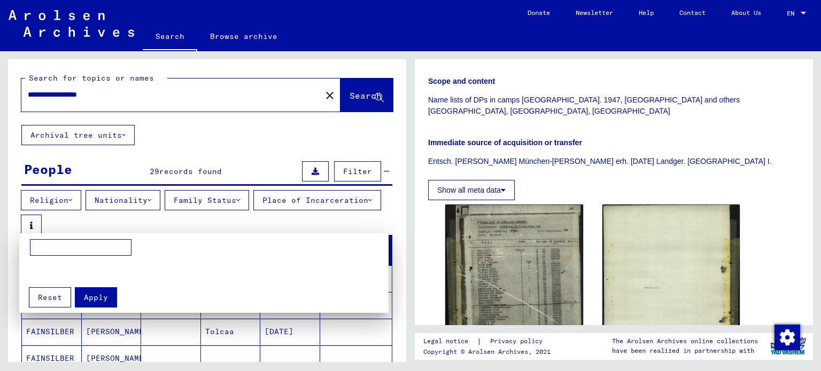
click at [95, 240] on input at bounding box center [81, 247] width 102 height 17
type input "*********"
click at [96, 299] on span "Apply" at bounding box center [96, 298] width 24 height 10
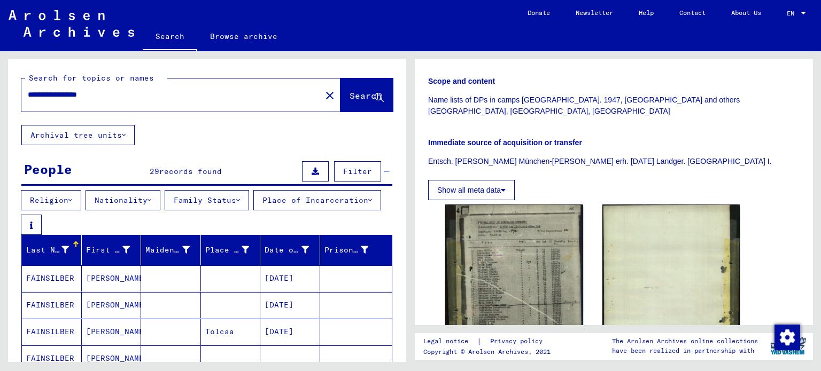
scroll to position [214, 0]
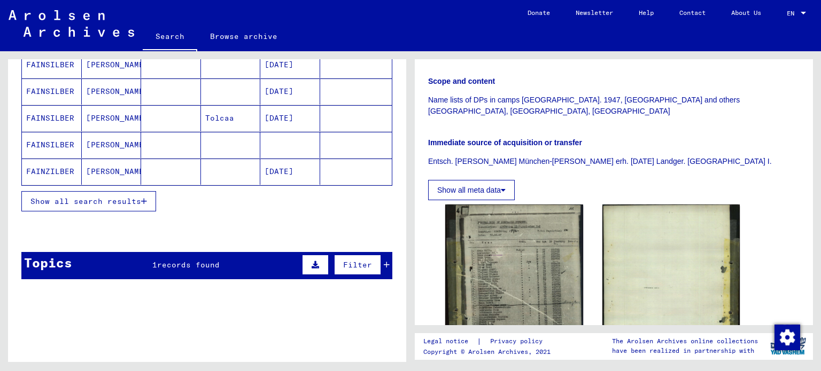
click at [114, 198] on span "Show all search results" at bounding box center [85, 202] width 111 height 10
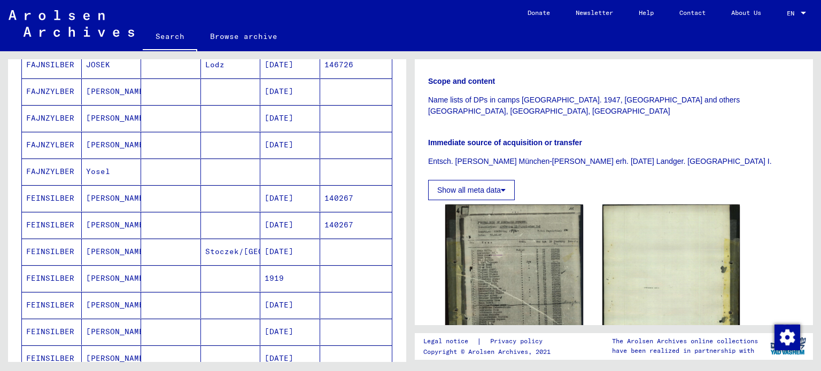
scroll to position [641, 0]
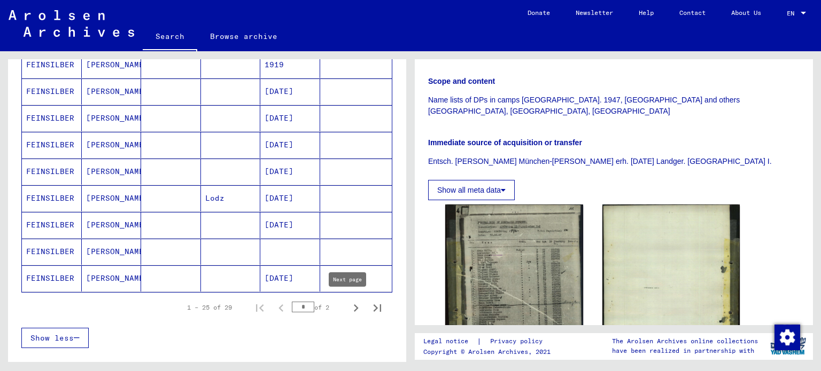
click at [348, 309] on icon "Next page" at bounding box center [355, 308] width 15 height 15
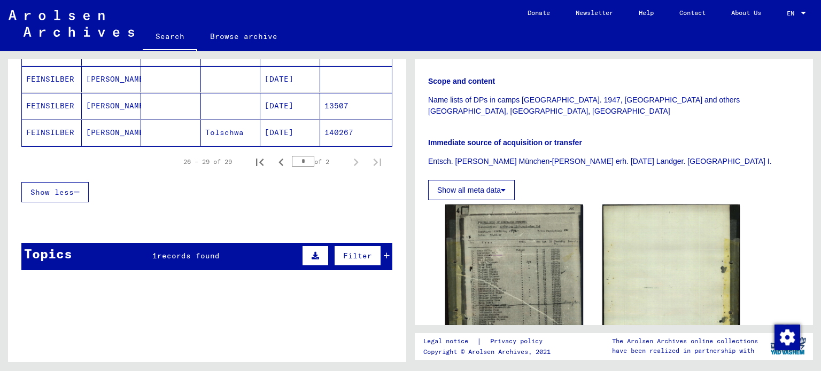
scroll to position [12, 0]
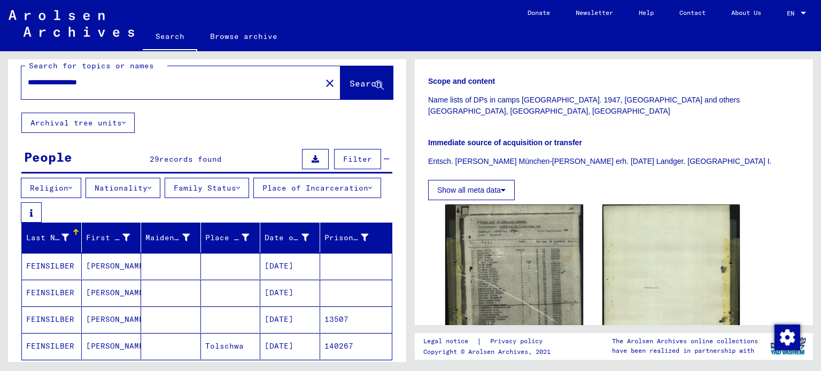
click at [151, 188] on icon at bounding box center [150, 187] width 4 height 7
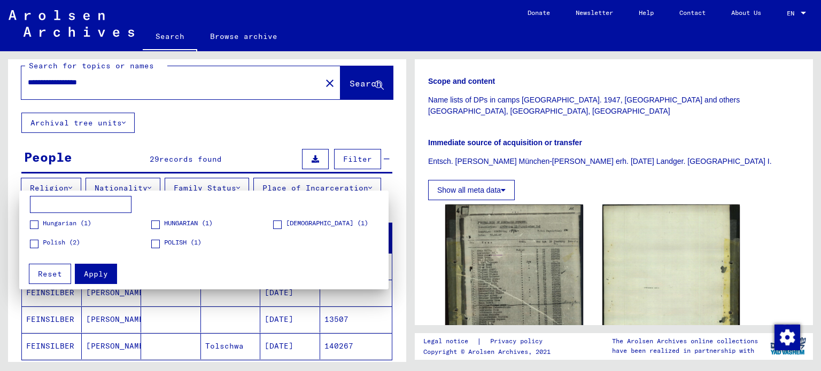
click at [261, 150] on div at bounding box center [410, 185] width 821 height 371
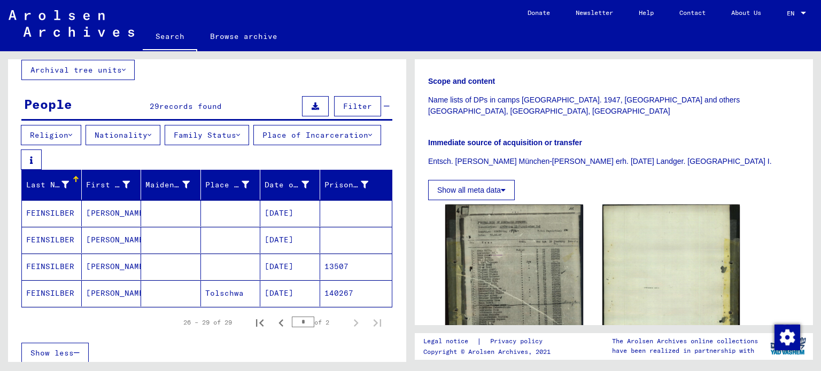
scroll to position [73, 0]
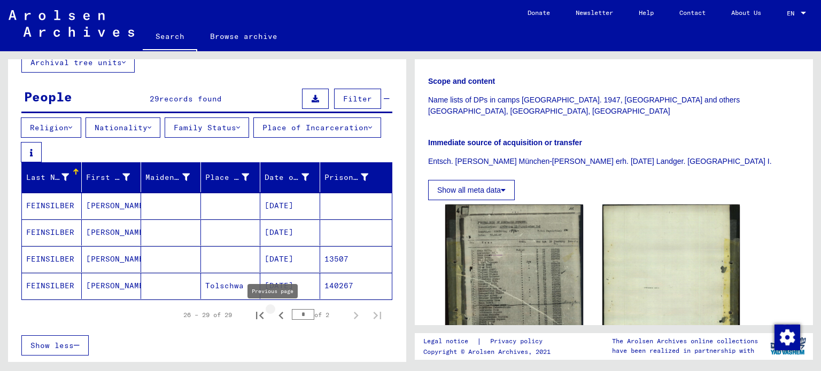
click at [274, 317] on icon "Previous page" at bounding box center [281, 315] width 15 height 15
type input "*"
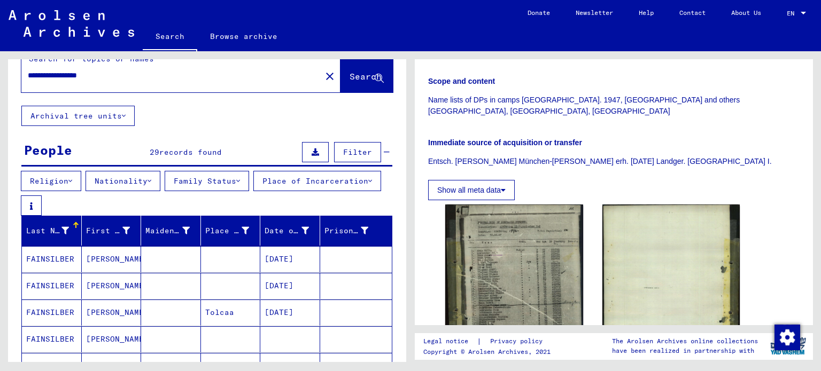
scroll to position [0, 0]
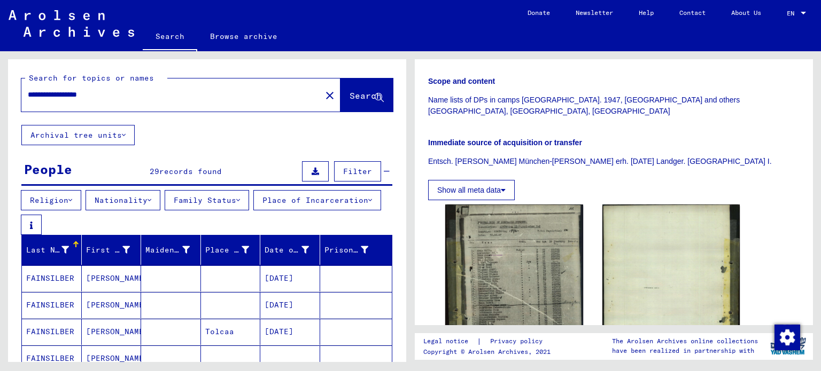
click at [82, 98] on input "**********" at bounding box center [171, 94] width 287 height 11
type input "******"
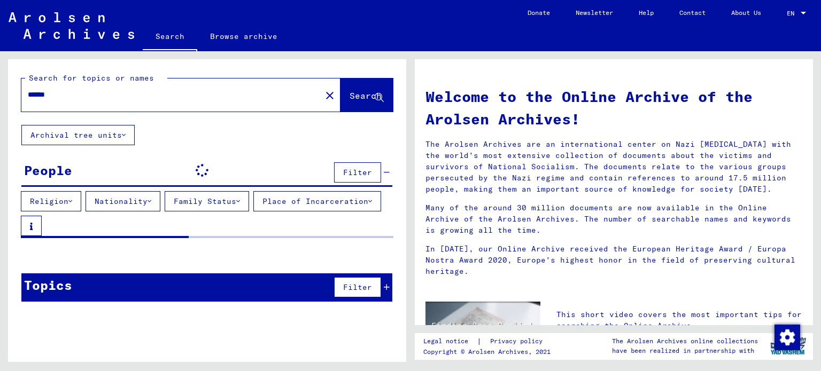
click at [82, 98] on input "******" at bounding box center [168, 94] width 281 height 11
click at [253, 212] on button "Place of Incarceration" at bounding box center [317, 201] width 128 height 20
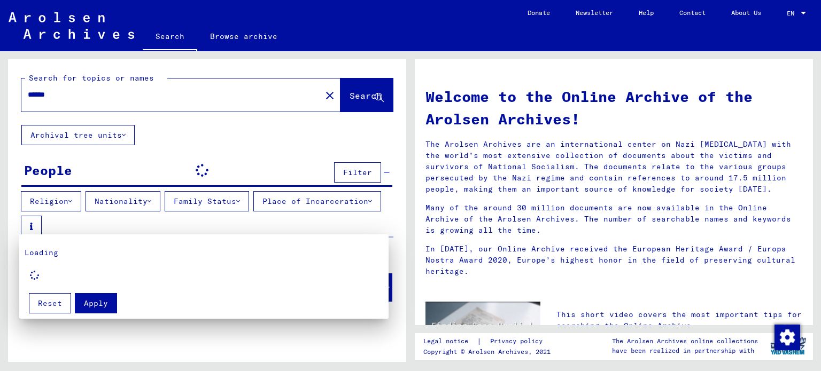
click at [130, 205] on div at bounding box center [410, 185] width 821 height 371
